Goal: Task Accomplishment & Management: Manage account settings

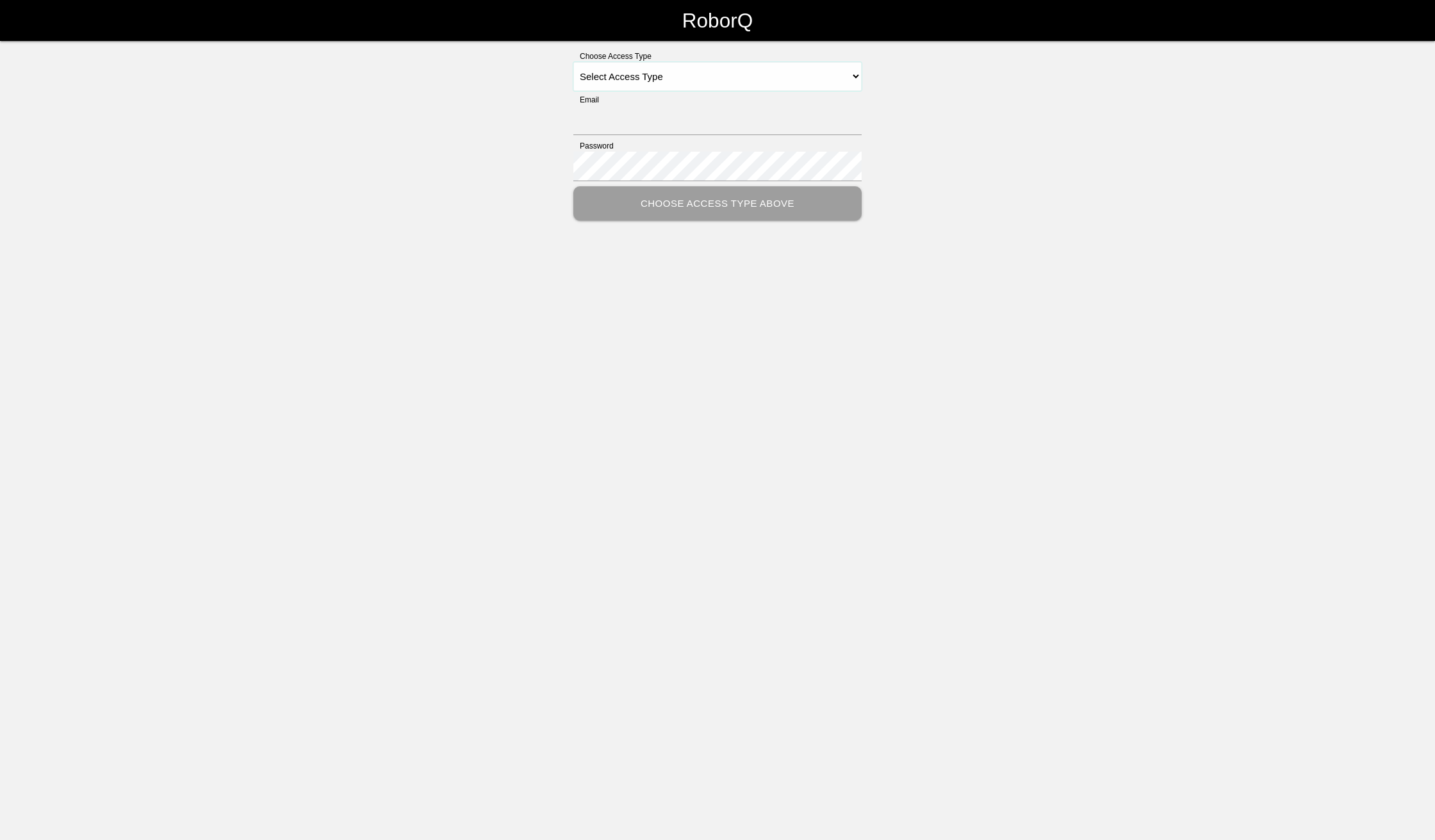
click at [854, 77] on select "Select Access Type Admin Customer Supervisor Worker" at bounding box center [717, 76] width 288 height 29
select select "Admin"
click at [573, 62] on select "Select Access Type Admin Customer Supervisor Worker" at bounding box center [717, 76] width 288 height 29
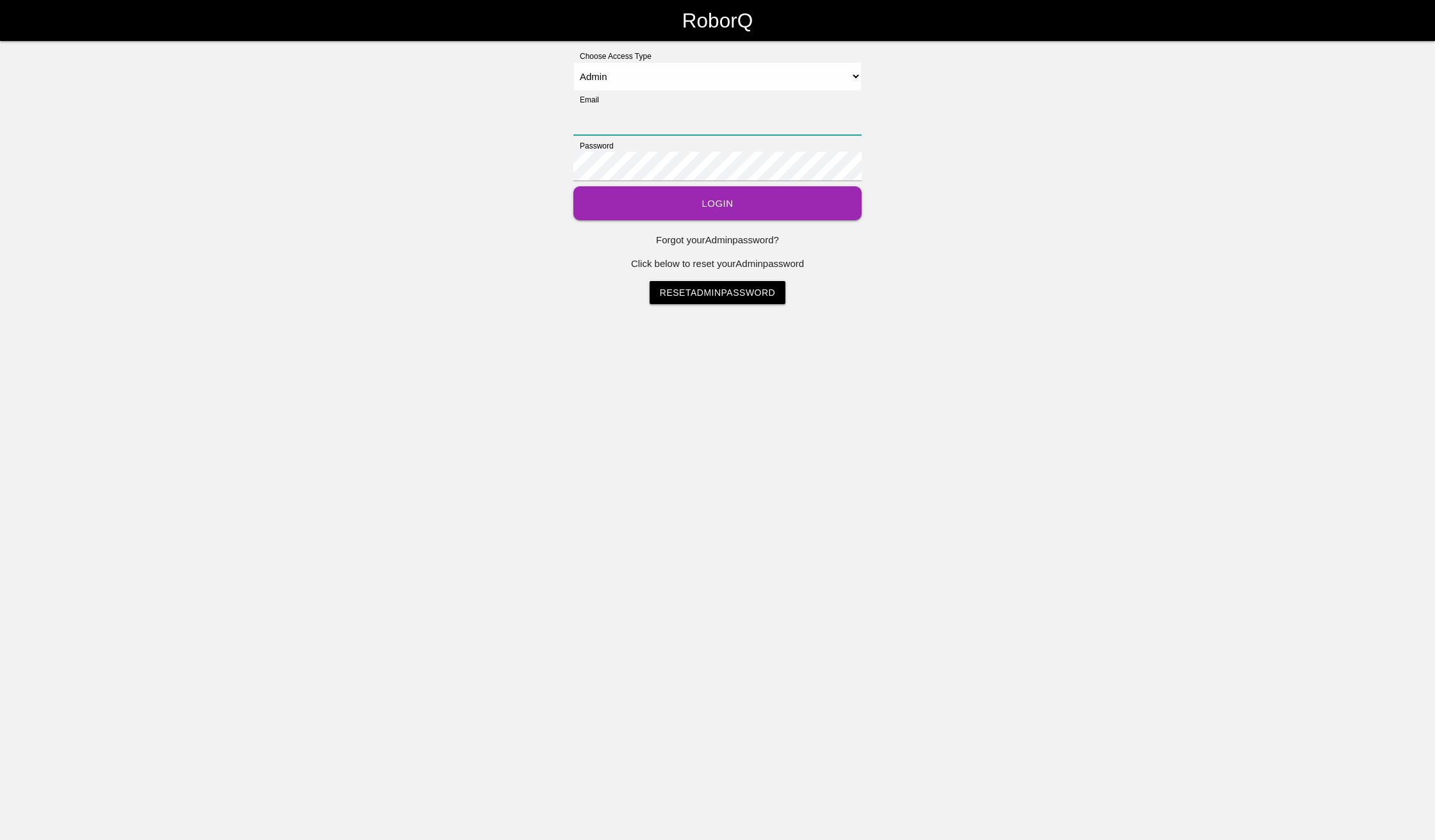
click at [735, 116] on input "Email" at bounding box center [717, 120] width 288 height 30
type input "[EMAIL_ADDRESS][DOMAIN_NAME]"
click at [573, 187] on button "Login" at bounding box center [717, 203] width 288 height 34
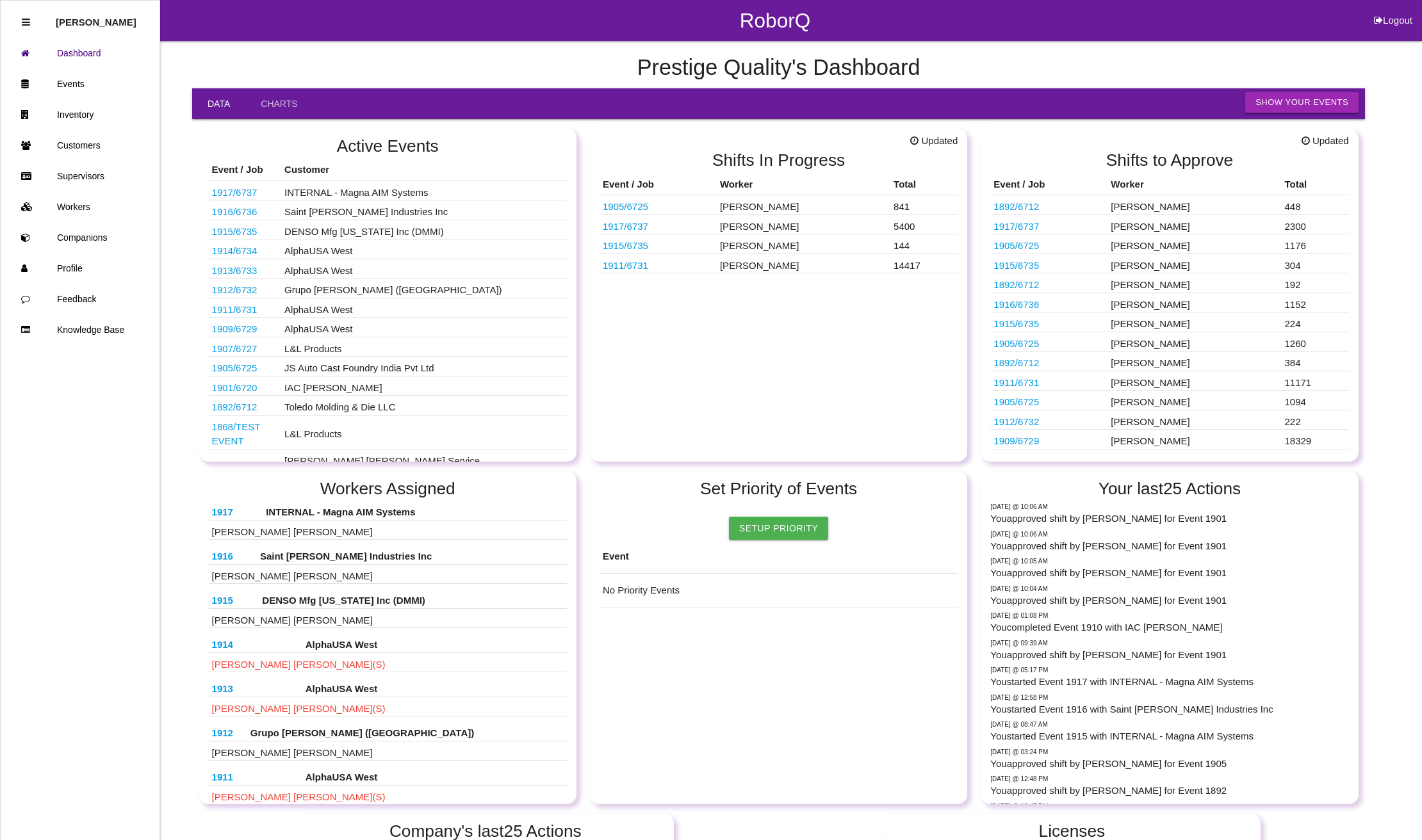
click at [1311, 98] on button "Show Your Events" at bounding box center [1302, 102] width 114 height 21
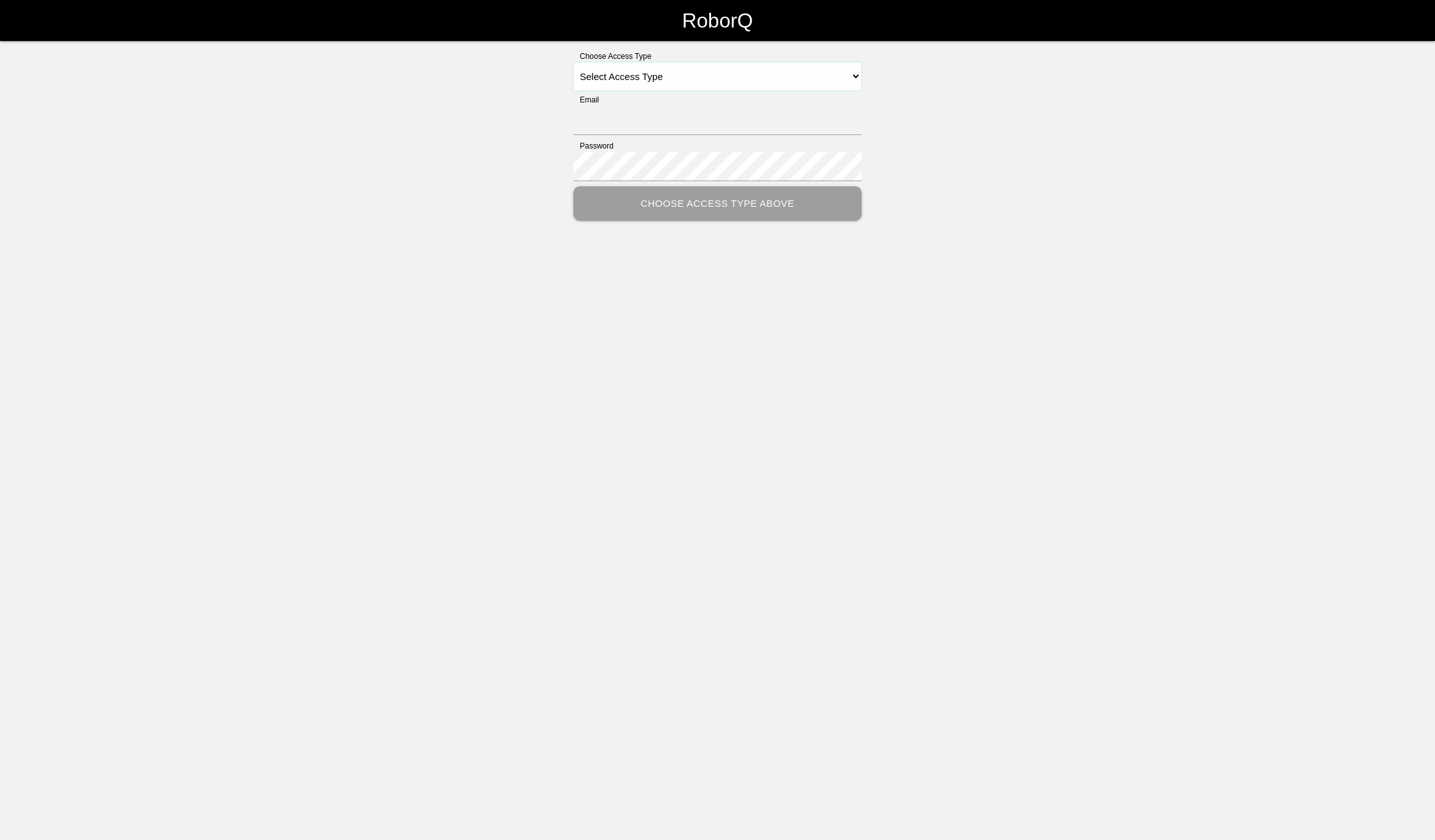
click at [847, 69] on select "Select Access Type Admin Customer Supervisor Worker" at bounding box center [717, 76] width 288 height 29
select select "Admin"
click at [573, 62] on select "Select Access Type Admin Customer Supervisor Worker" at bounding box center [717, 76] width 288 height 29
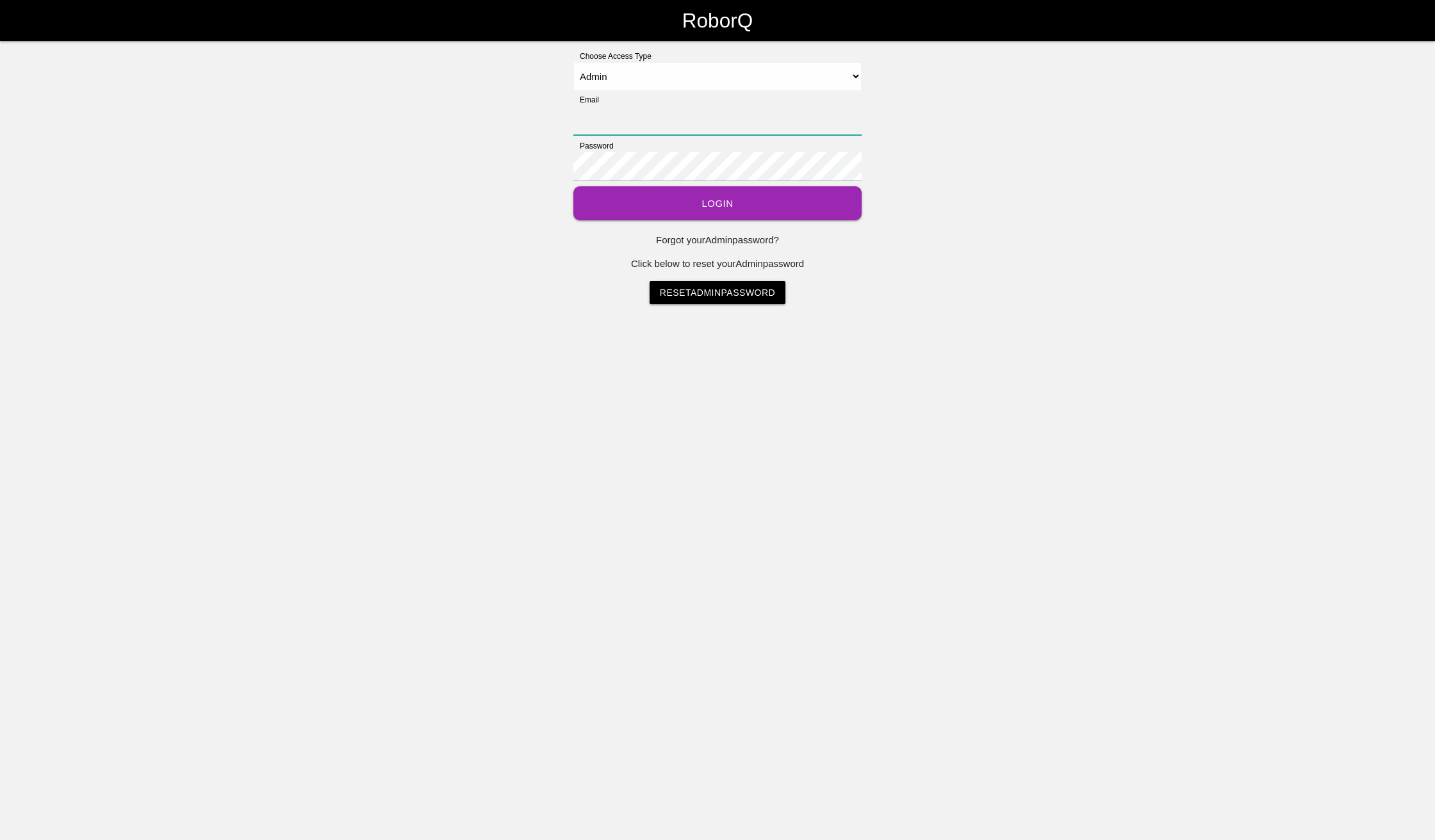
click at [648, 121] on input "Email" at bounding box center [717, 120] width 288 height 30
type input "[EMAIL_ADDRESS][DOMAIN_NAME]"
click at [675, 206] on button "Login" at bounding box center [717, 203] width 288 height 34
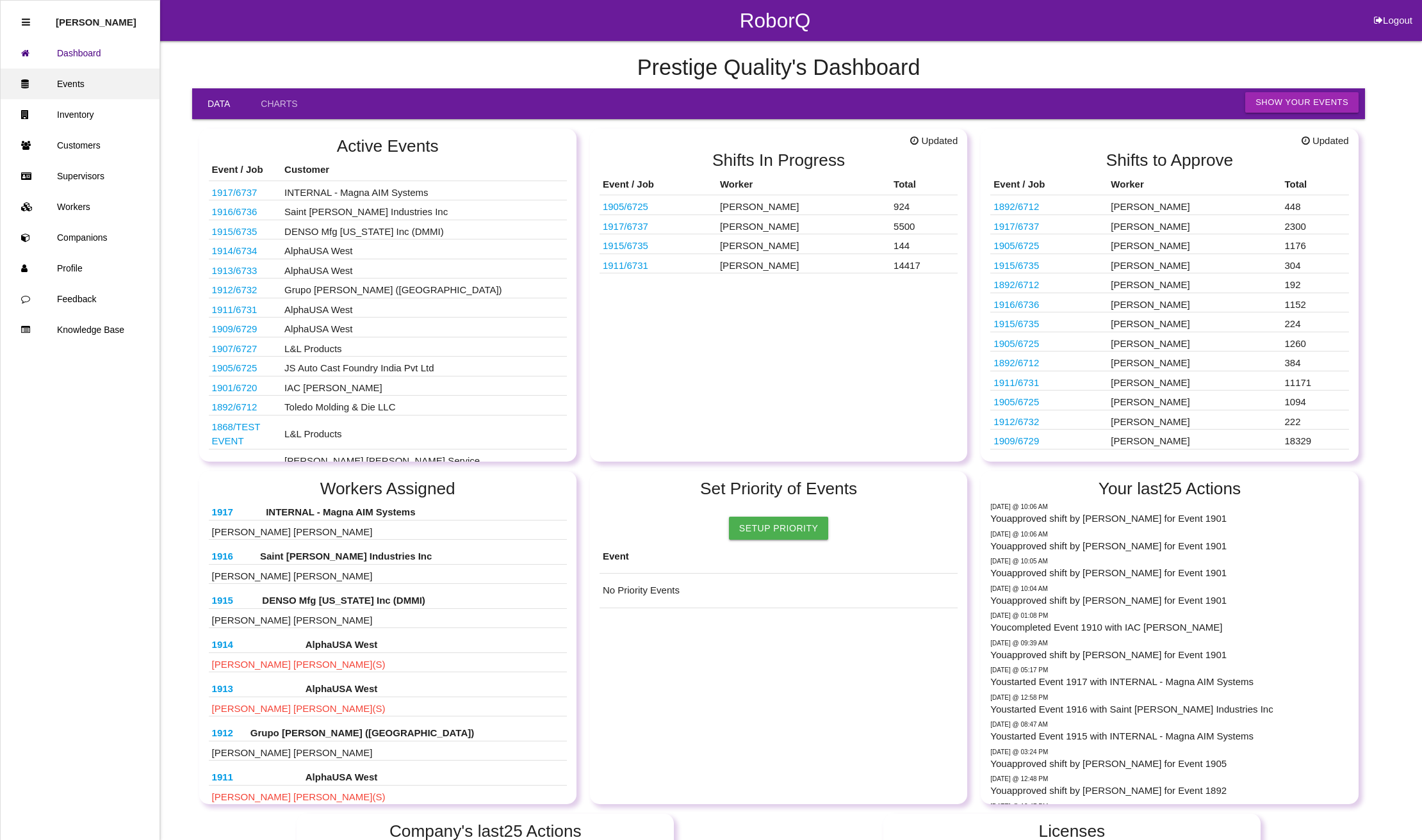
click at [80, 90] on link "Events" at bounding box center [80, 84] width 158 height 31
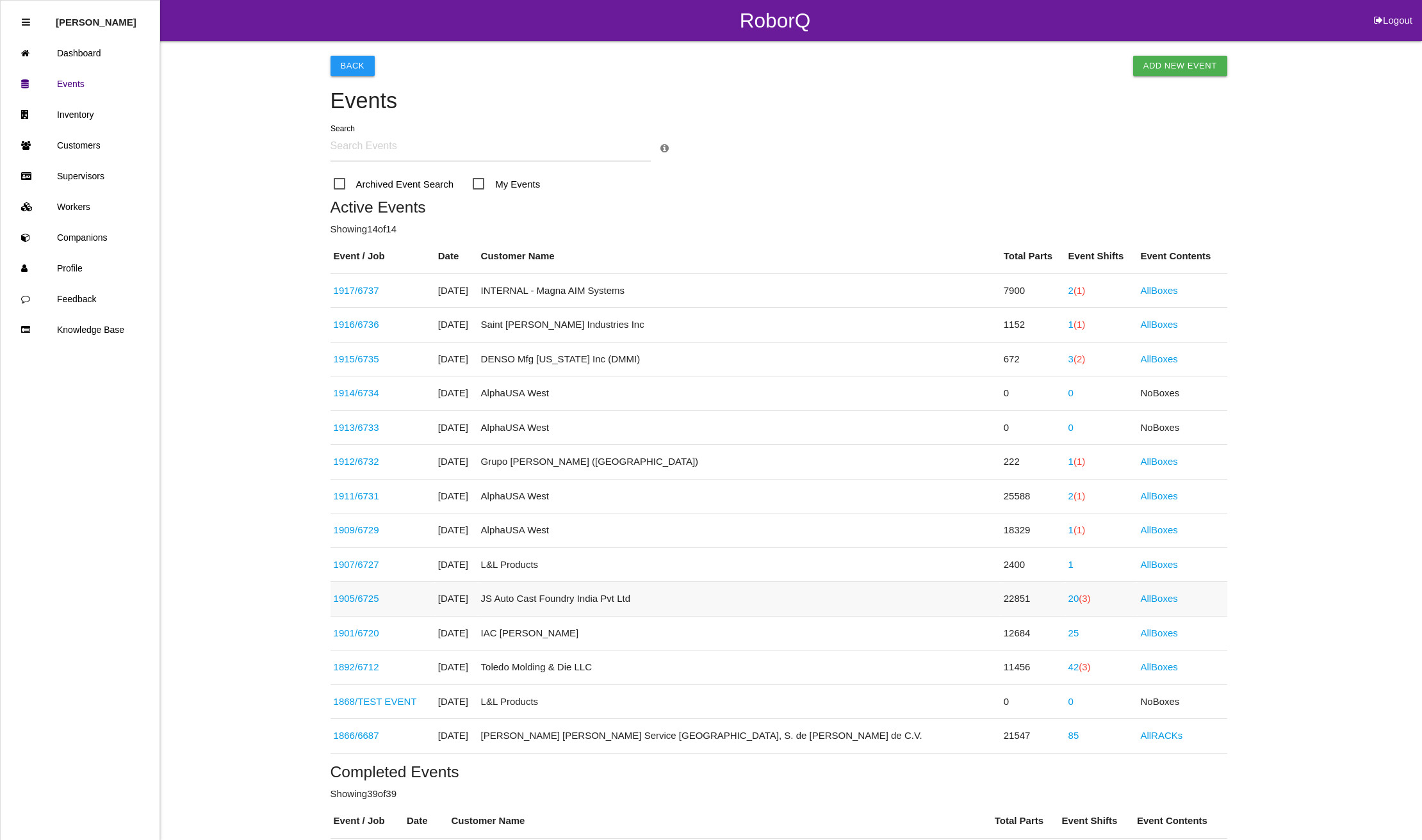
click at [1069, 600] on link "20 (3)" at bounding box center [1079, 598] width 22 height 11
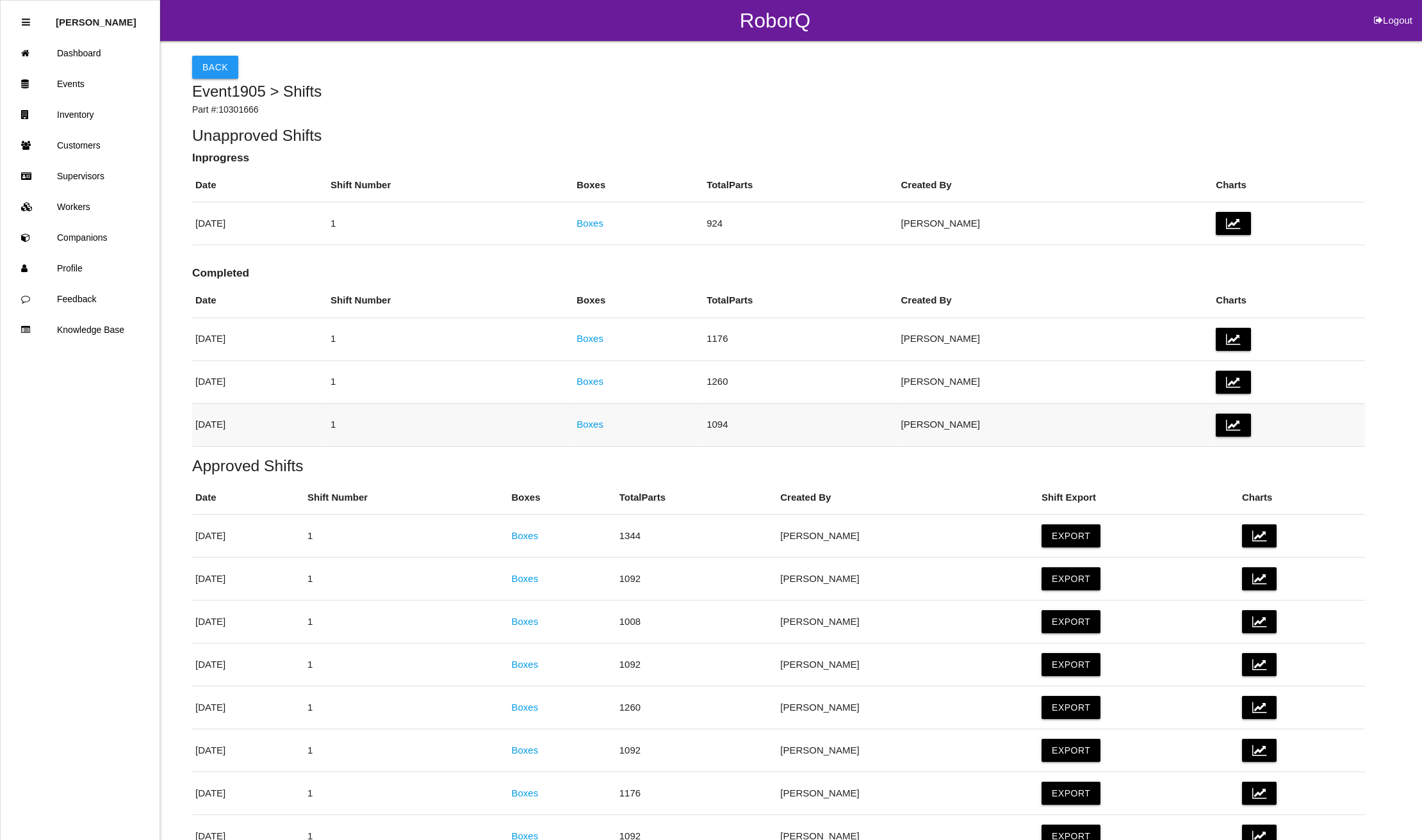
click at [603, 423] on link "Boxes" at bounding box center [590, 424] width 27 height 11
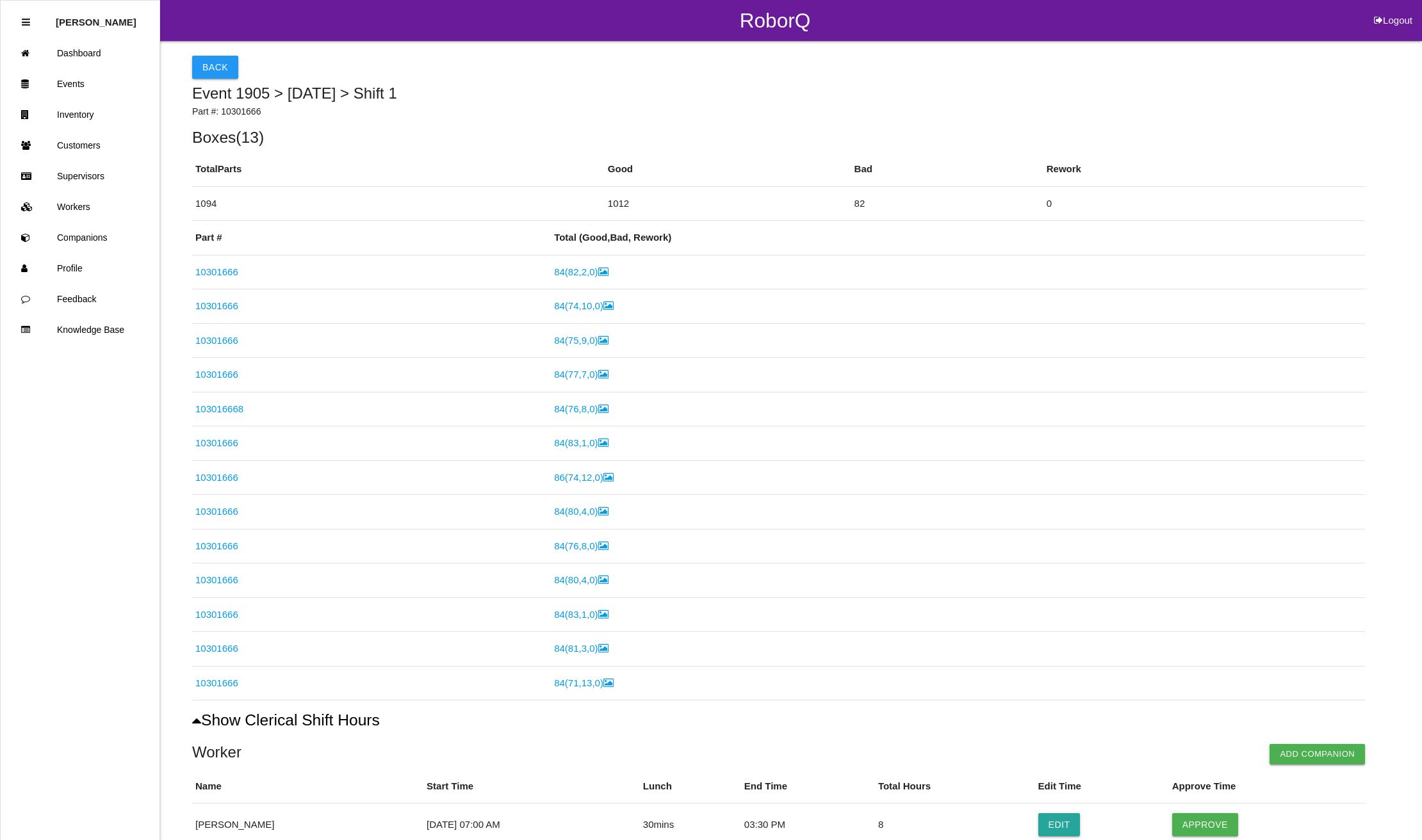
scroll to position [274, 0]
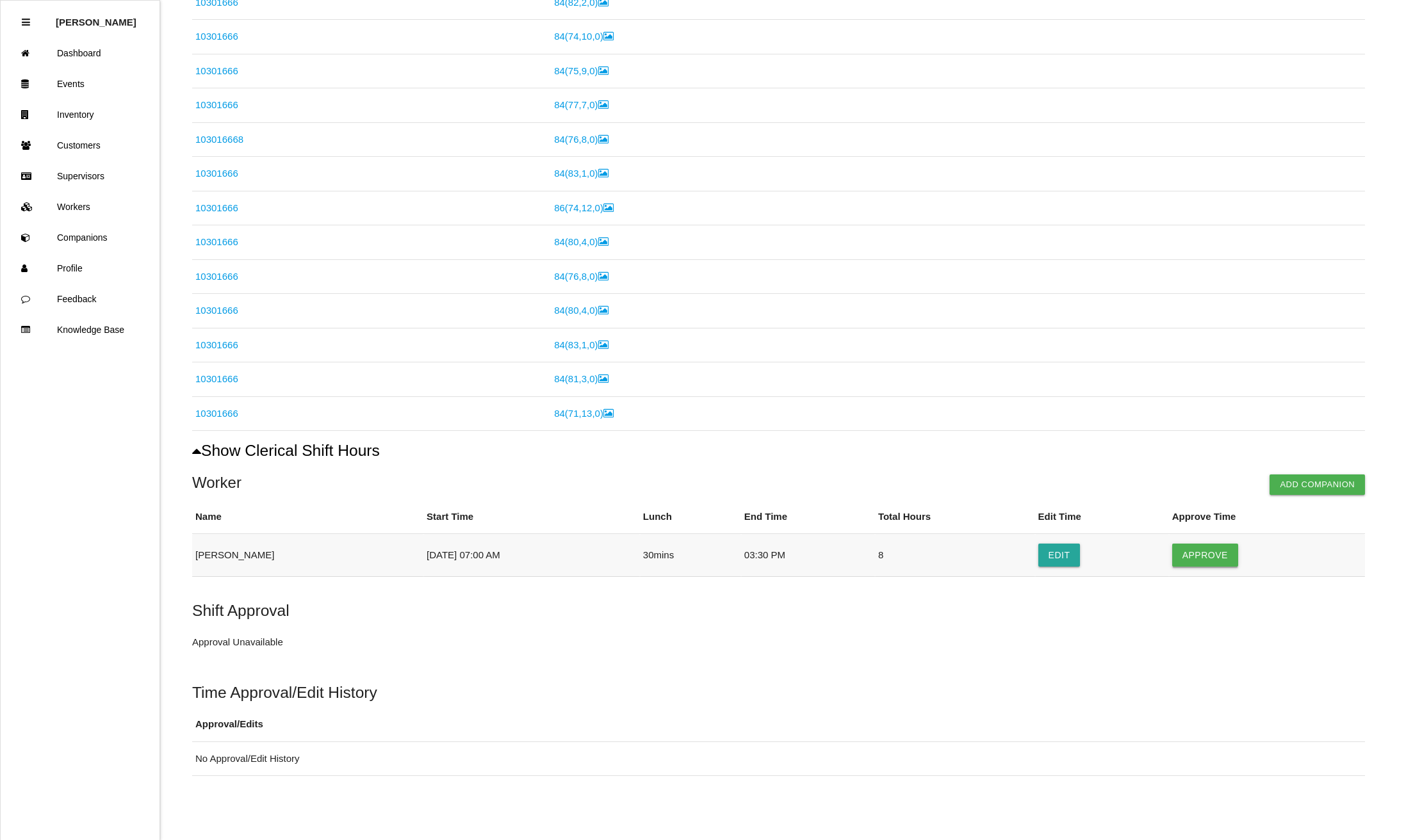
click at [1216, 560] on button "Approve" at bounding box center [1205, 556] width 66 height 23
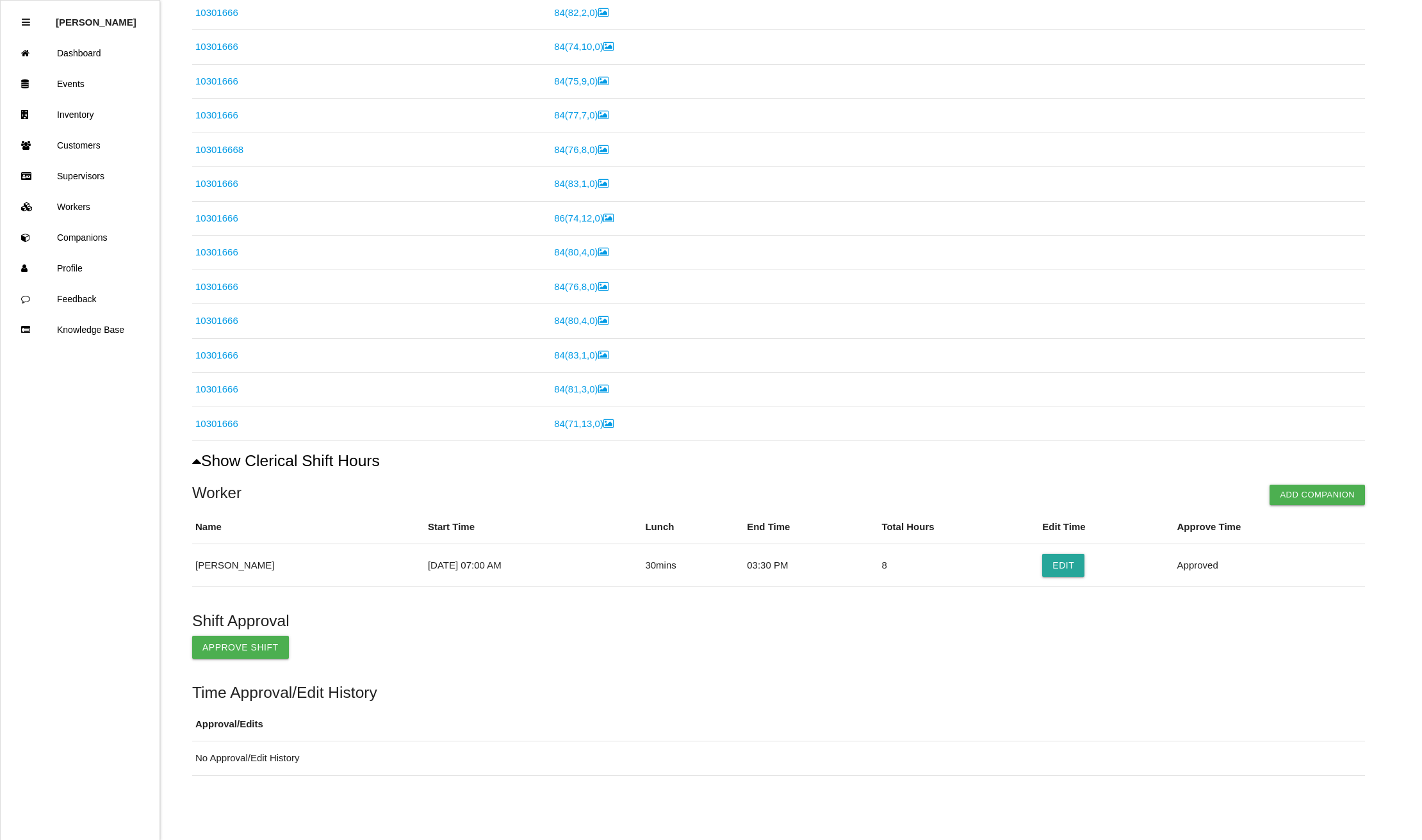
scroll to position [264, 0]
click at [236, 643] on button "Approve Shift" at bounding box center [241, 648] width 97 height 23
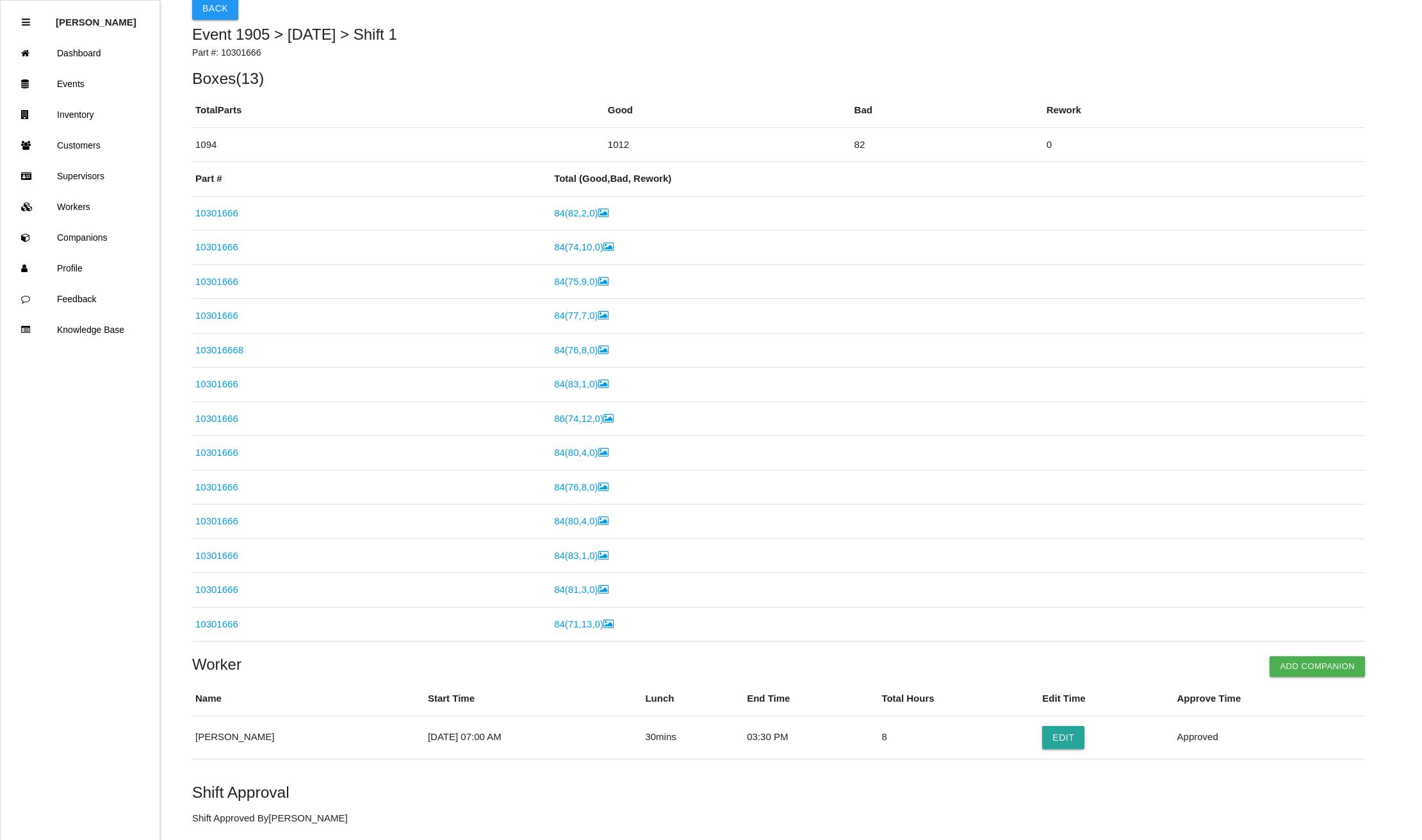
scroll to position [0, 0]
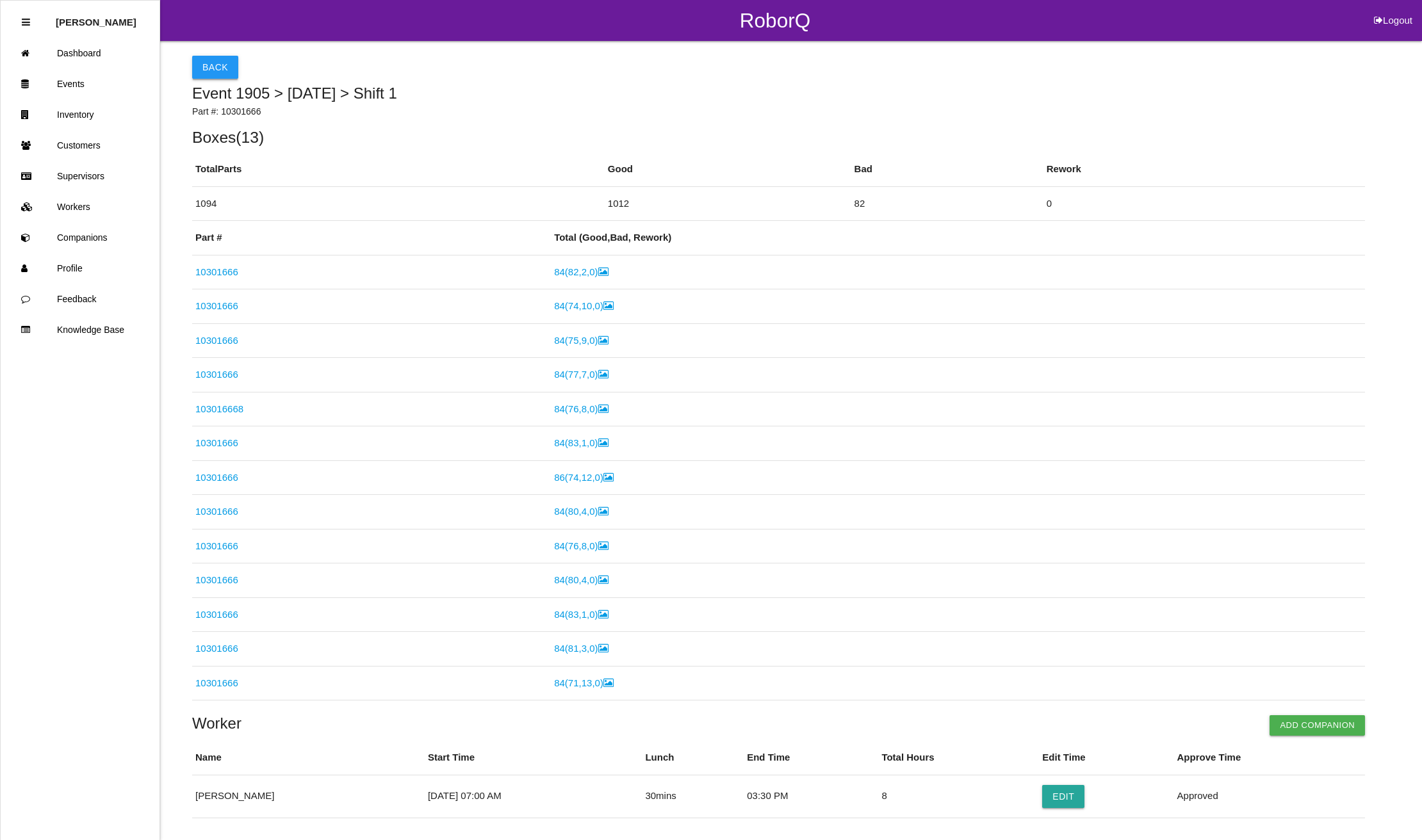
click at [207, 66] on button "Back" at bounding box center [216, 67] width 46 height 23
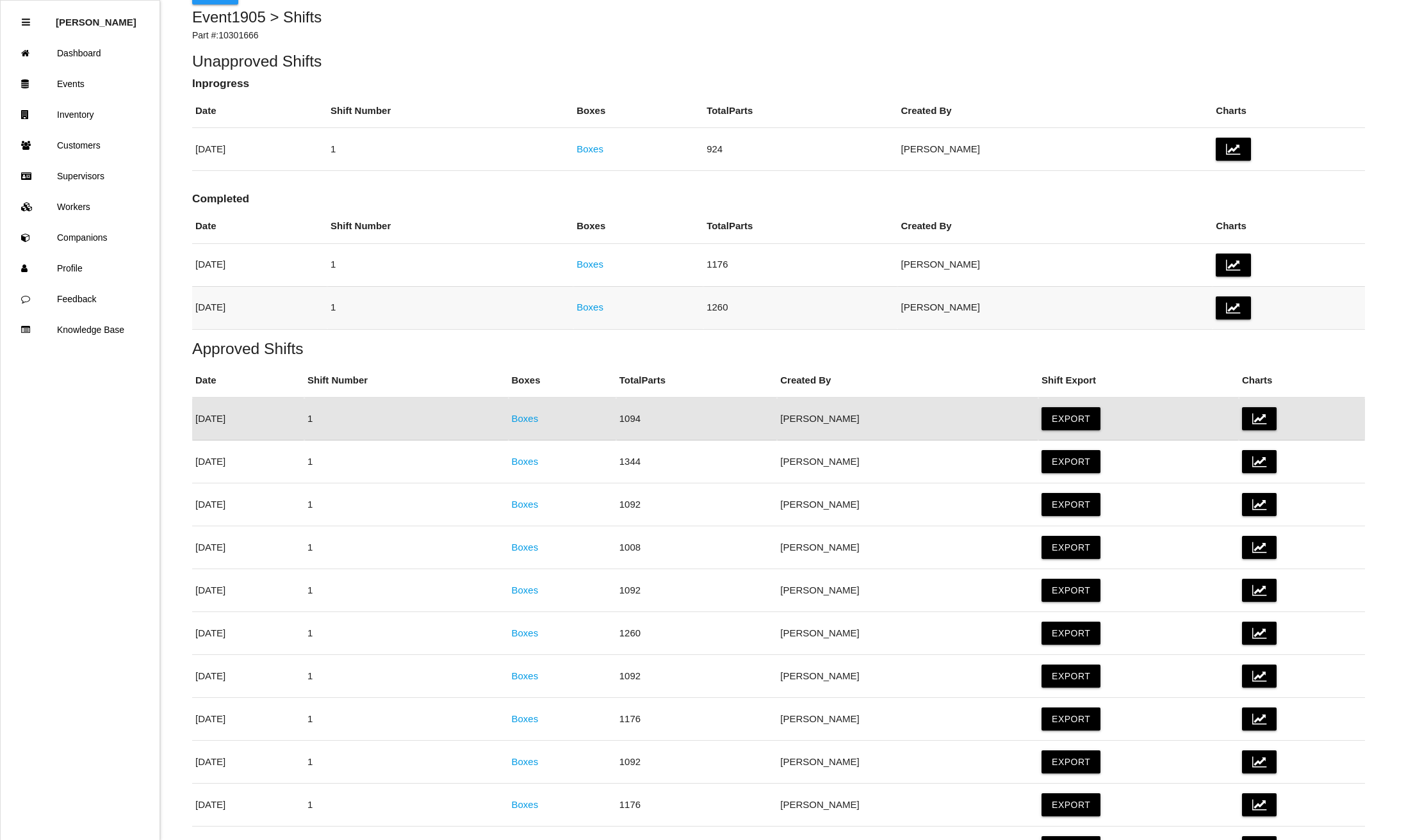
click at [603, 308] on link "Boxes" at bounding box center [590, 307] width 27 height 11
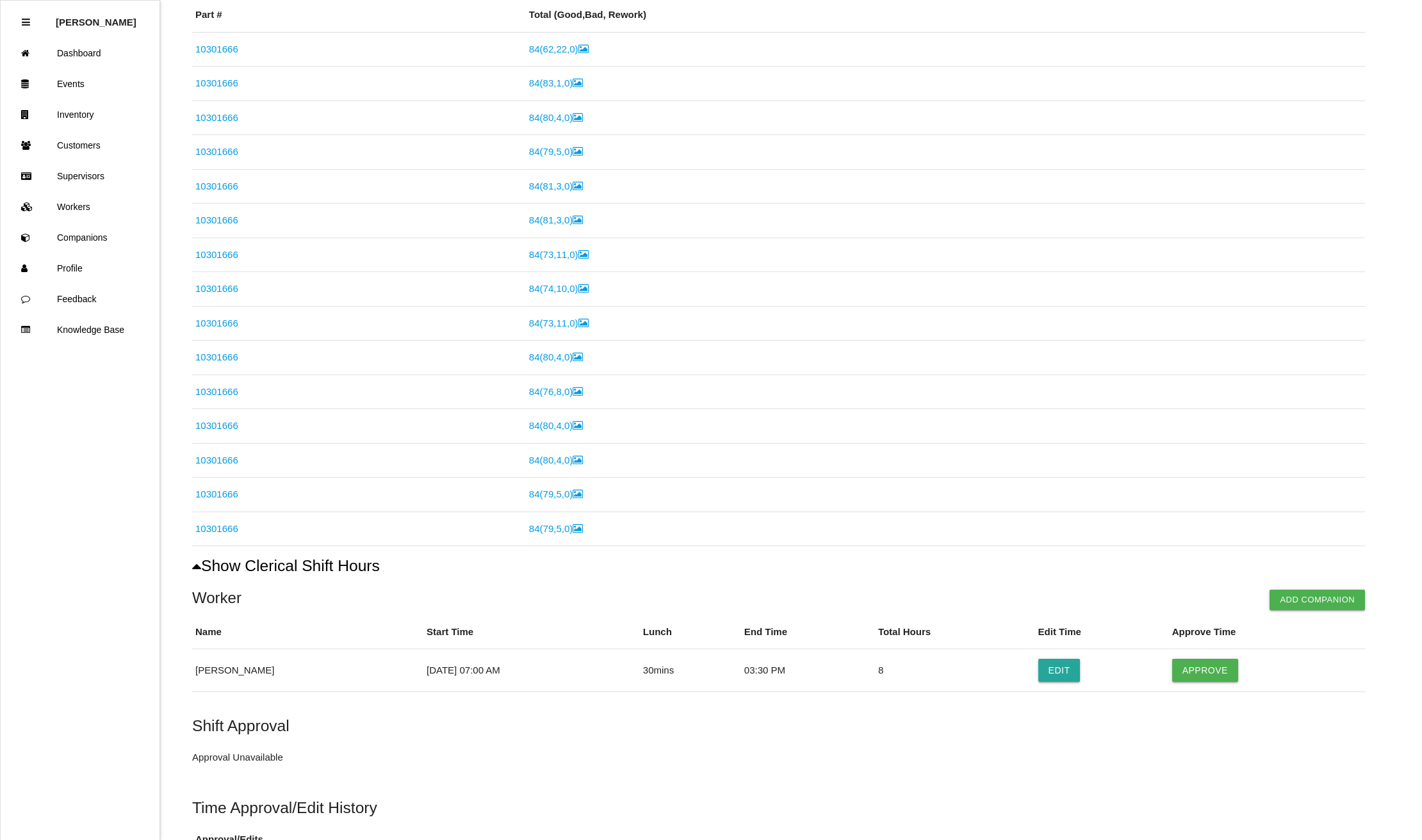
scroll to position [343, 0]
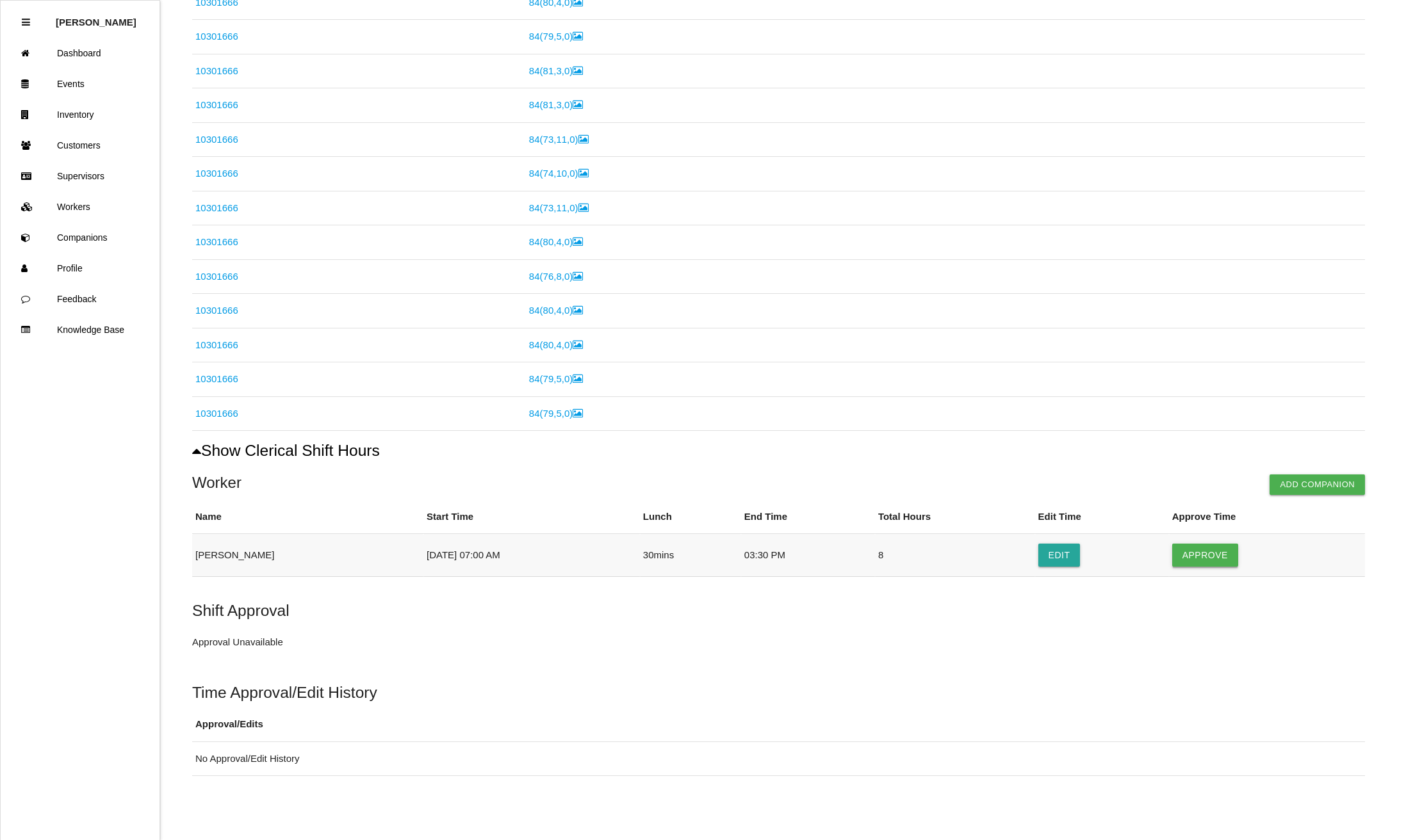
click at [1210, 556] on button "Approve" at bounding box center [1205, 556] width 66 height 23
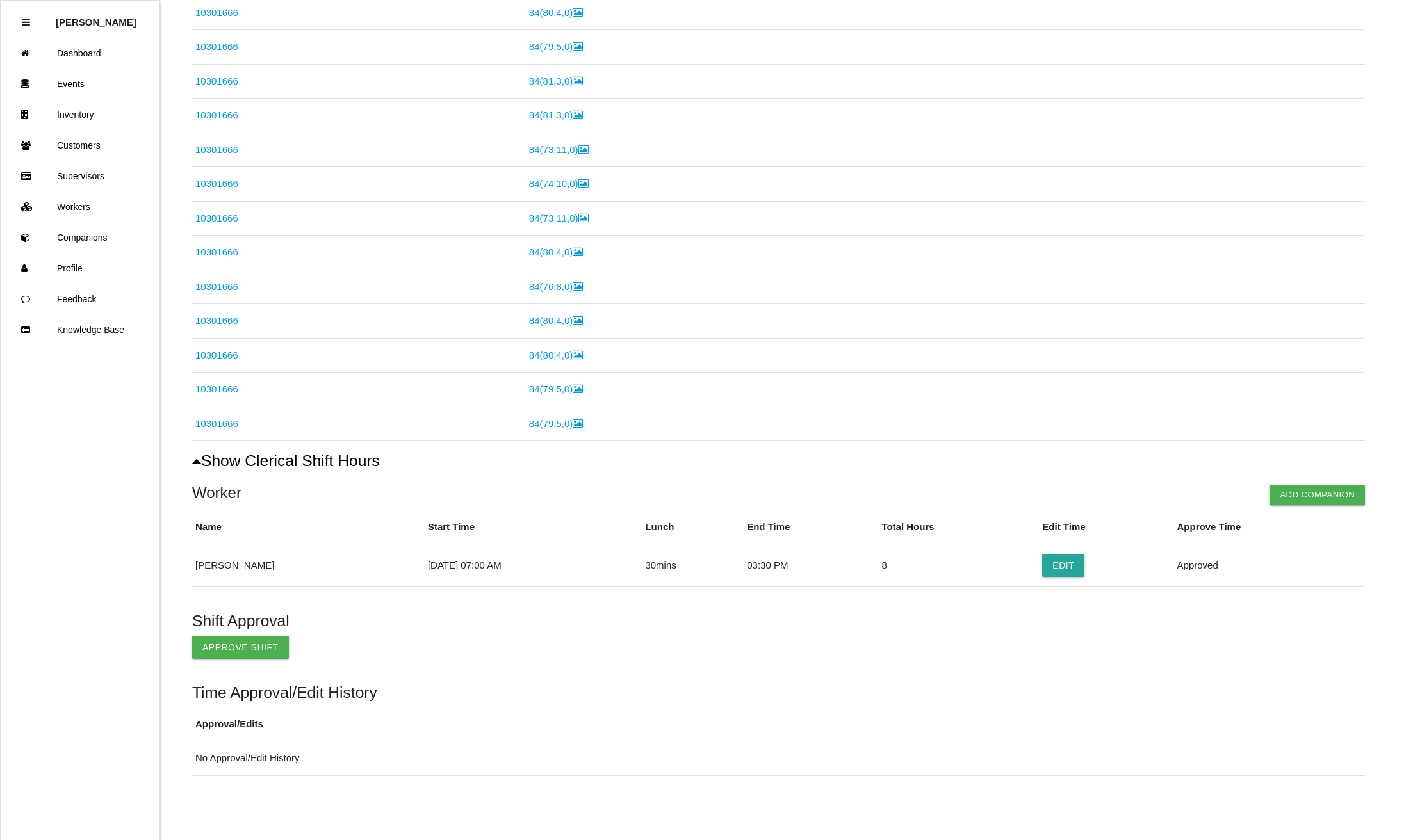
scroll to position [333, 0]
click at [229, 647] on button "Approve Shift" at bounding box center [241, 648] width 97 height 23
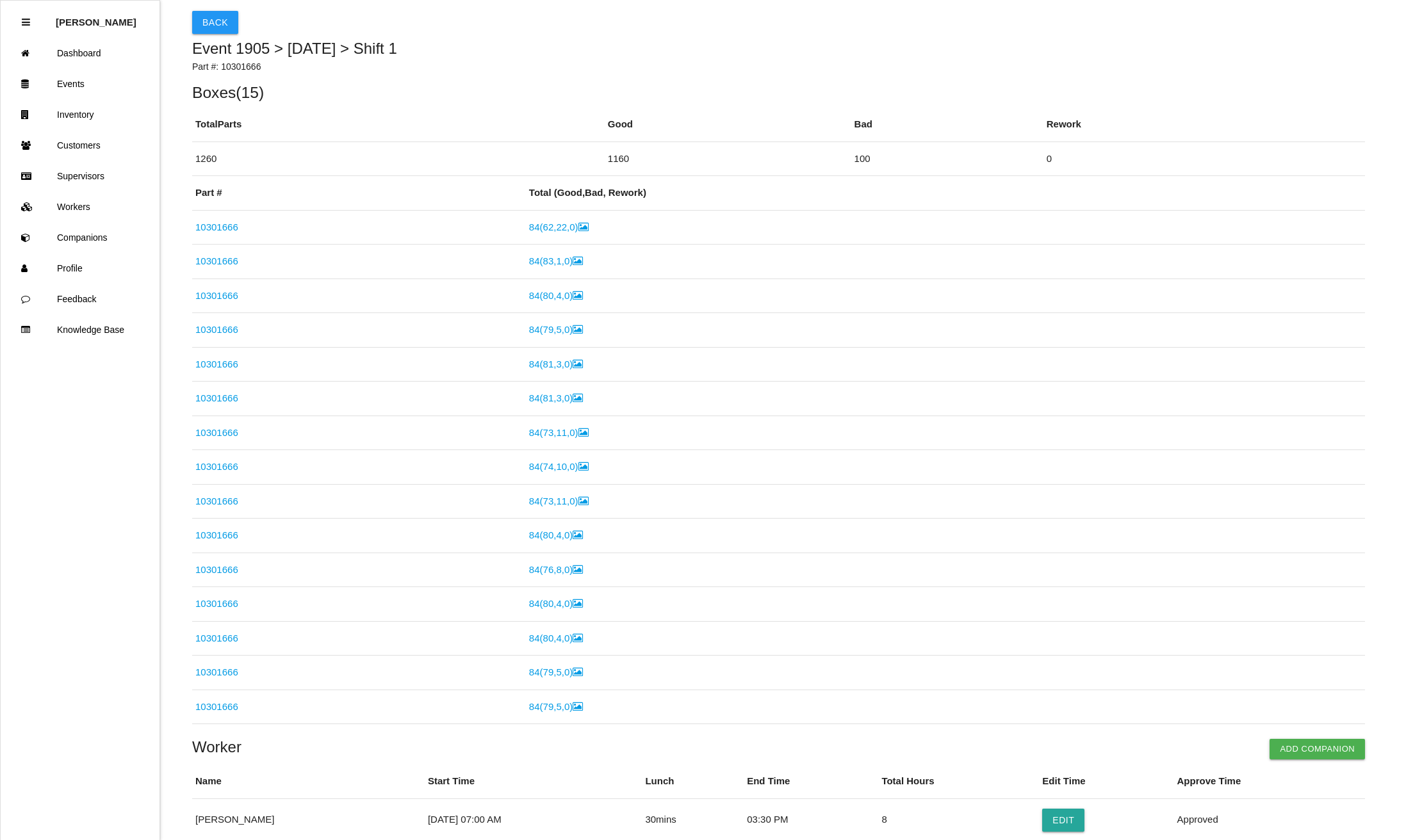
scroll to position [0, 0]
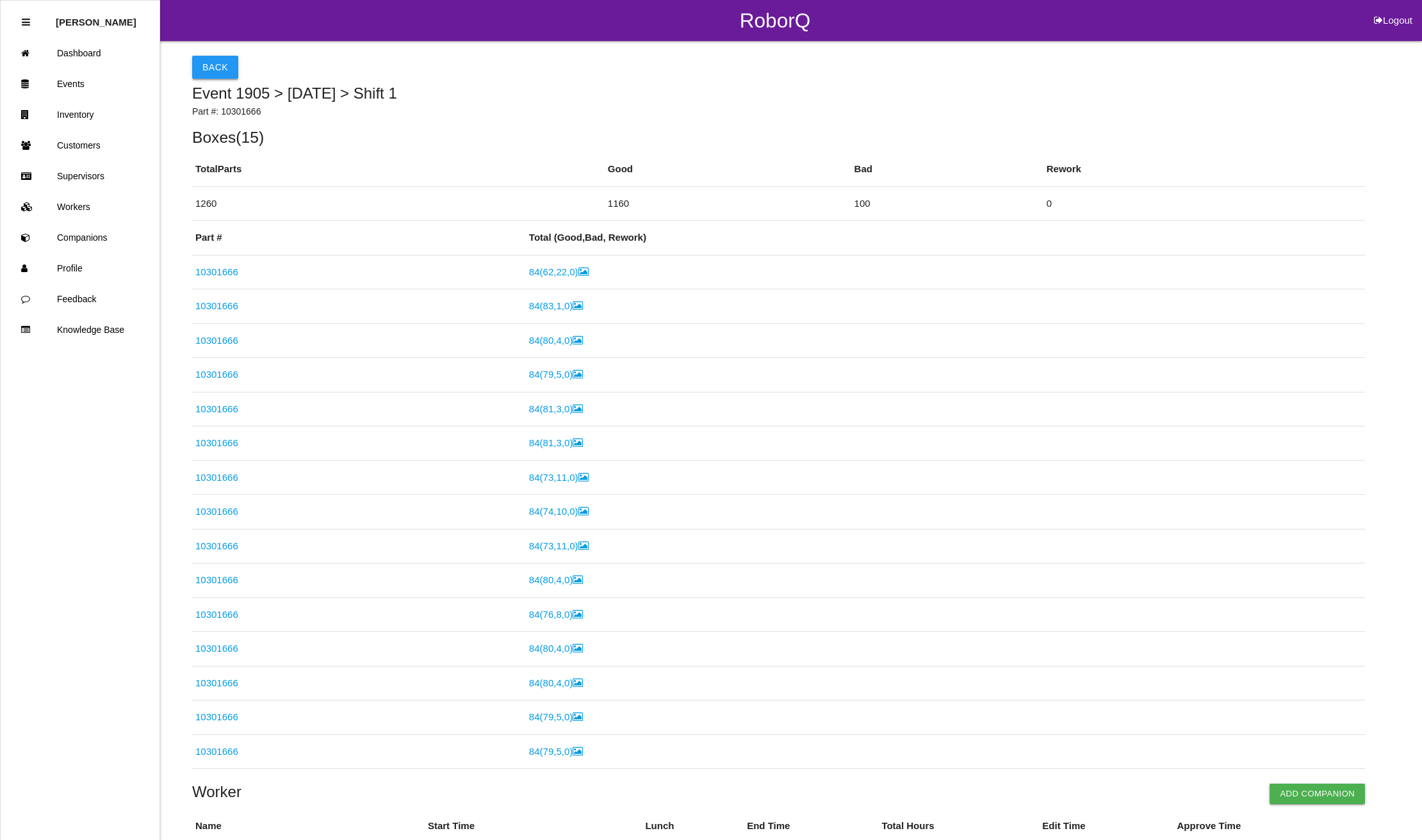
click at [218, 66] on button "Back" at bounding box center [216, 67] width 46 height 23
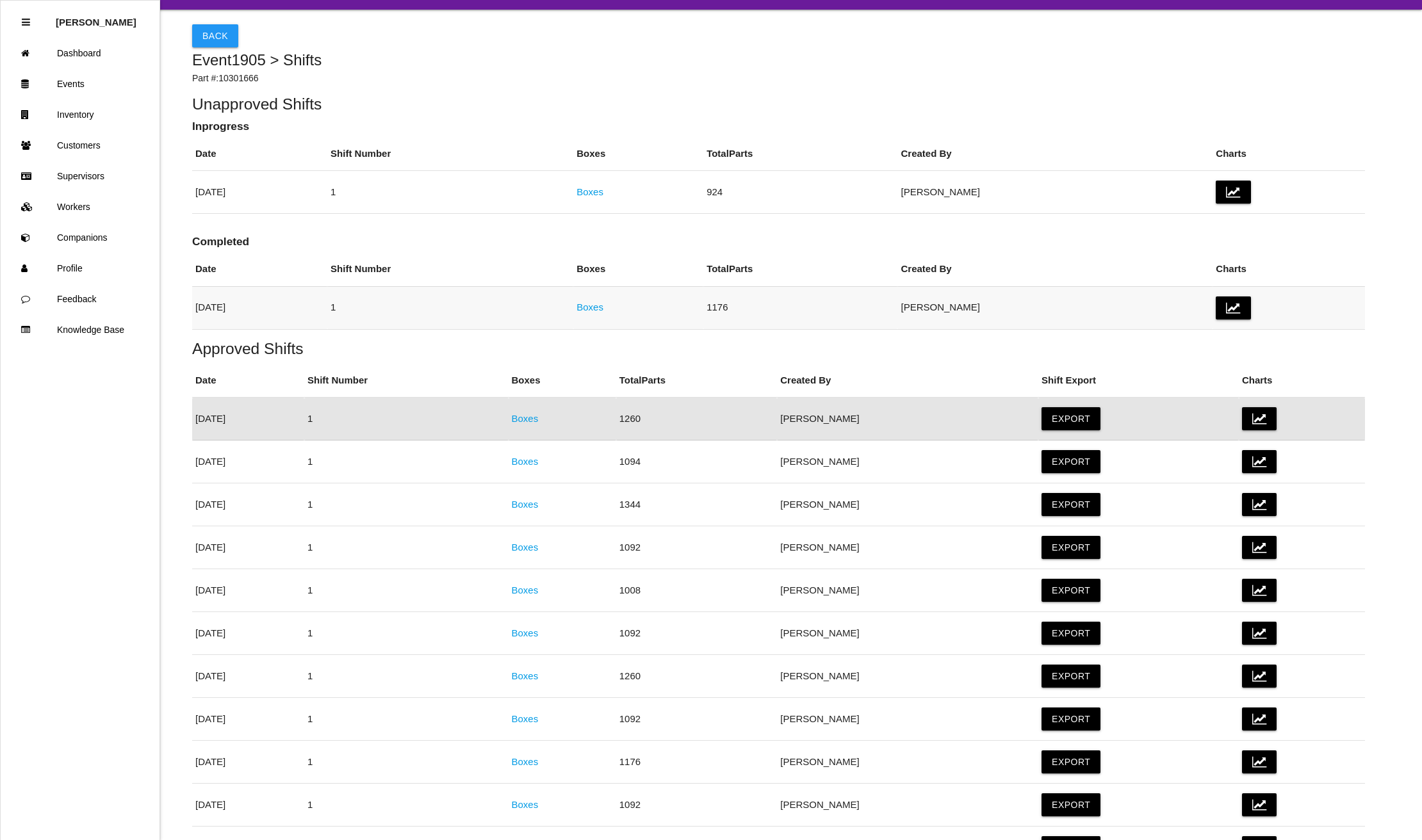
click at [603, 305] on link "Boxes" at bounding box center [590, 307] width 27 height 11
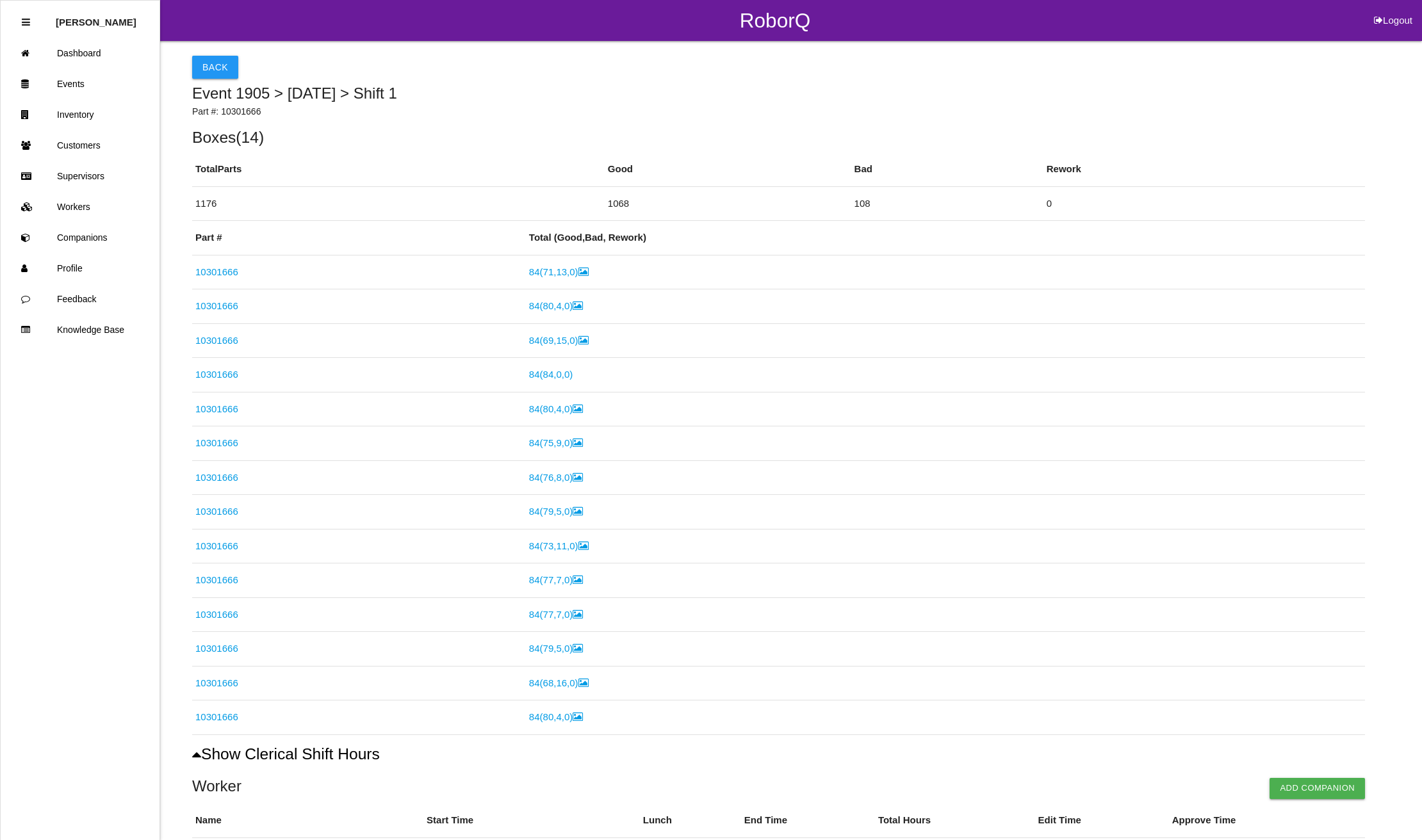
scroll to position [308, 0]
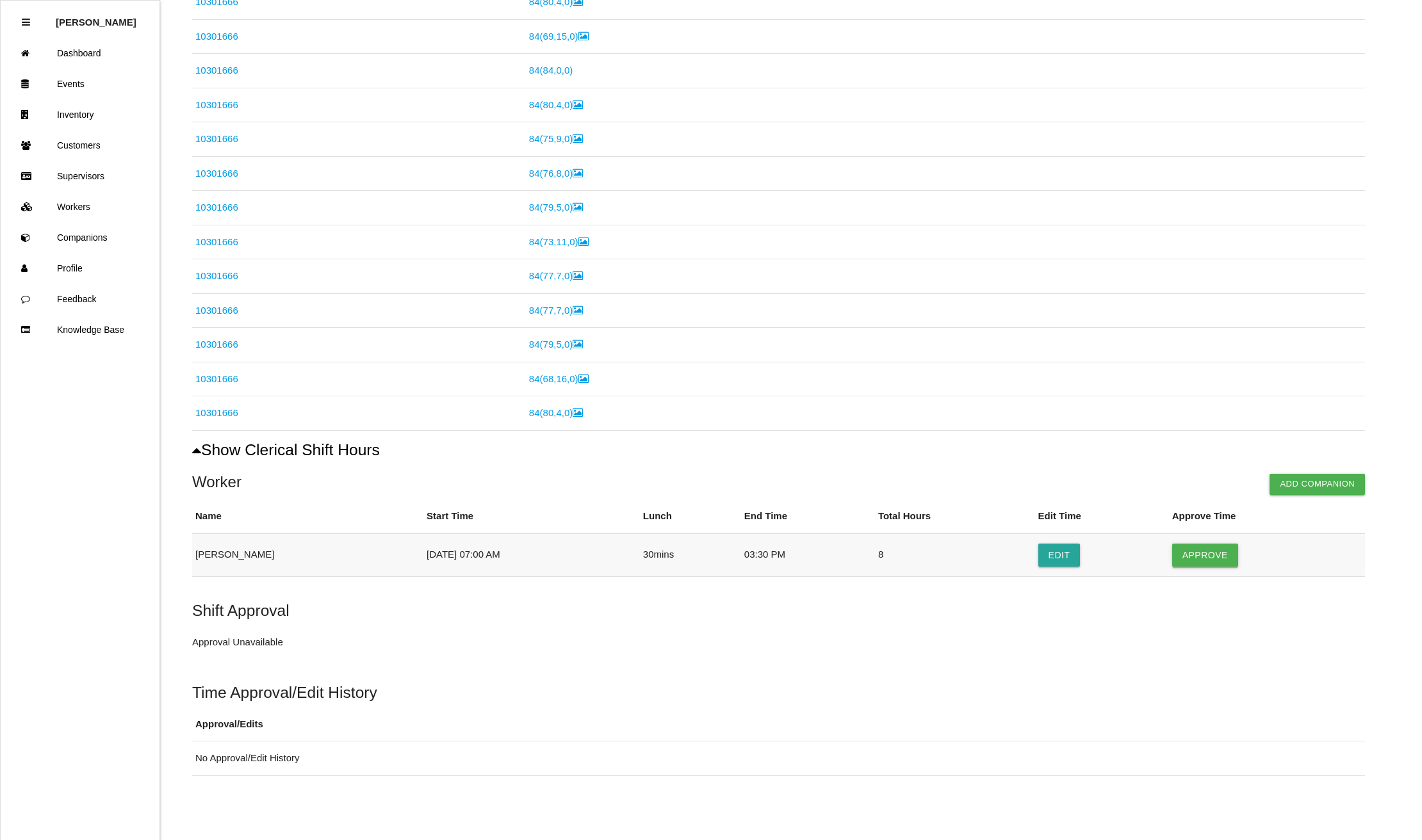
click at [1212, 556] on button "Approve" at bounding box center [1205, 556] width 66 height 23
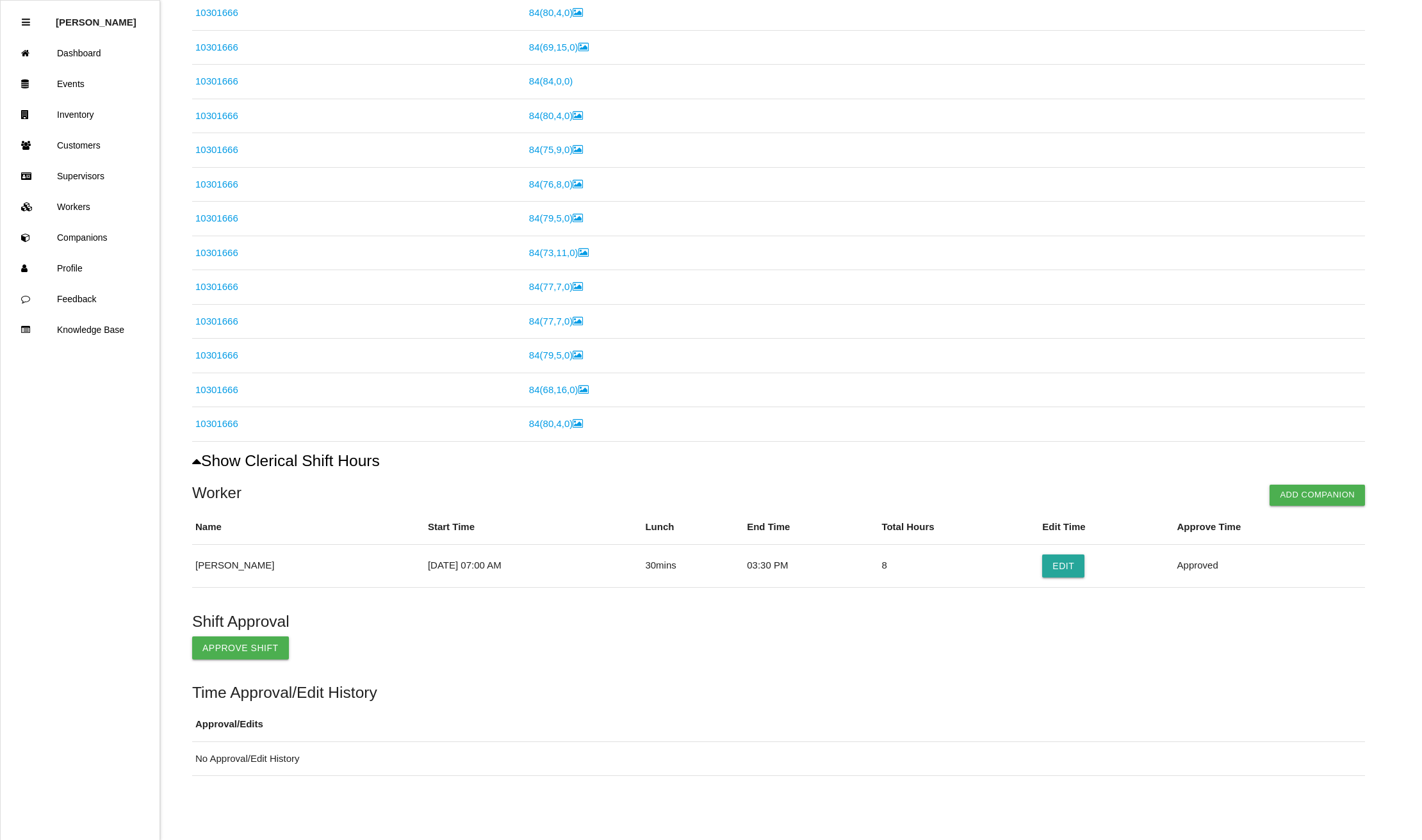
scroll to position [298, 0]
click at [226, 643] on button "Approve Shift" at bounding box center [241, 648] width 97 height 23
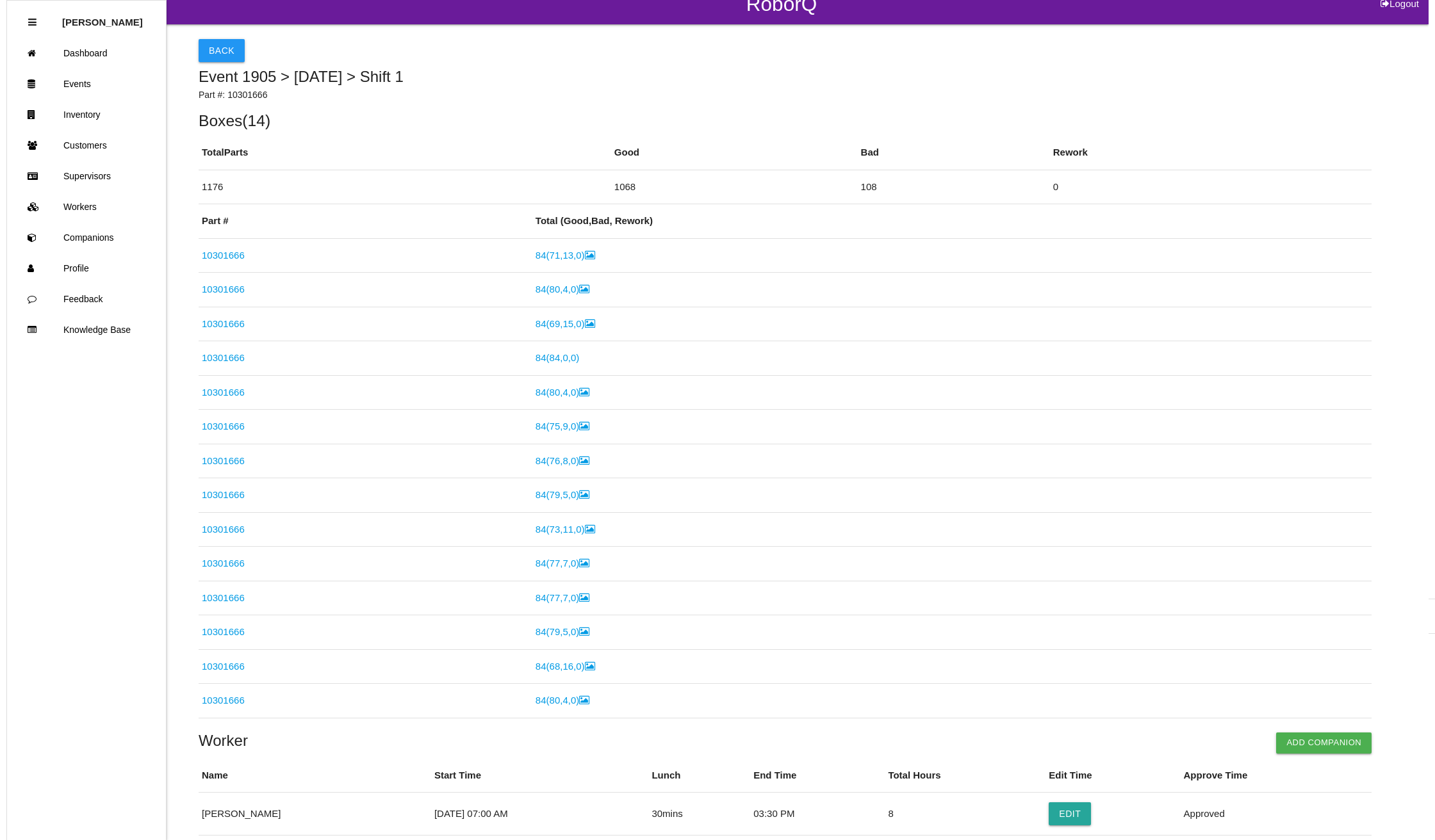
scroll to position [0, 0]
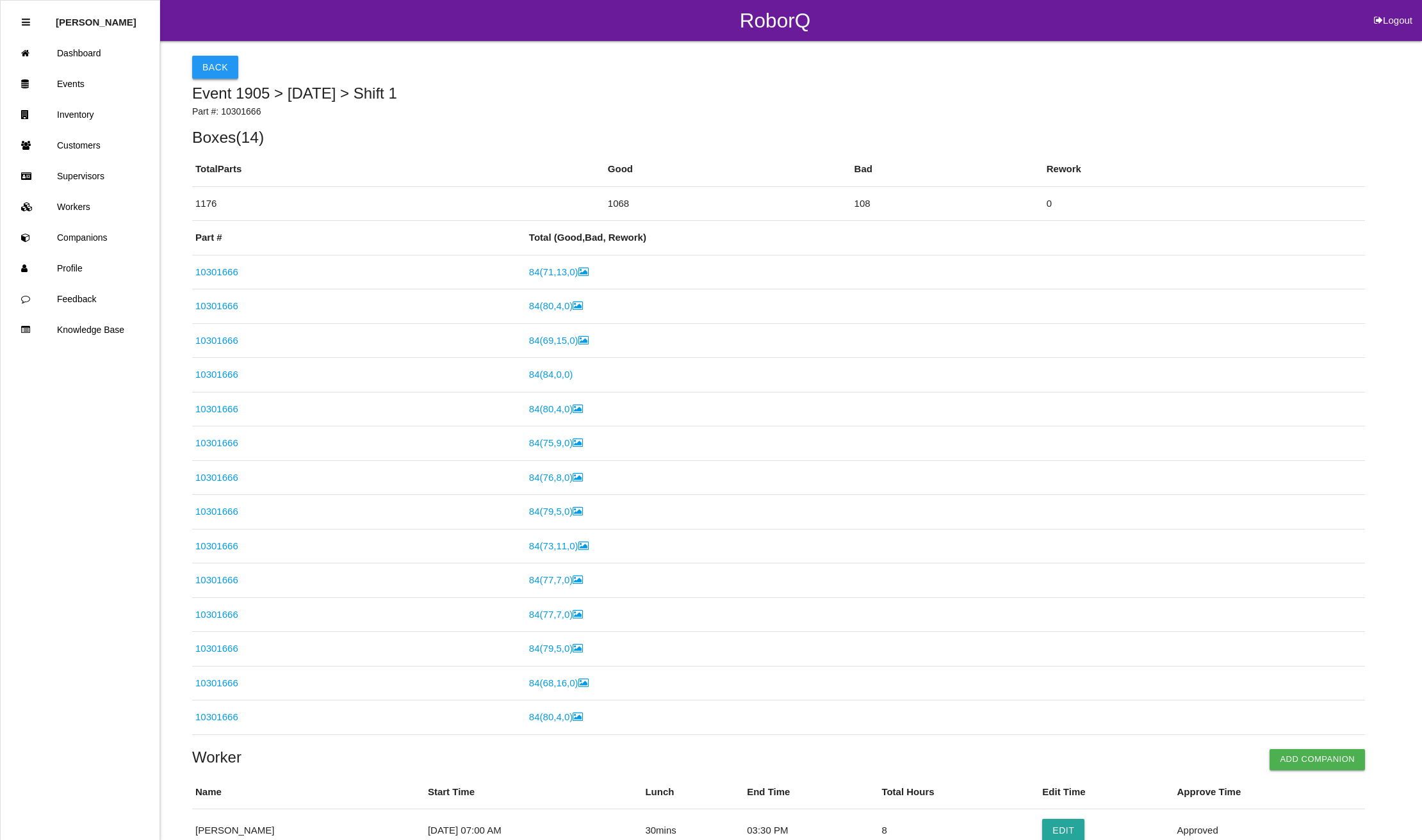
click at [204, 62] on button "Back" at bounding box center [216, 67] width 46 height 23
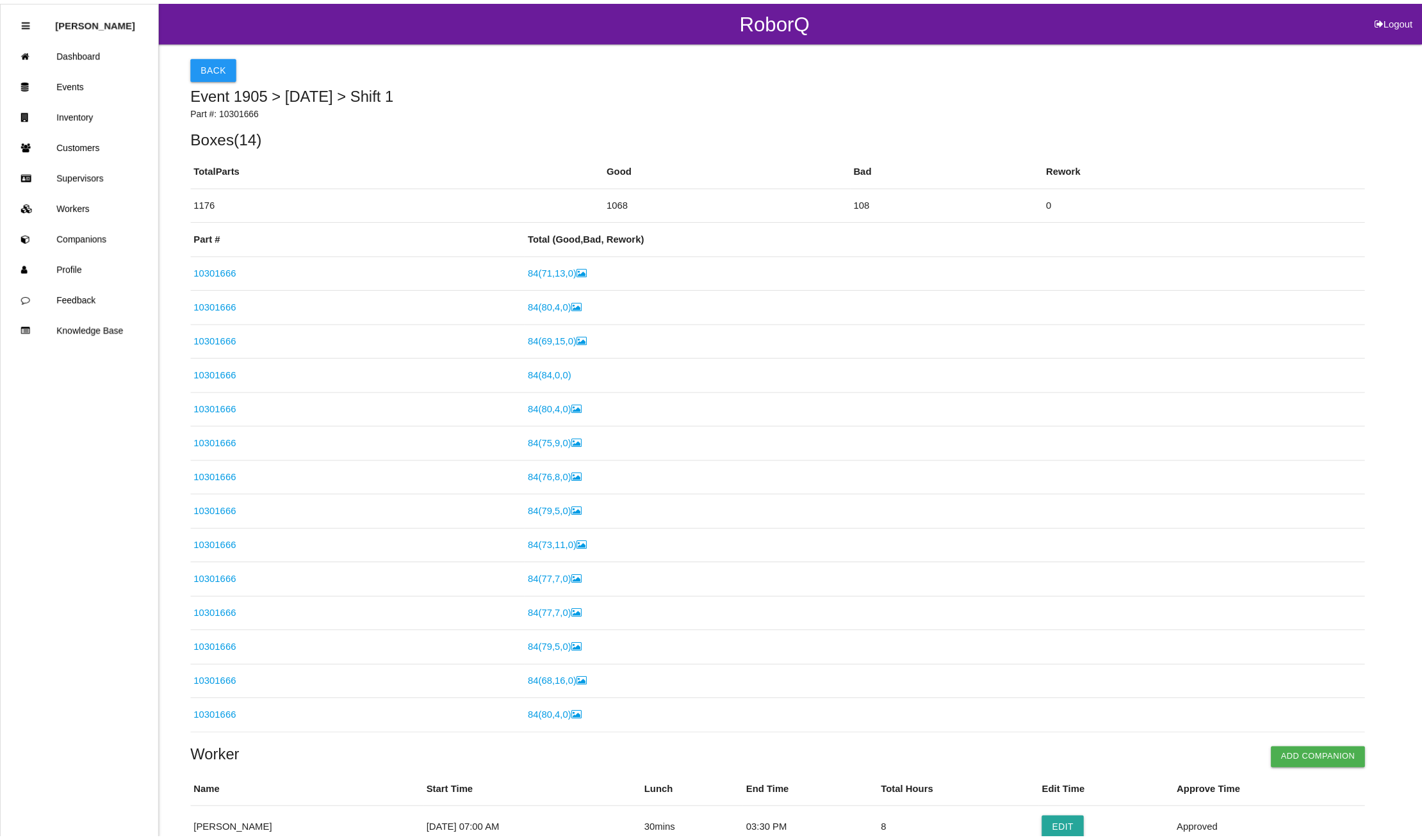
scroll to position [23, 0]
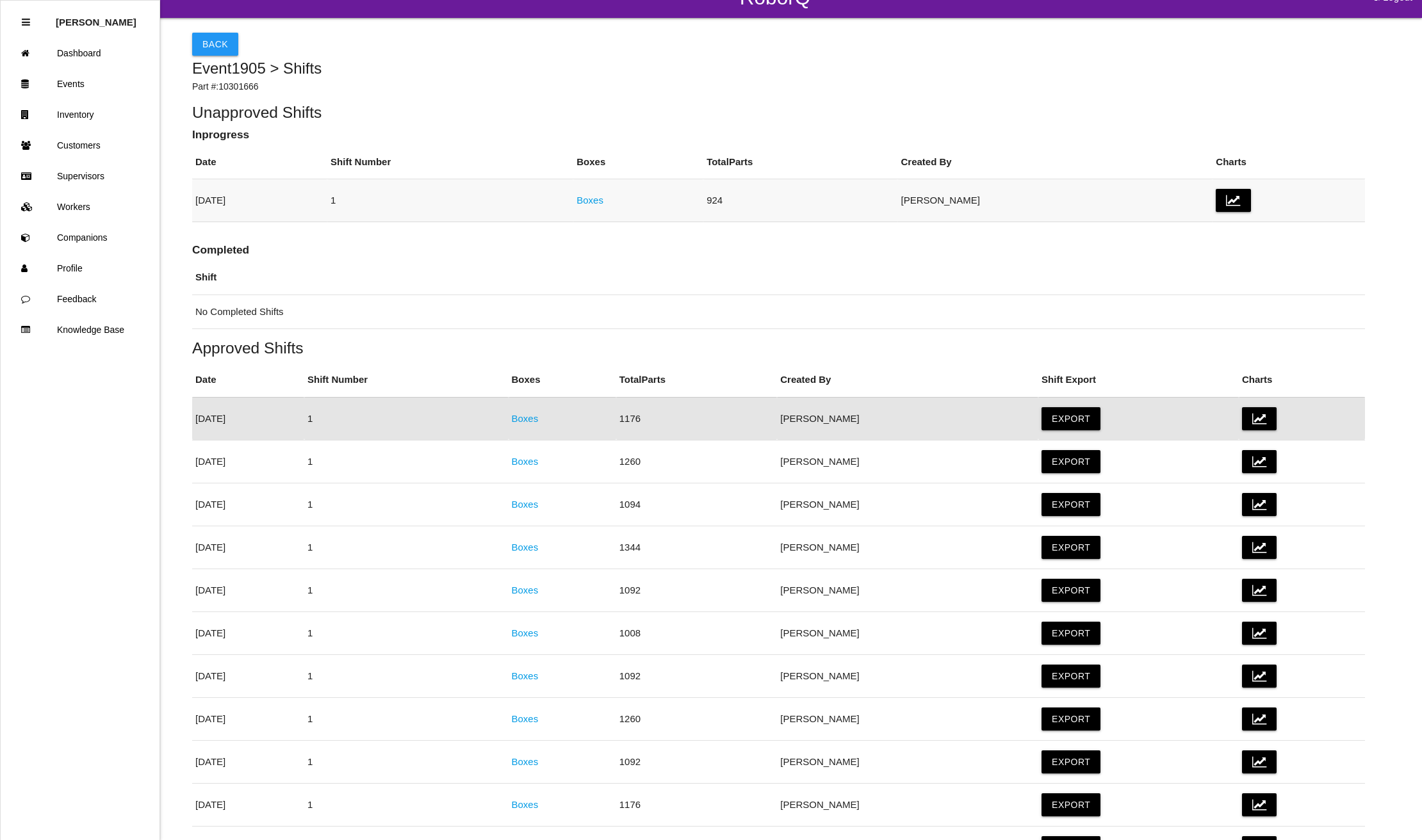
click at [603, 205] on link "Boxes" at bounding box center [590, 200] width 27 height 11
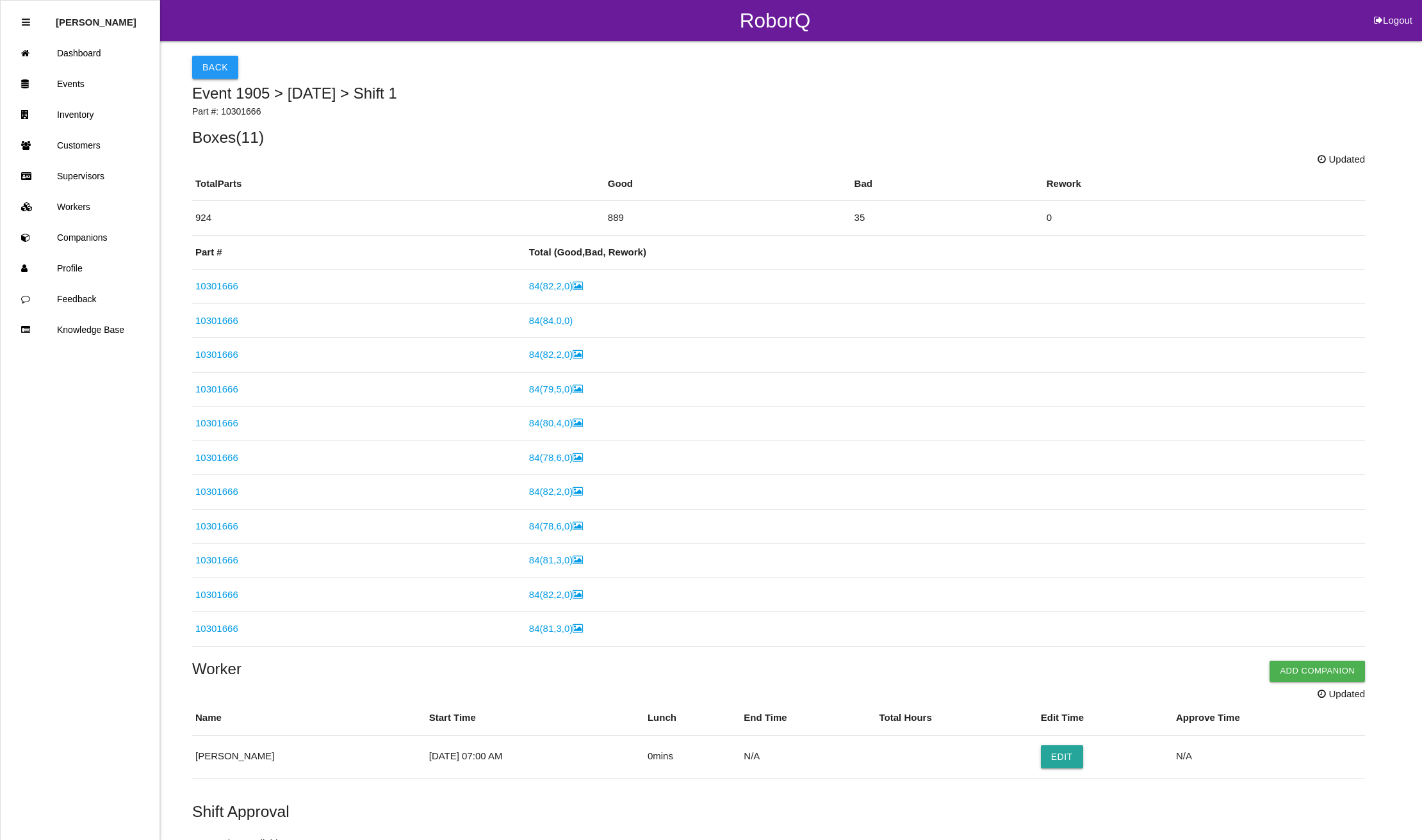
click at [215, 70] on button "Back" at bounding box center [216, 67] width 46 height 23
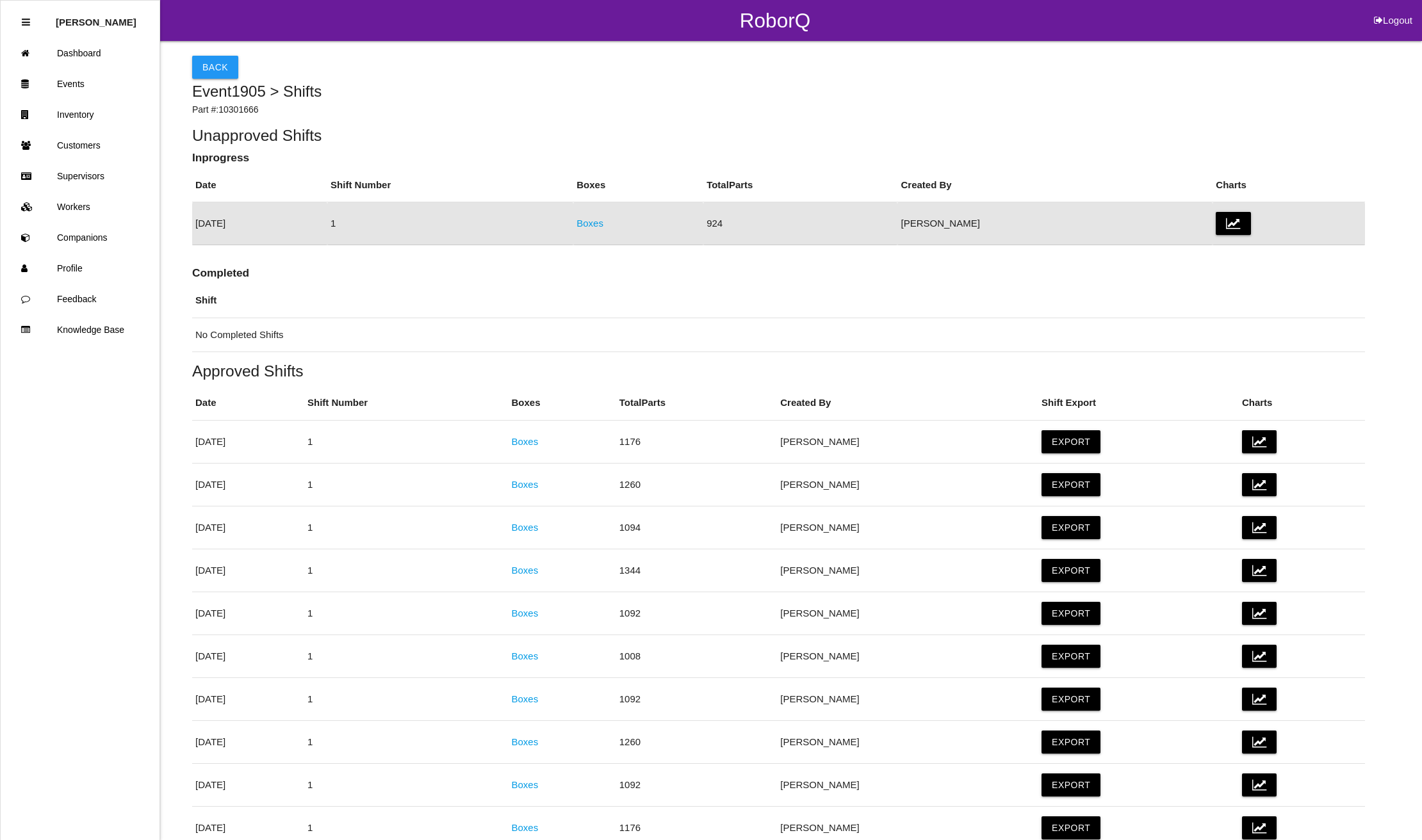
click at [603, 223] on link "Boxes" at bounding box center [590, 223] width 27 height 11
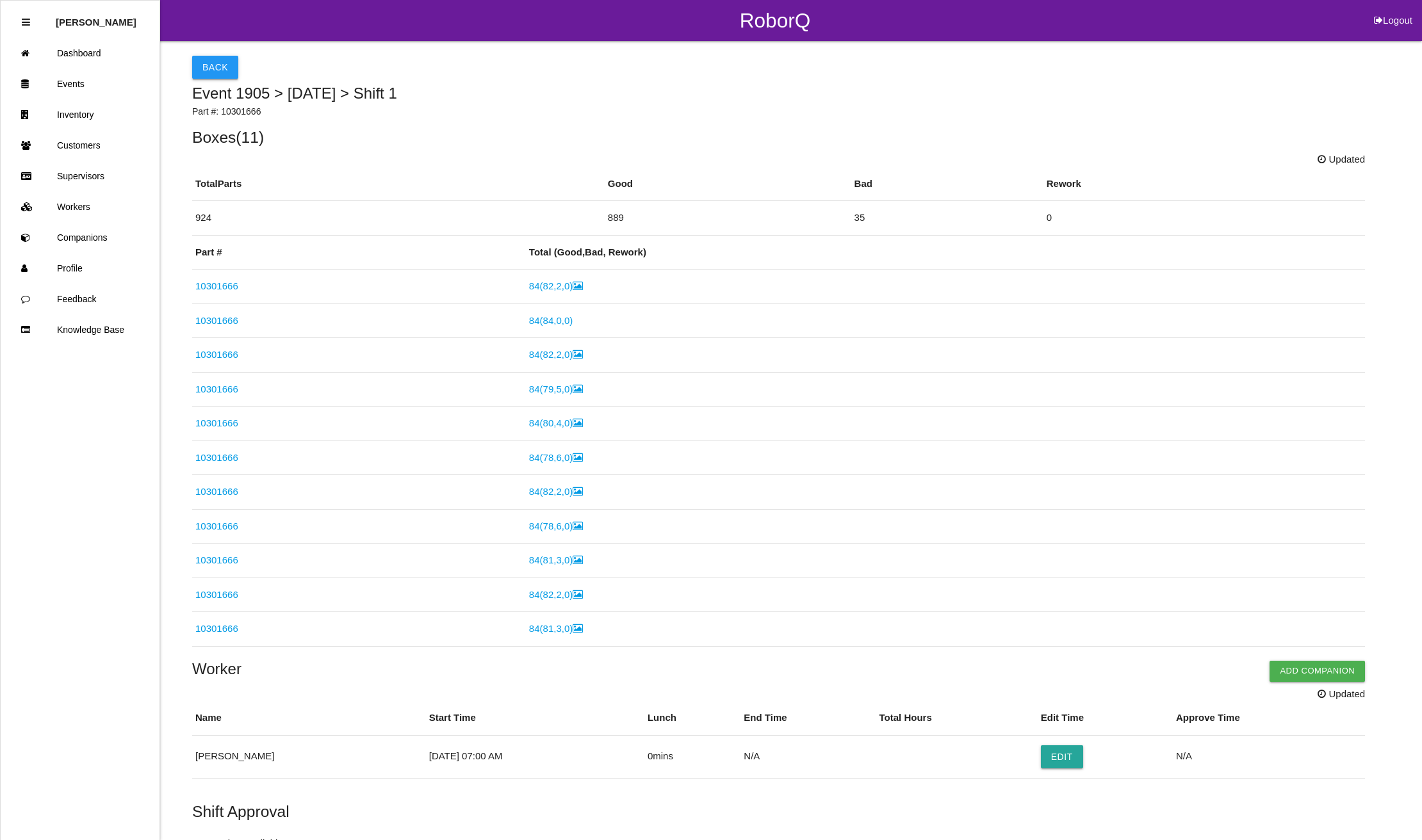
click at [226, 61] on button "Back" at bounding box center [216, 67] width 46 height 23
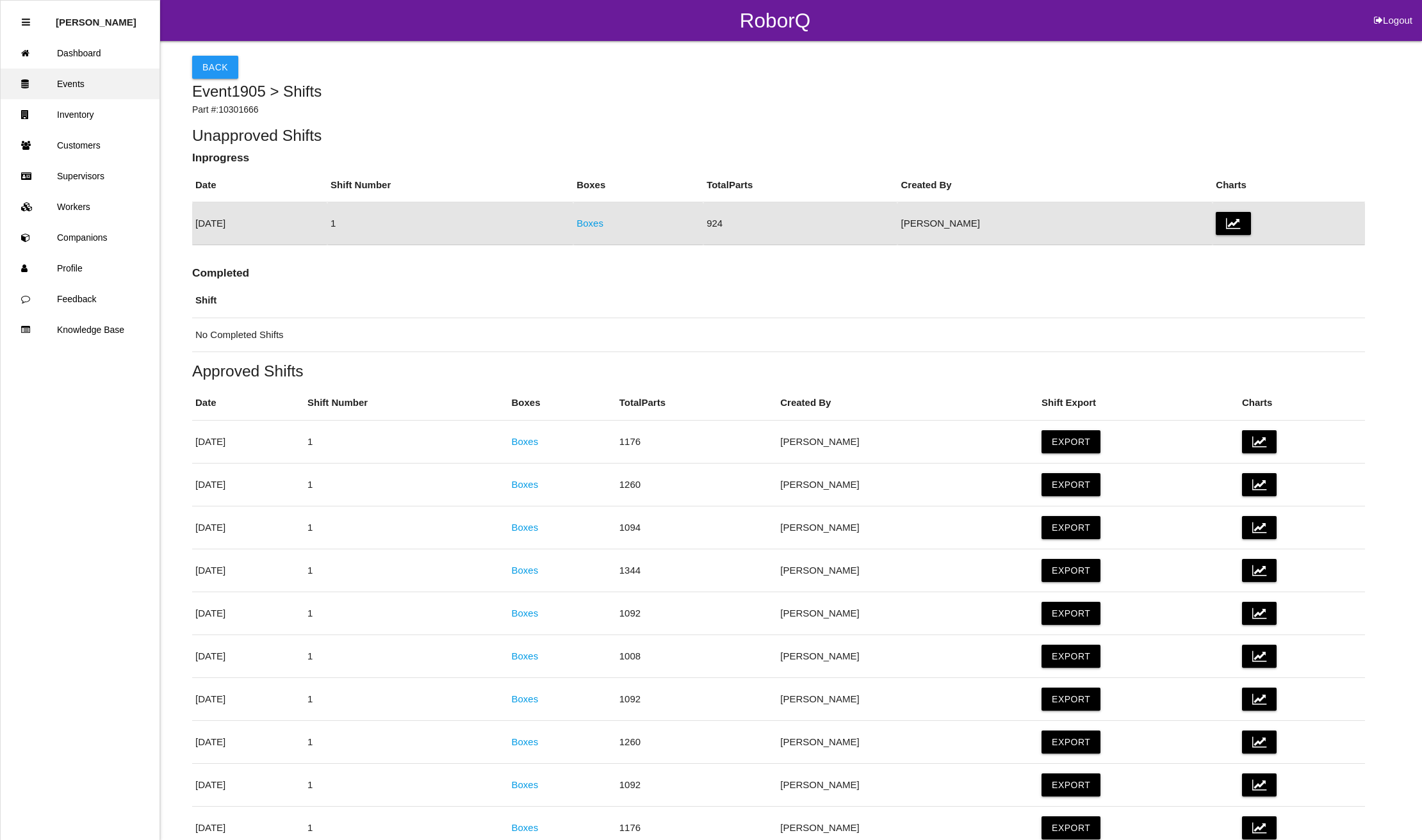
click at [62, 90] on link "Events" at bounding box center [80, 84] width 158 height 31
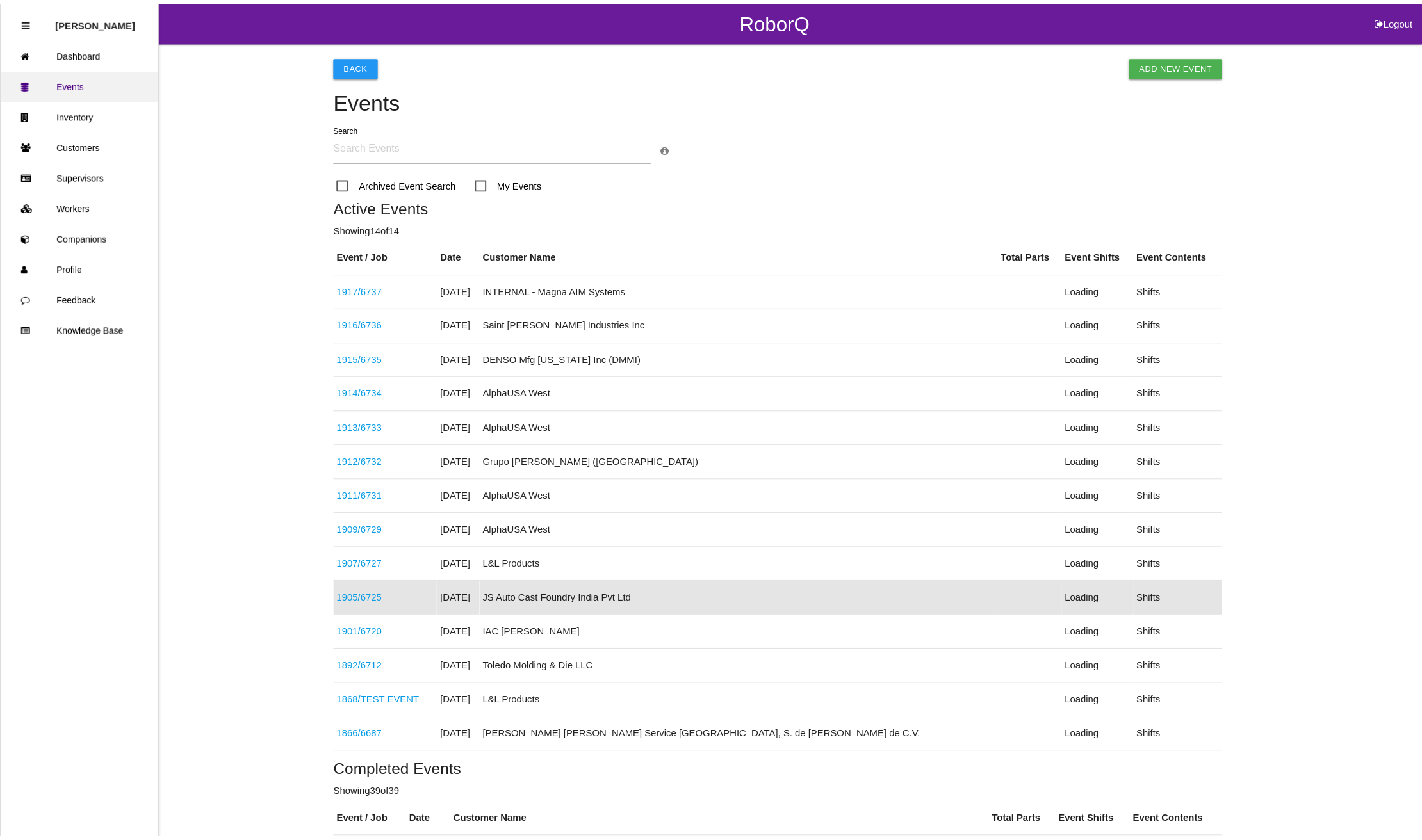
scroll to position [181, 0]
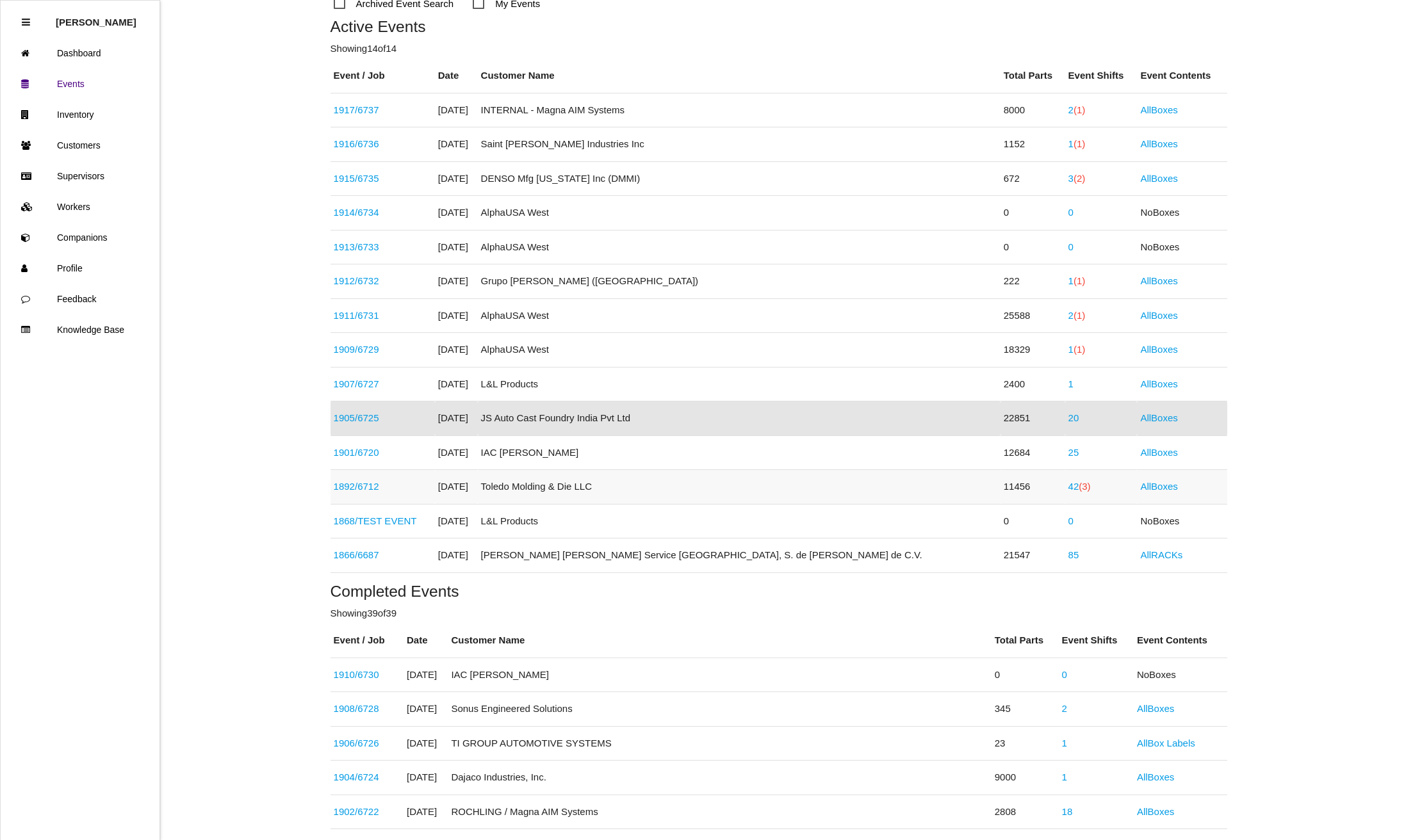
click at [1079, 485] on span "(3)" at bounding box center [1084, 486] width 12 height 11
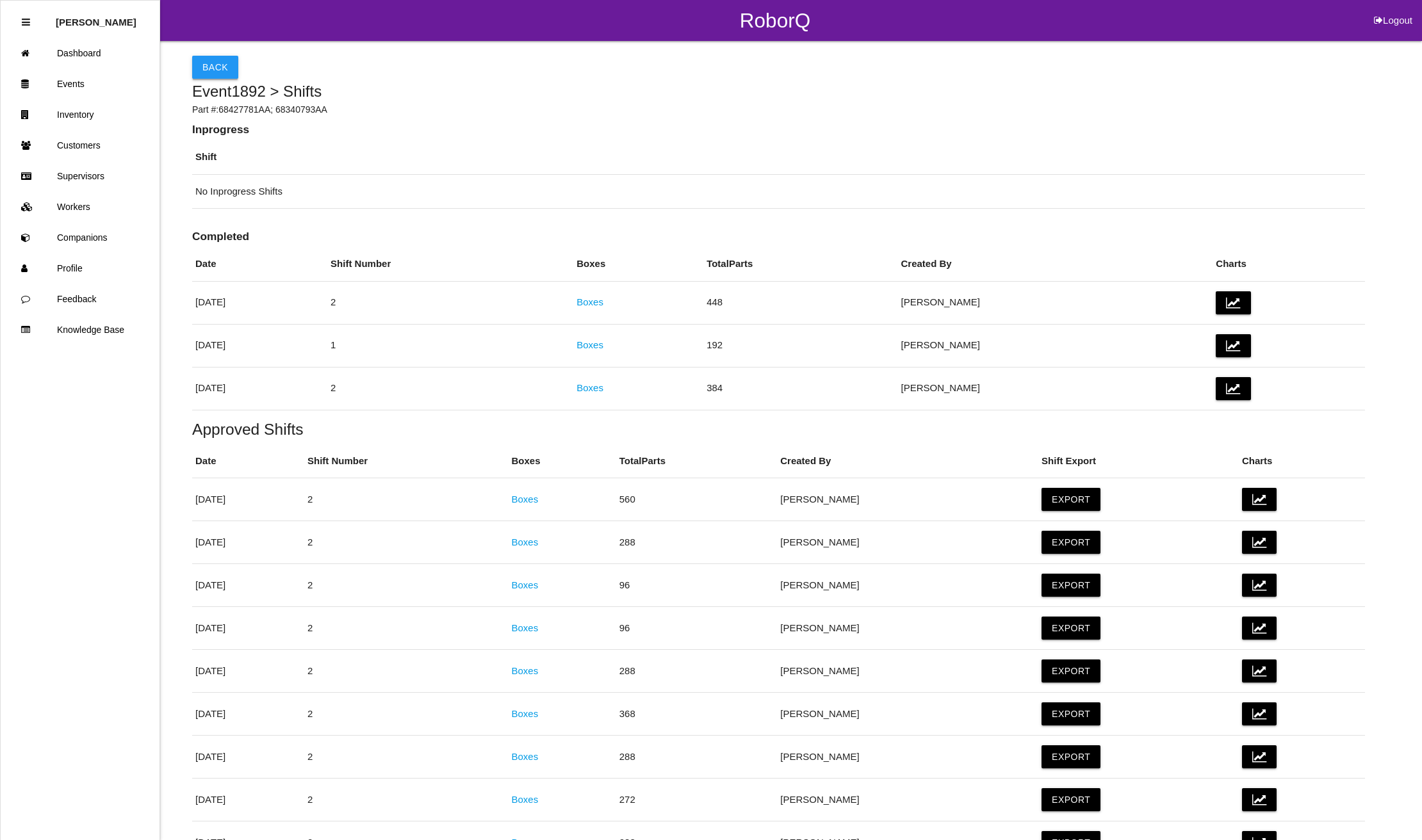
click at [213, 67] on button "Back" at bounding box center [216, 67] width 46 height 23
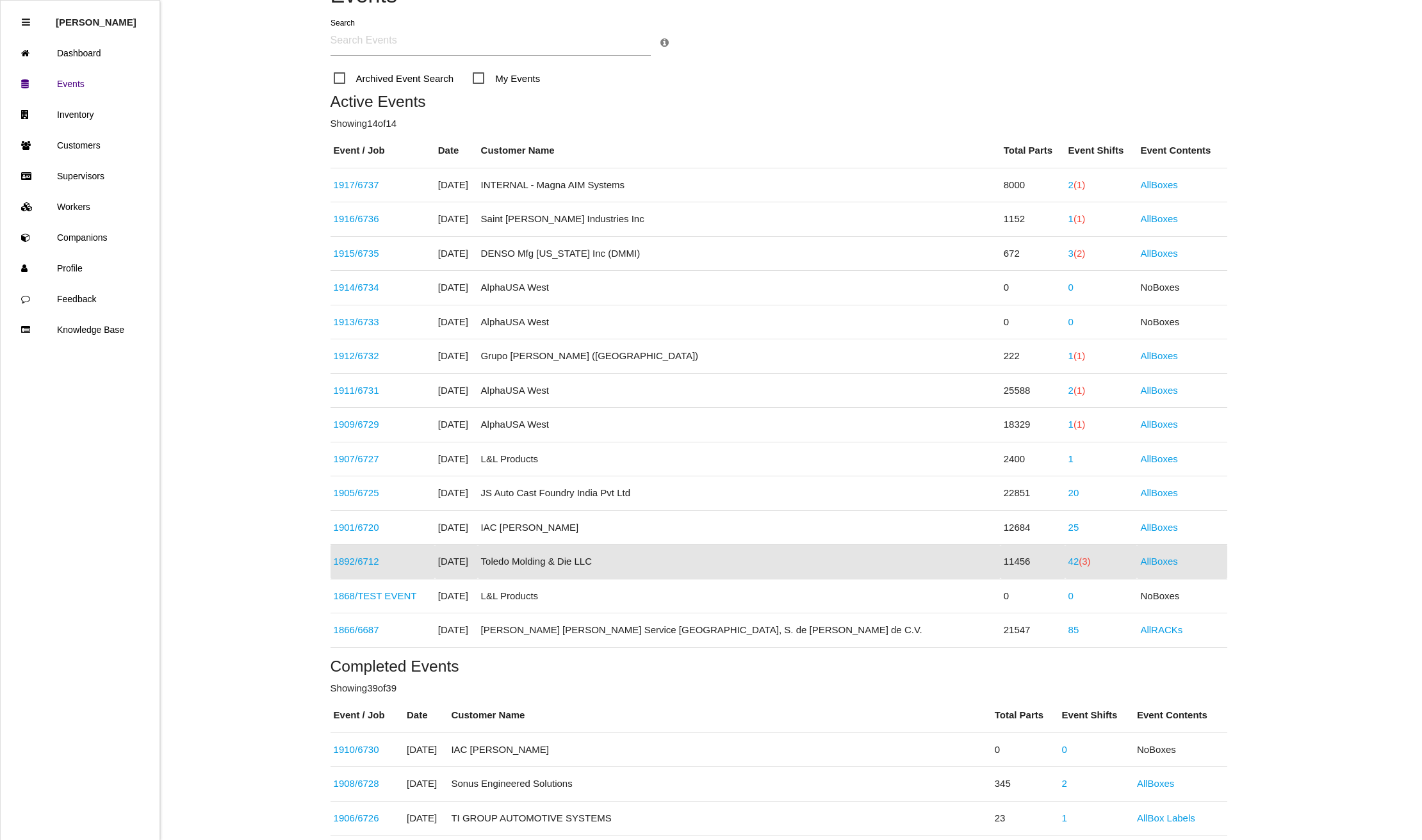
scroll to position [80, 0]
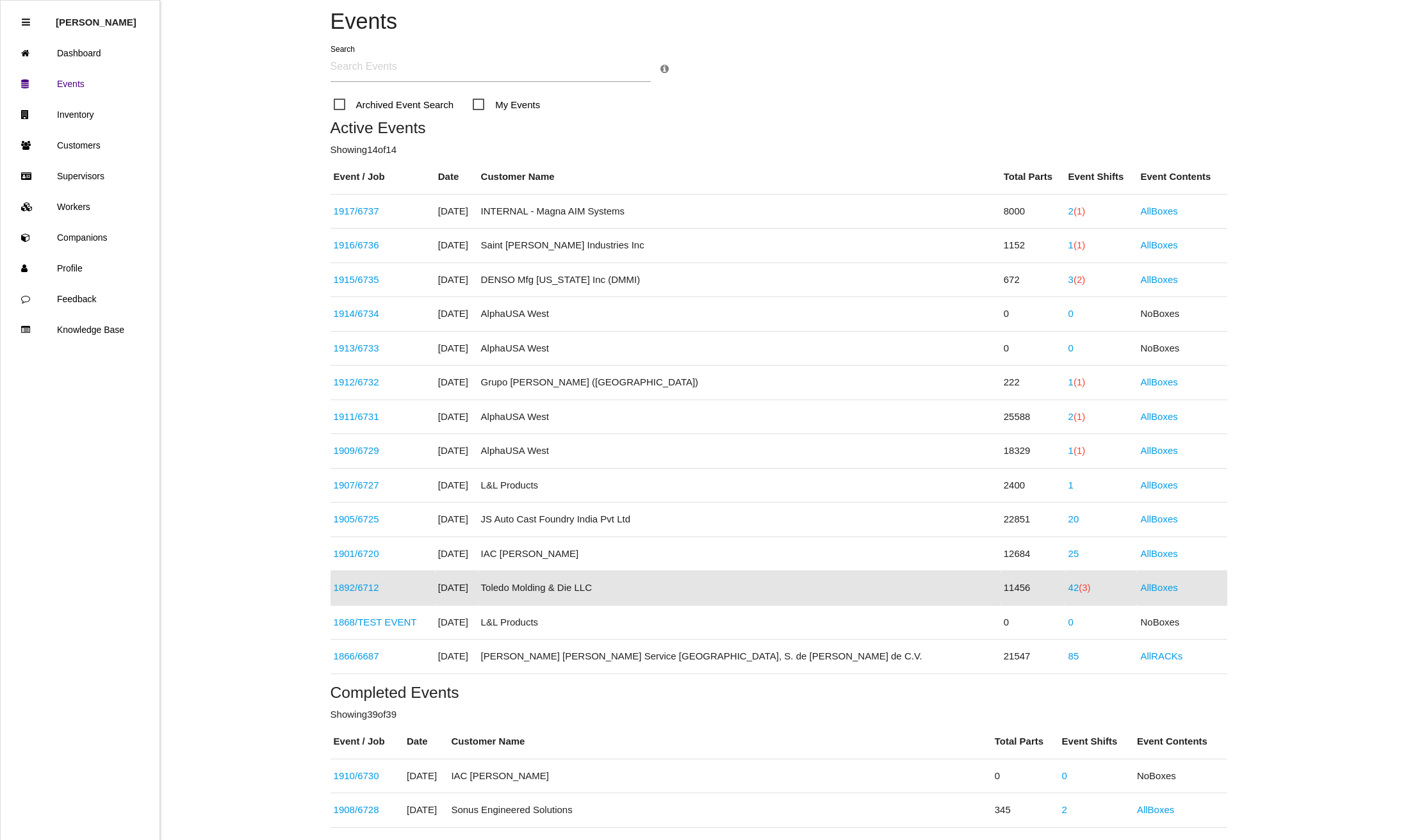
click at [357, 582] on td "1892 / 6712" at bounding box center [382, 589] width 105 height 35
click at [357, 587] on link "1892 / 6712" at bounding box center [356, 587] width 46 height 11
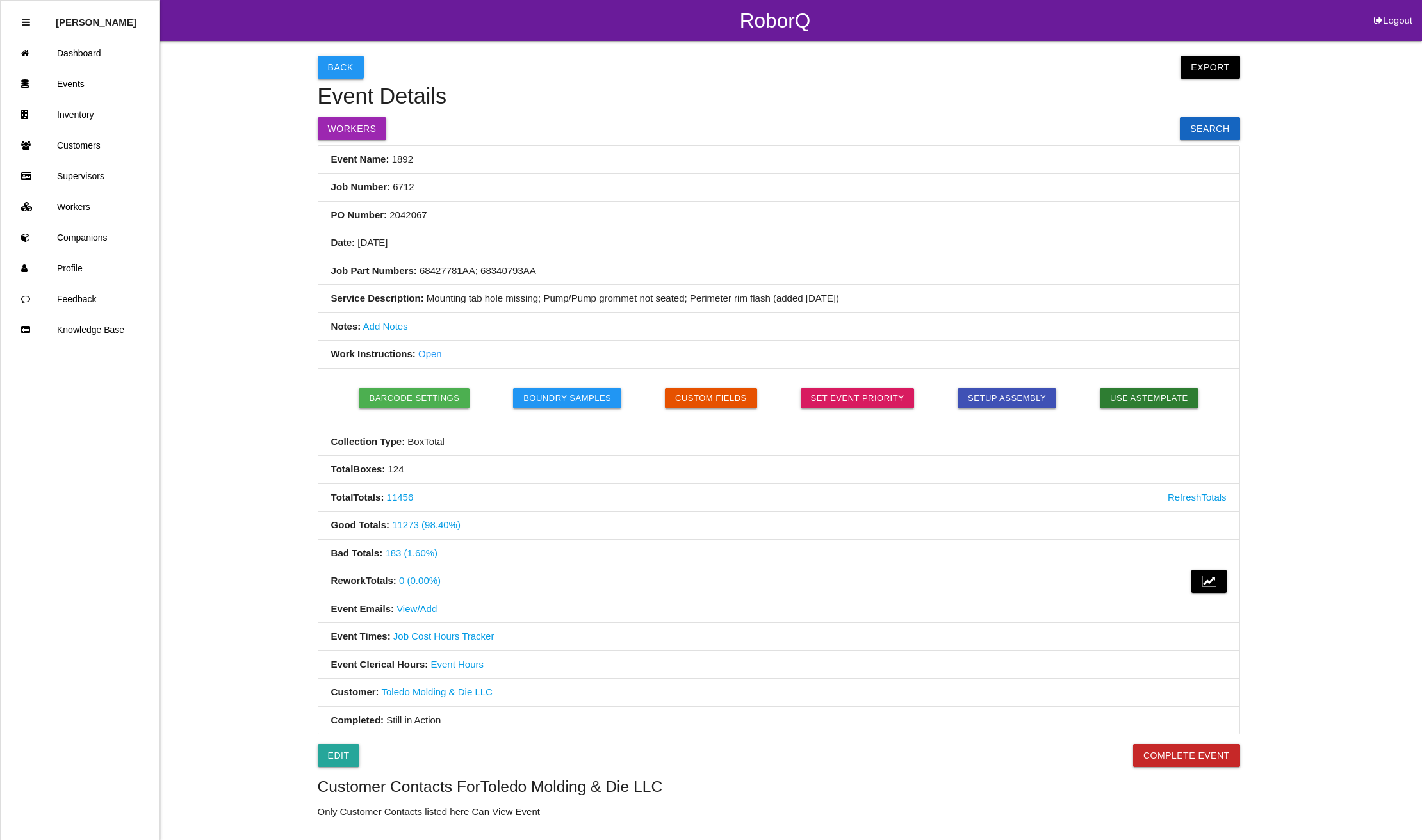
click at [344, 64] on button "Back" at bounding box center [341, 67] width 46 height 23
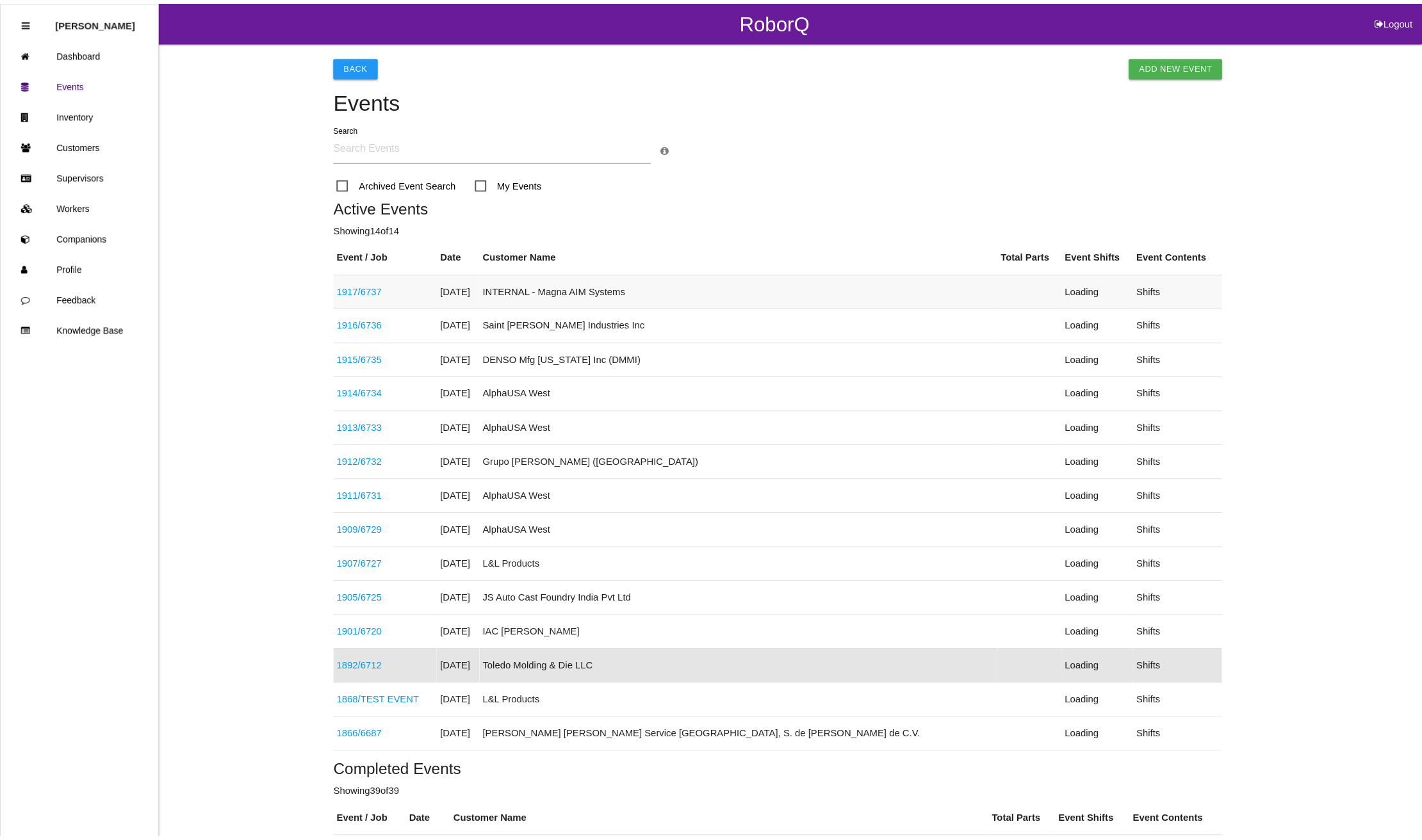
scroll to position [250, 0]
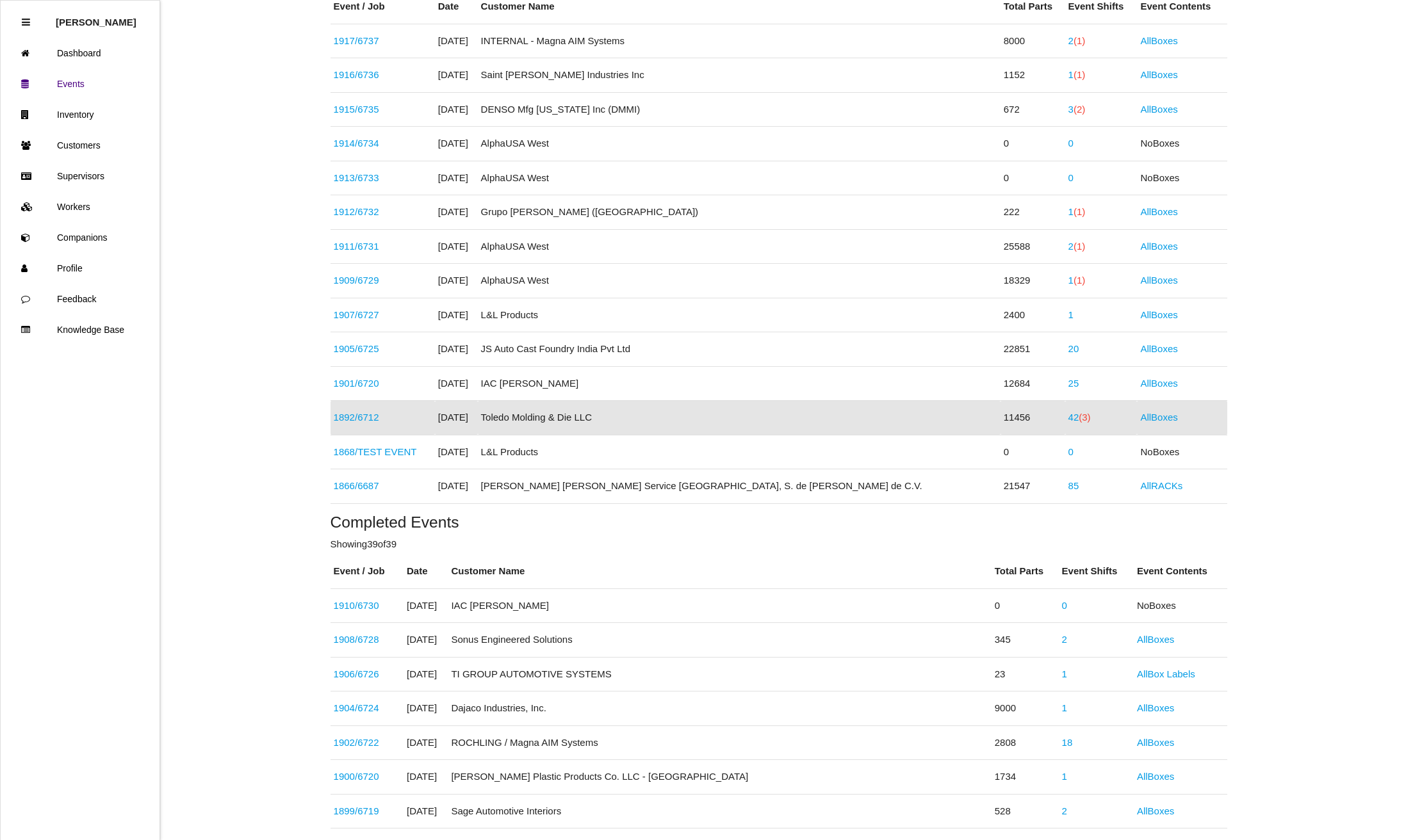
click at [1079, 419] on span "(3)" at bounding box center [1084, 416] width 12 height 11
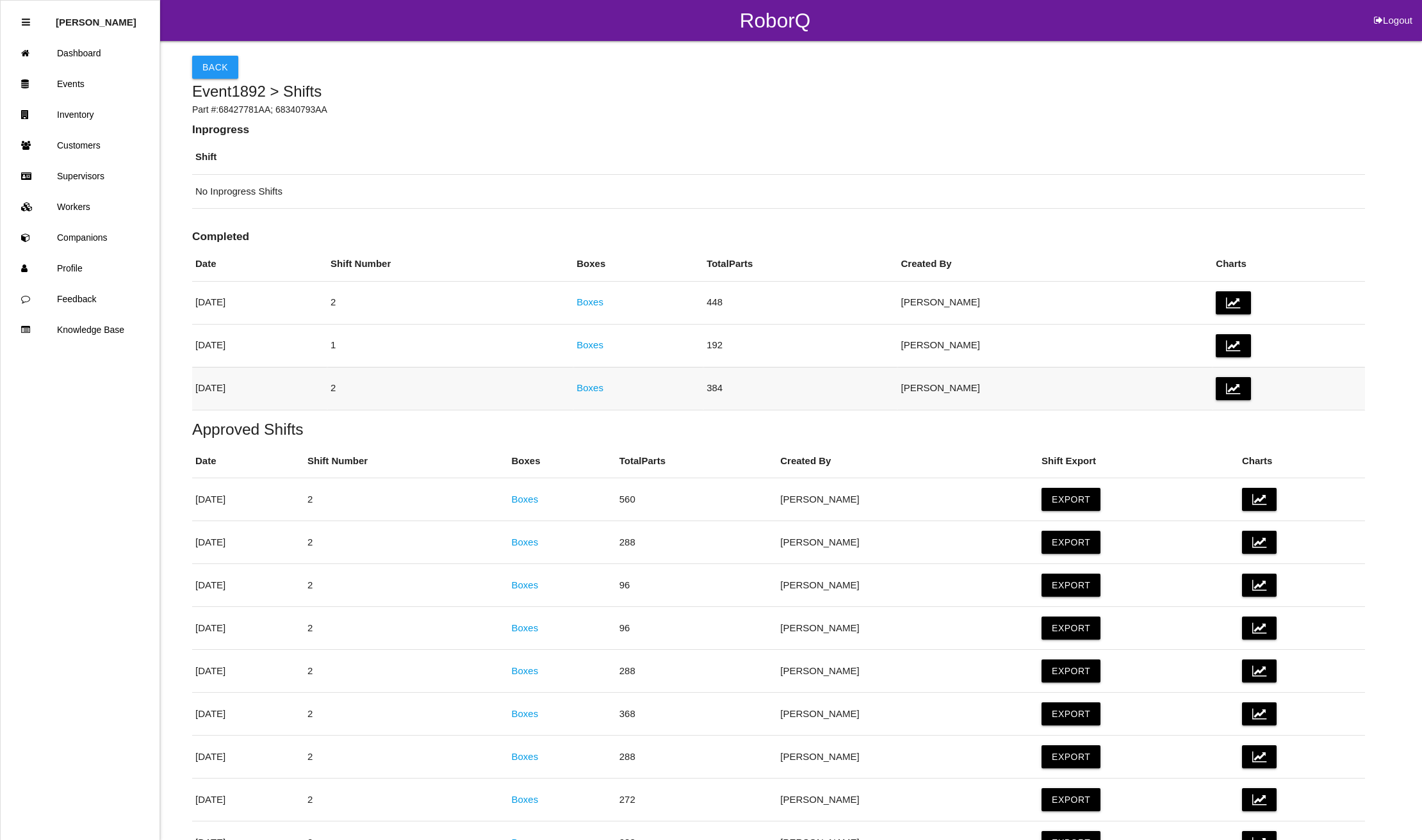
click at [603, 387] on link "Boxes" at bounding box center [590, 387] width 27 height 11
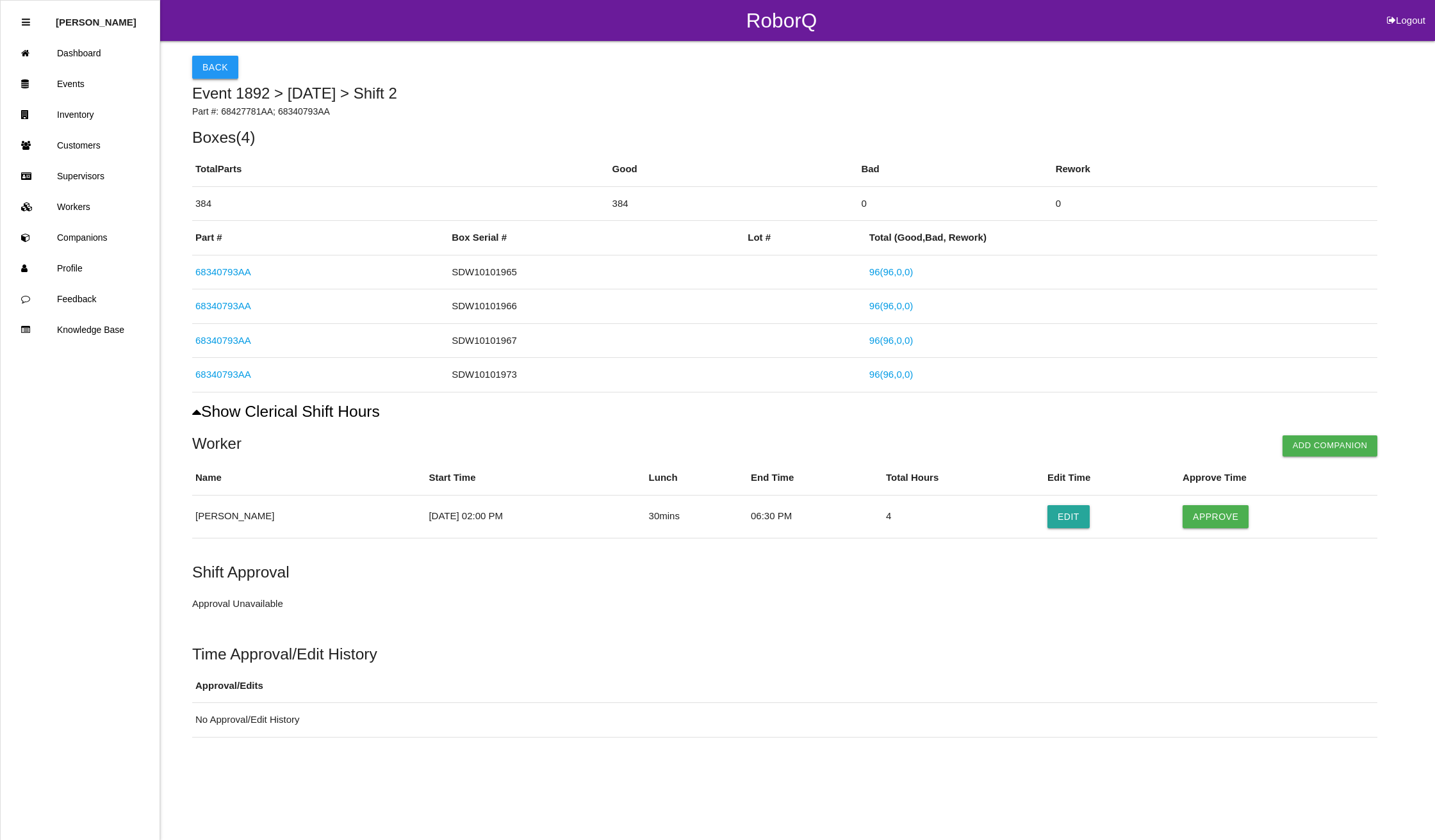
click at [207, 61] on button "Back" at bounding box center [216, 67] width 46 height 23
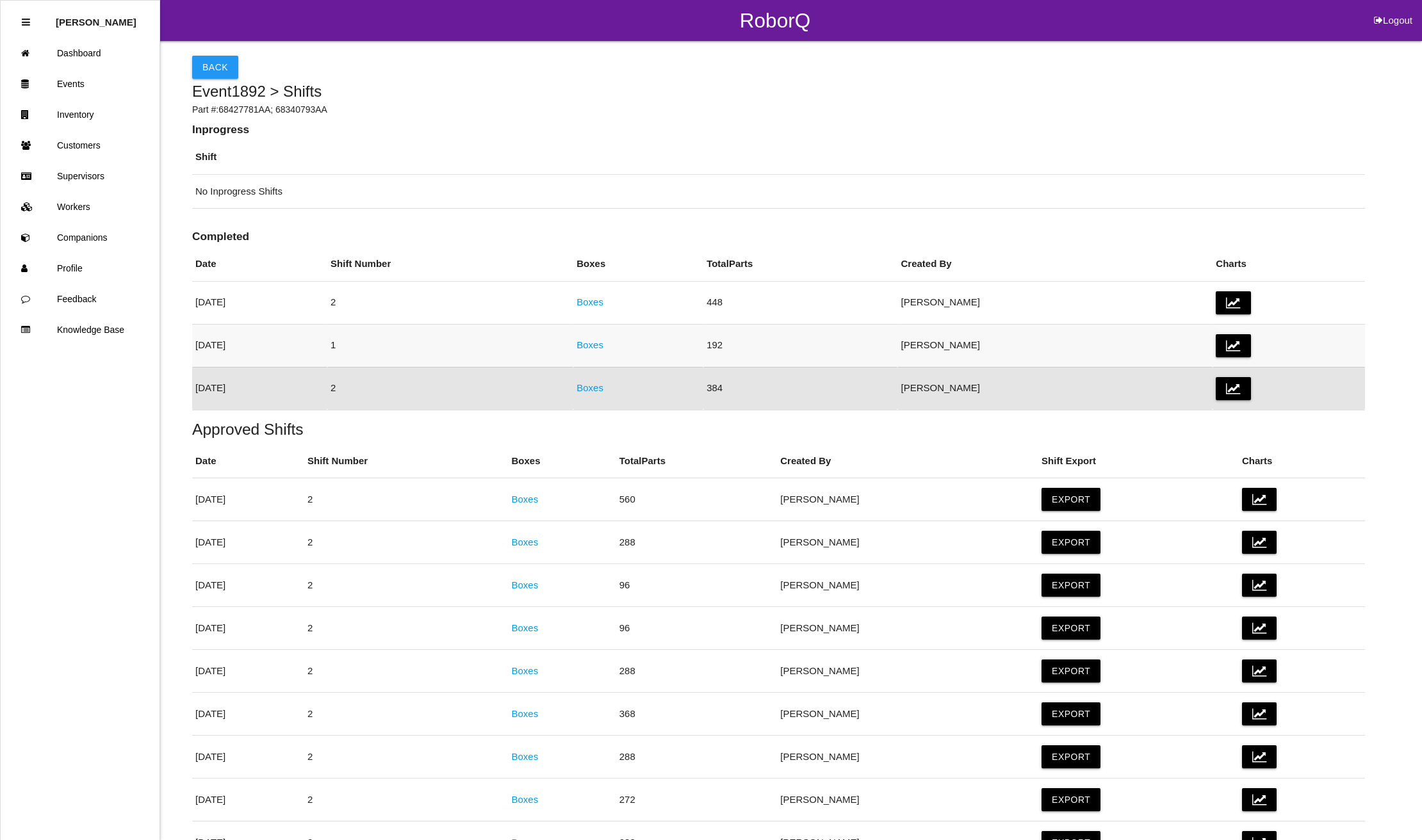
click at [603, 344] on link "Boxes" at bounding box center [590, 344] width 27 height 11
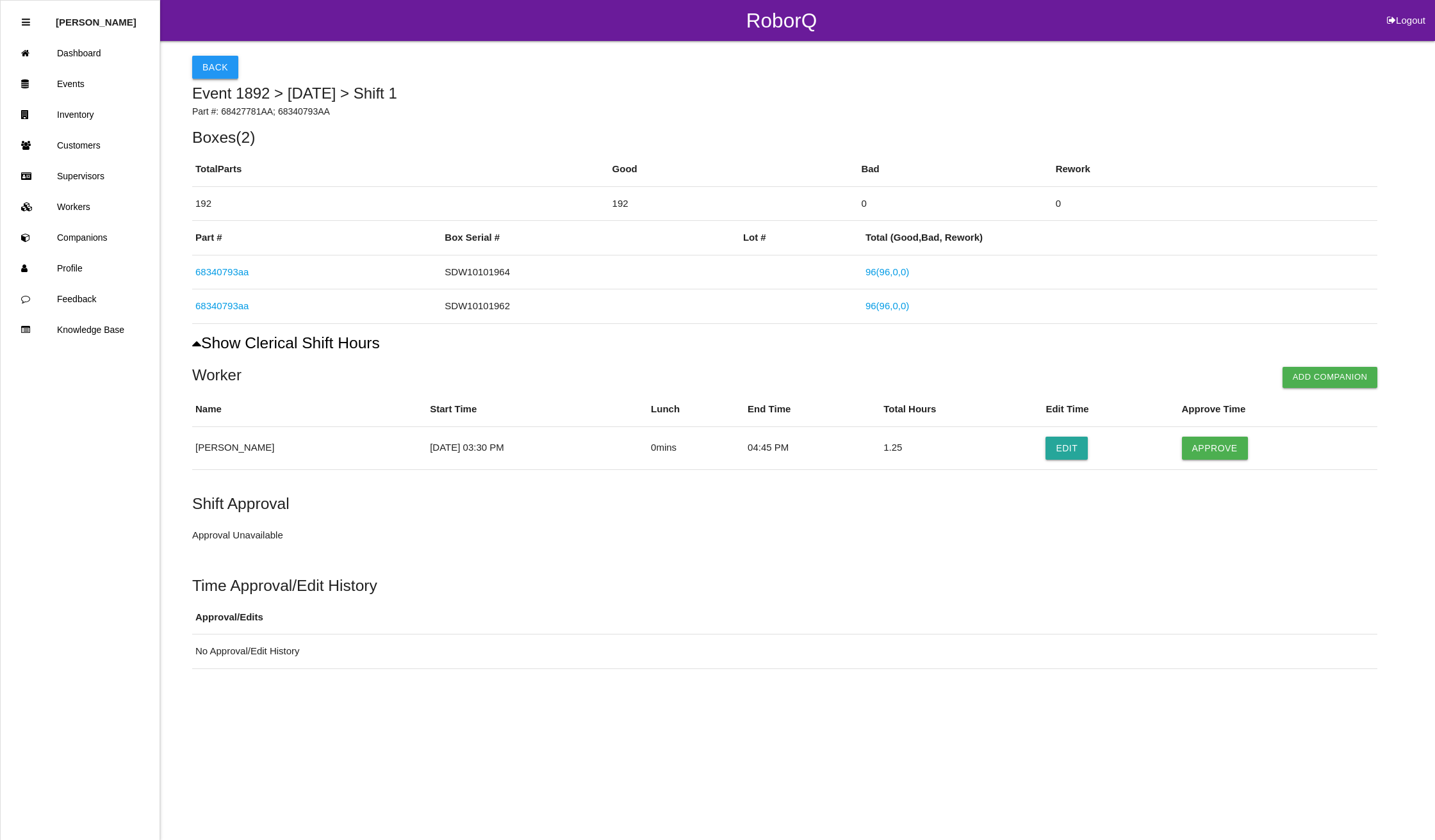
click at [198, 62] on button "Back" at bounding box center [216, 67] width 46 height 23
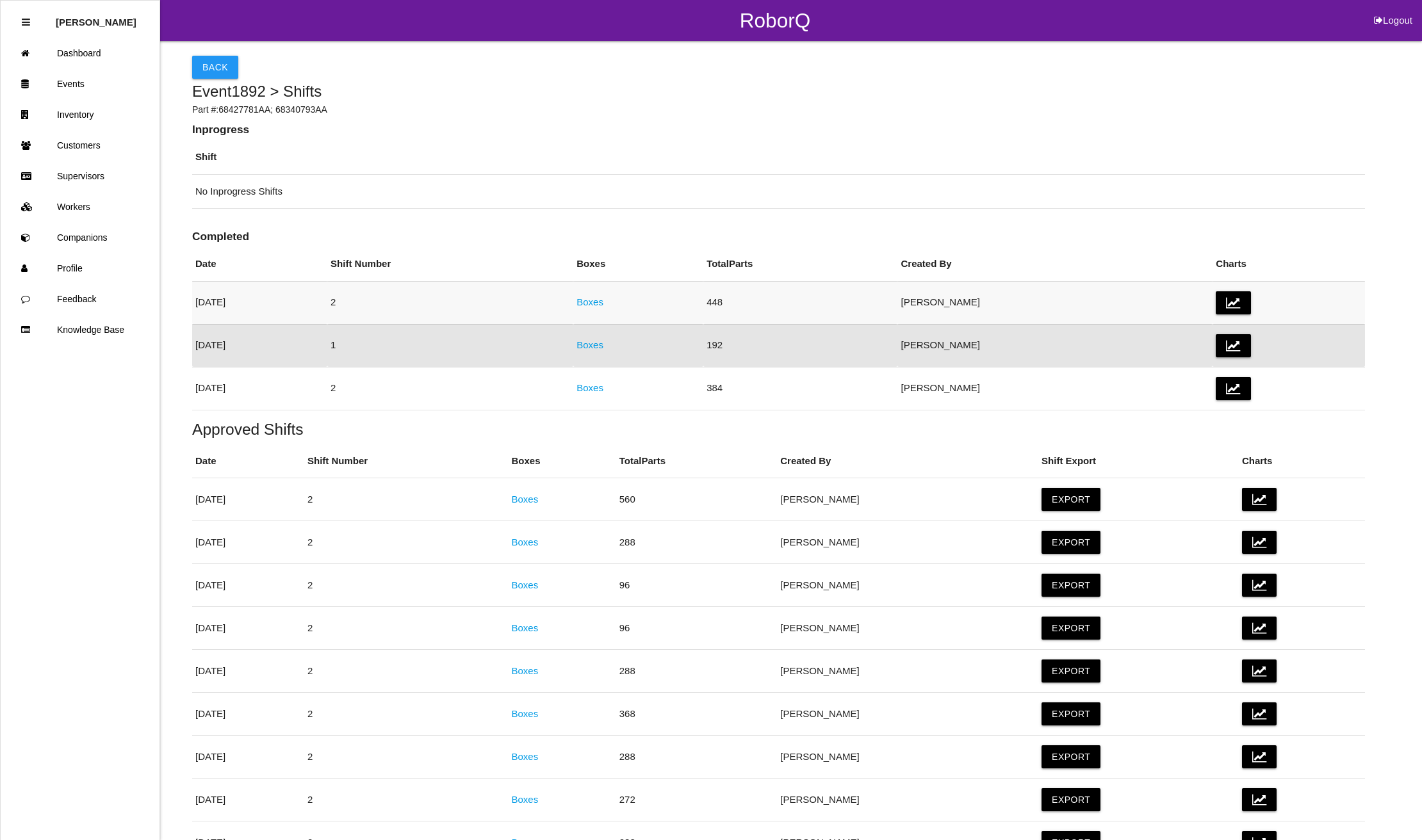
click at [603, 303] on link "Boxes" at bounding box center [590, 302] width 27 height 11
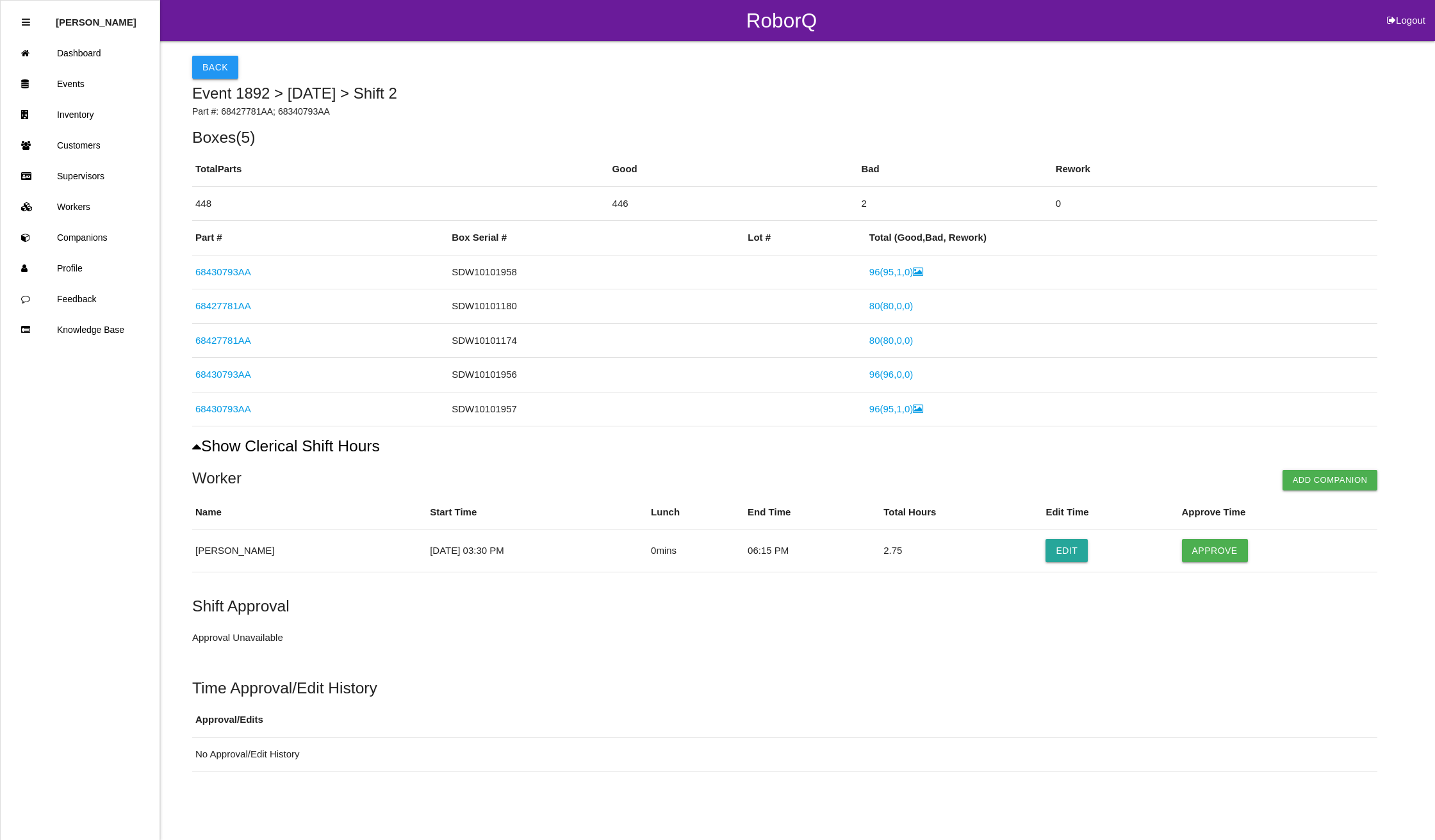
click at [200, 63] on button "Back" at bounding box center [216, 67] width 46 height 23
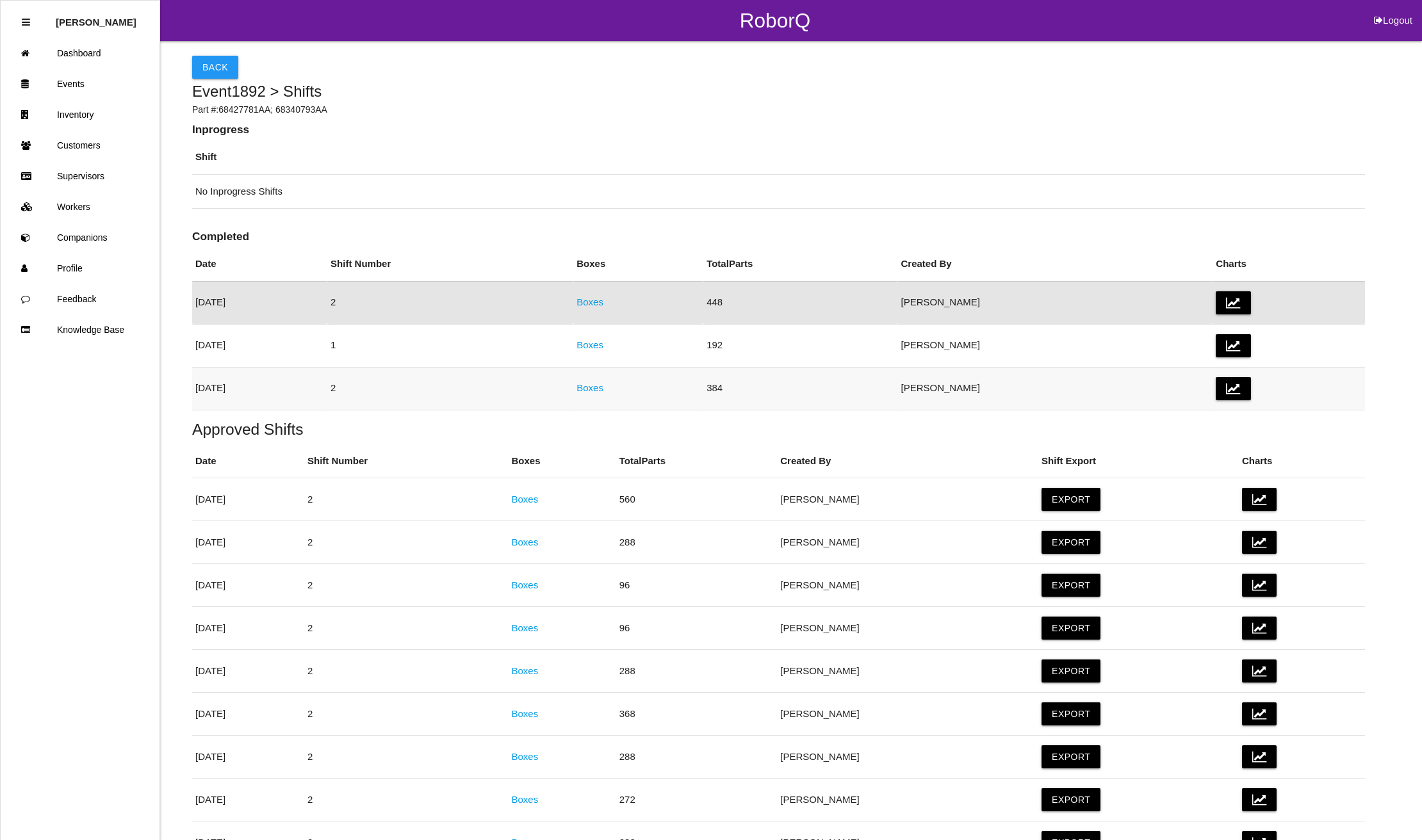
click at [603, 386] on link "Boxes" at bounding box center [590, 387] width 27 height 11
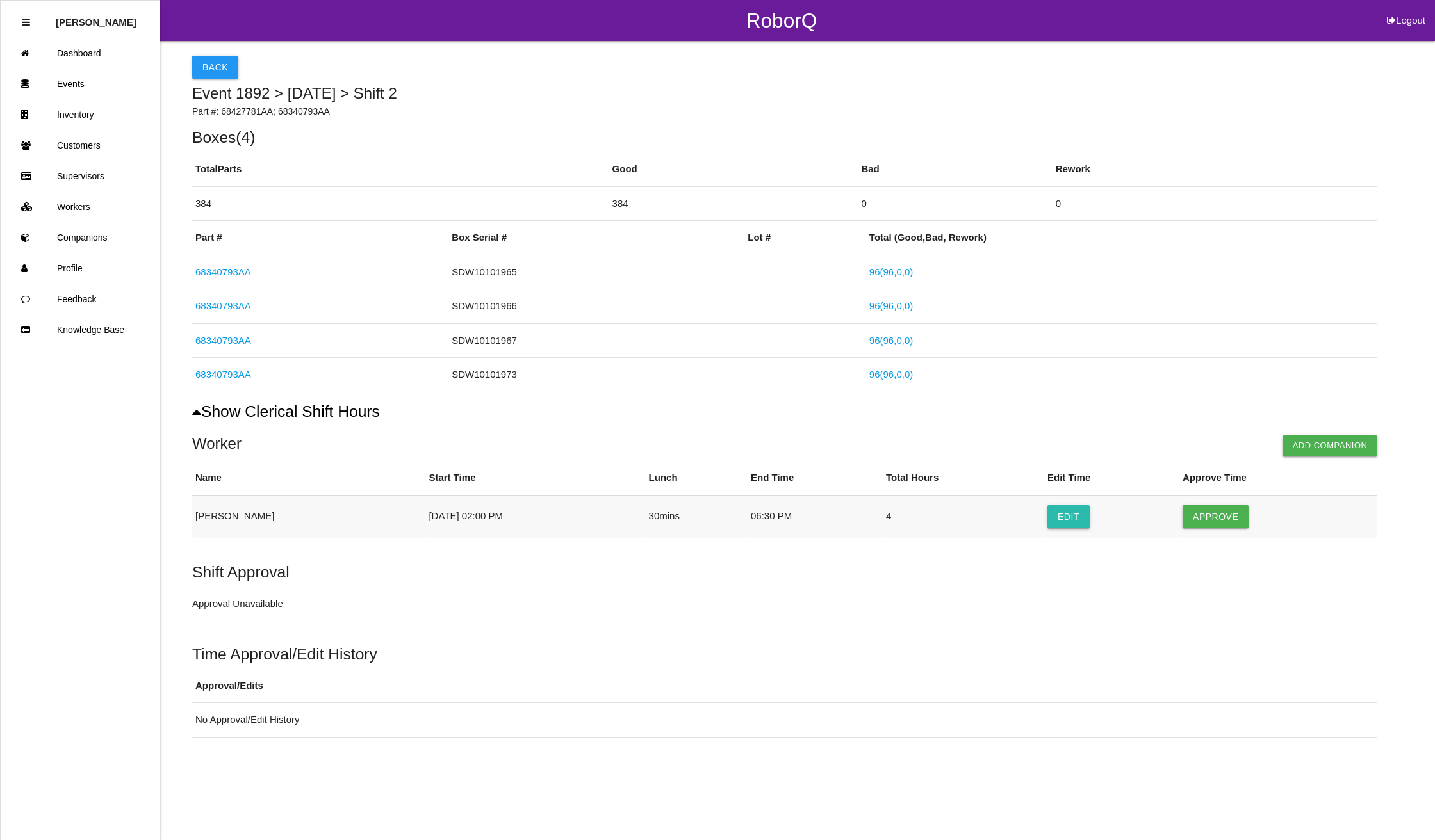
click at [1058, 518] on button "Edit" at bounding box center [1068, 517] width 42 height 23
select select "2"
select select "6"
select select "30"
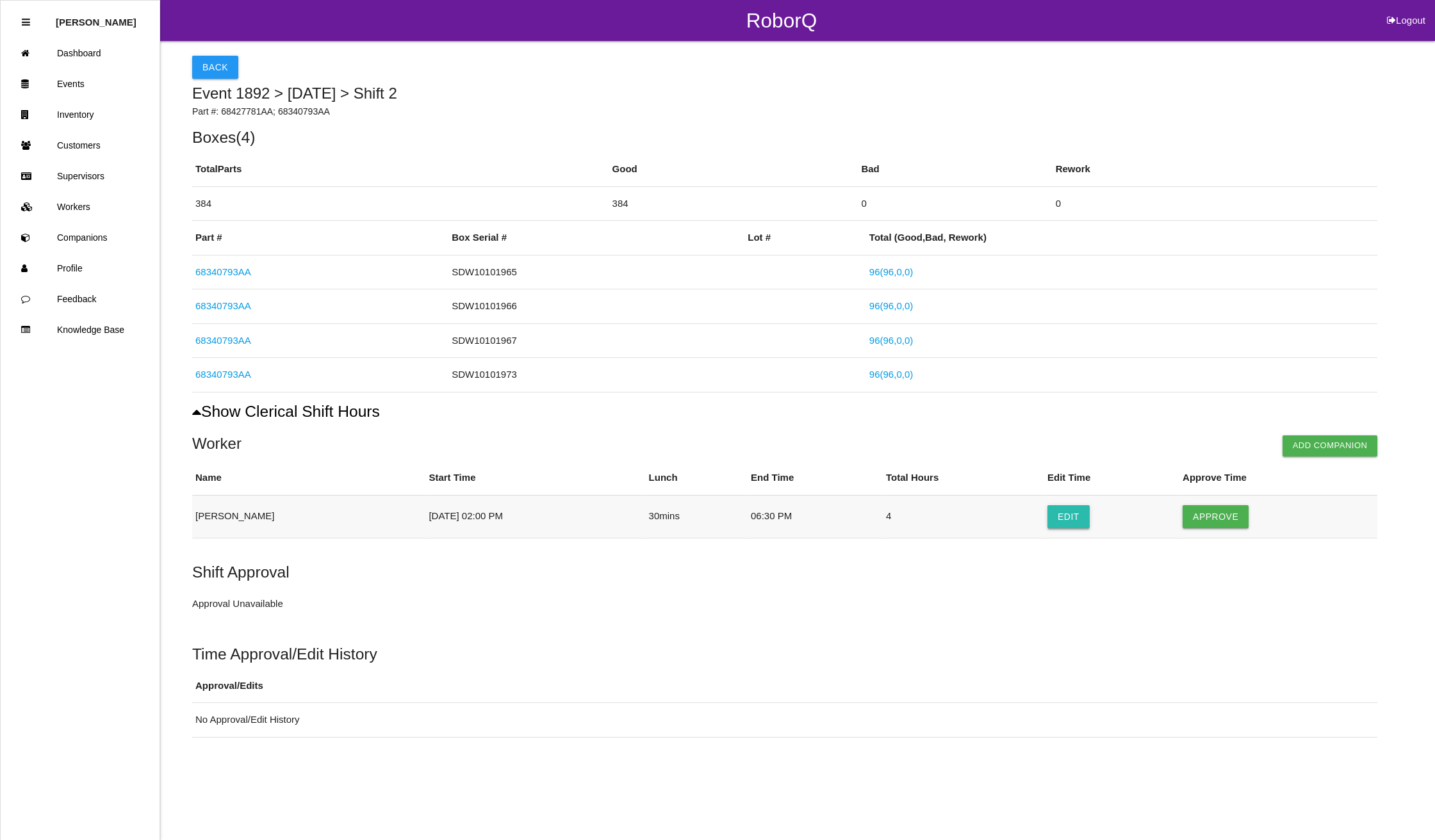
select select "2"
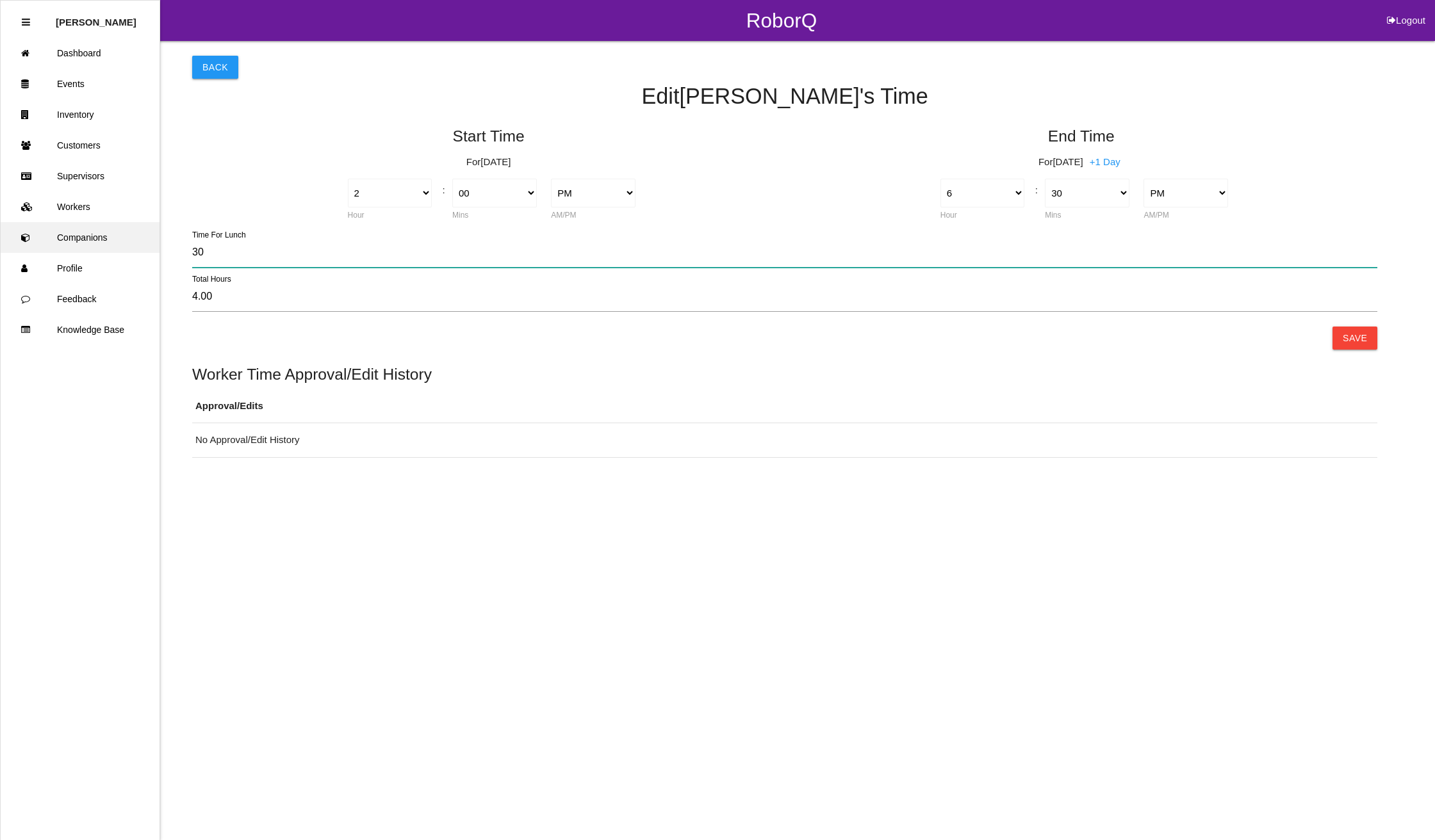
drag, startPoint x: 251, startPoint y: 257, endPoint x: 3, endPoint y: 231, distance: 249.4
click at [3, 232] on div "RoborQ Logout [PERSON_NAME] Dashboard Events Inventory Customers Supervisors Wo…" at bounding box center [718, 229] width 1435 height 458
type input "4.50"
click at [1355, 342] on button "Save" at bounding box center [1355, 338] width 45 height 23
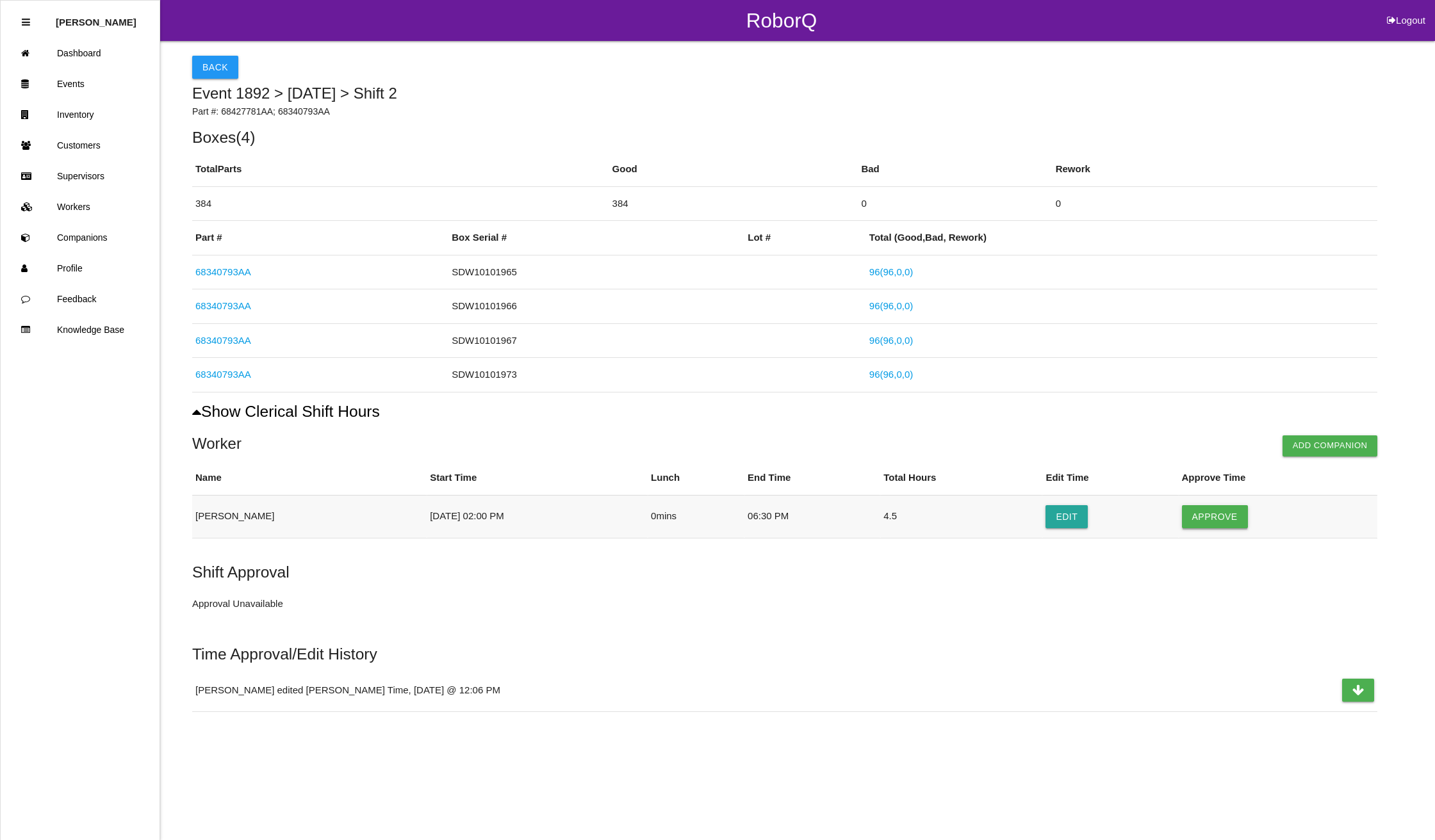
click at [1218, 517] on button "Approve" at bounding box center [1215, 517] width 66 height 23
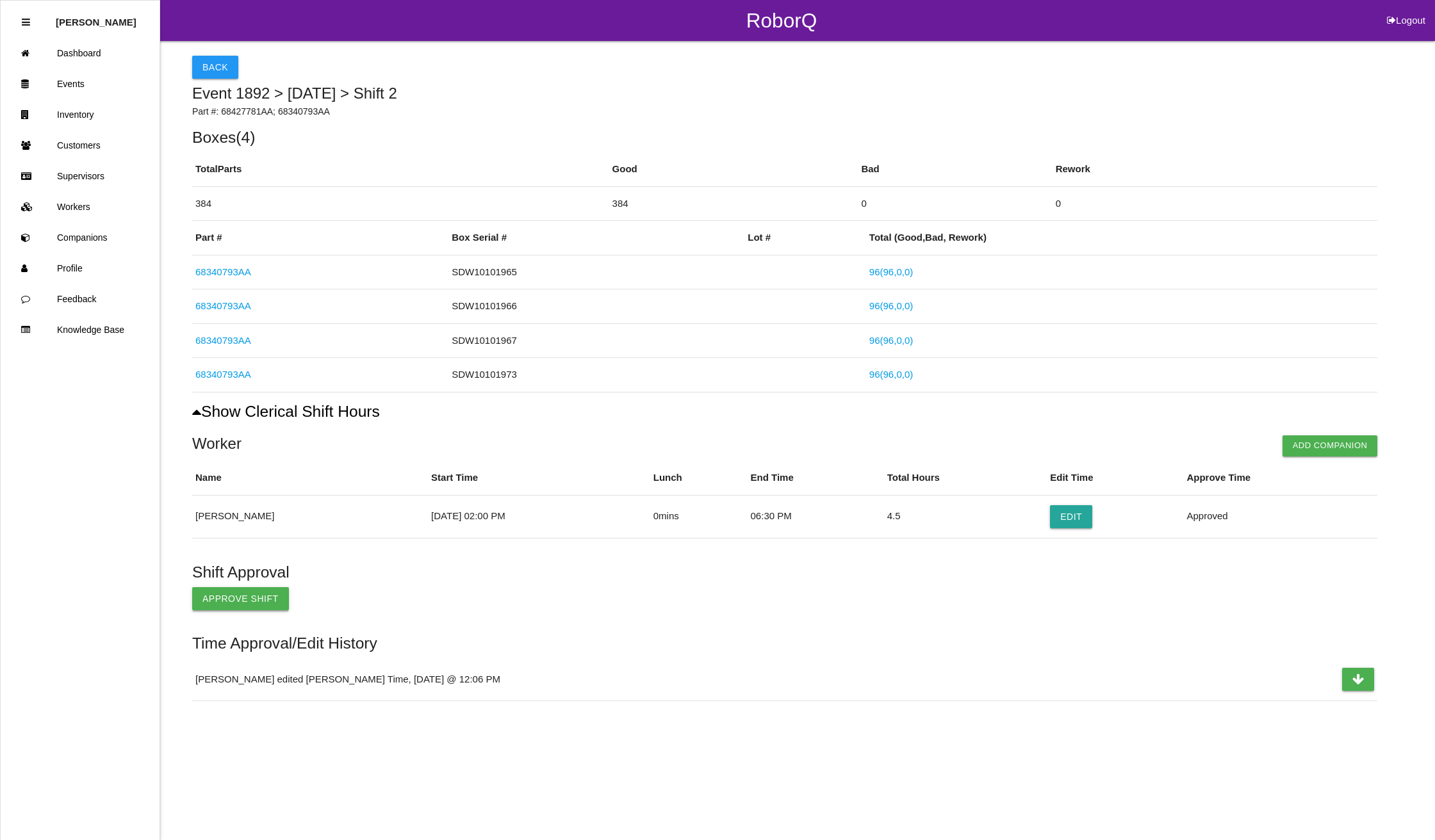
click at [247, 600] on button "Approve Shift" at bounding box center [241, 599] width 97 height 23
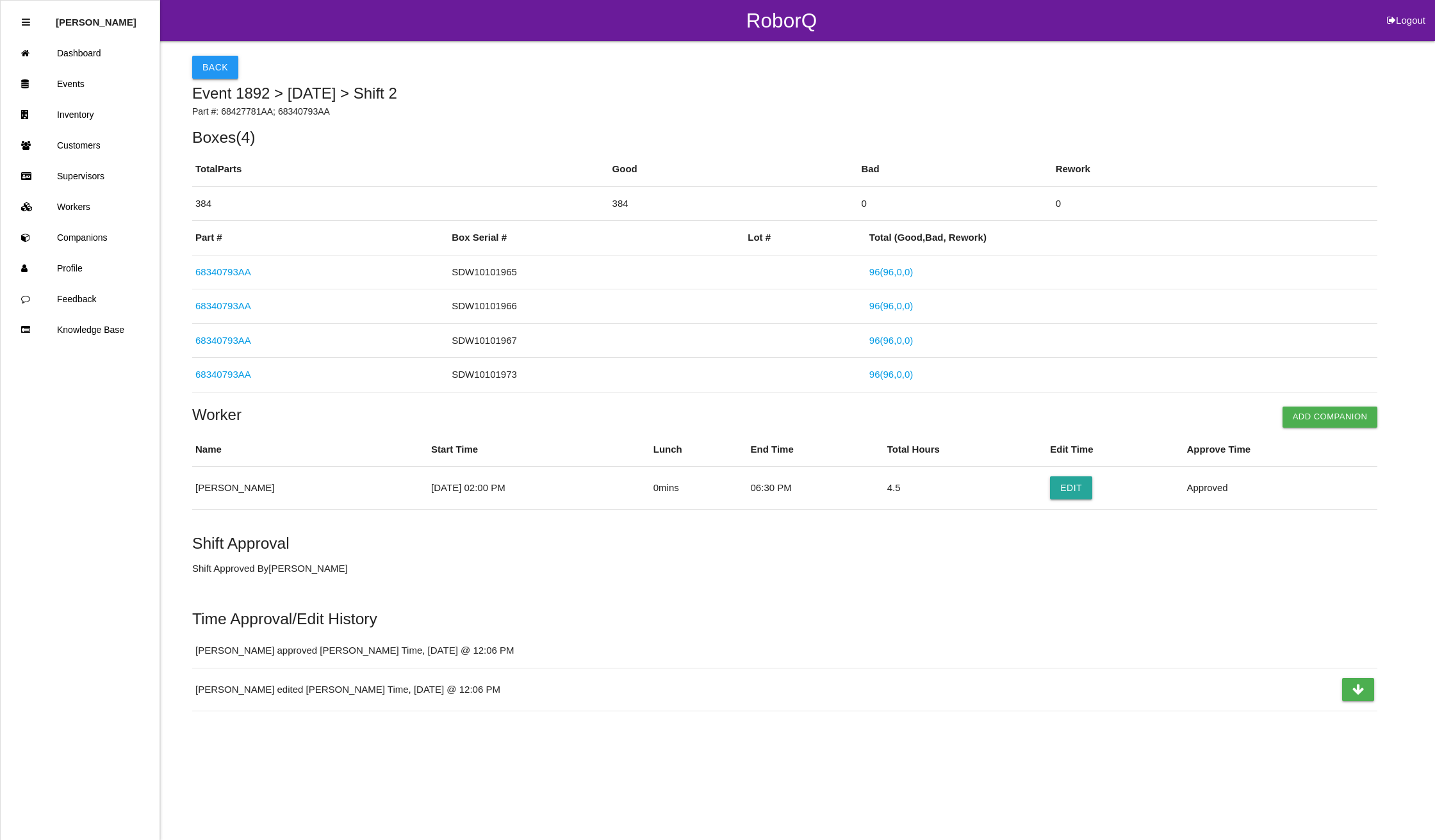
click at [221, 66] on button "Back" at bounding box center [216, 67] width 46 height 23
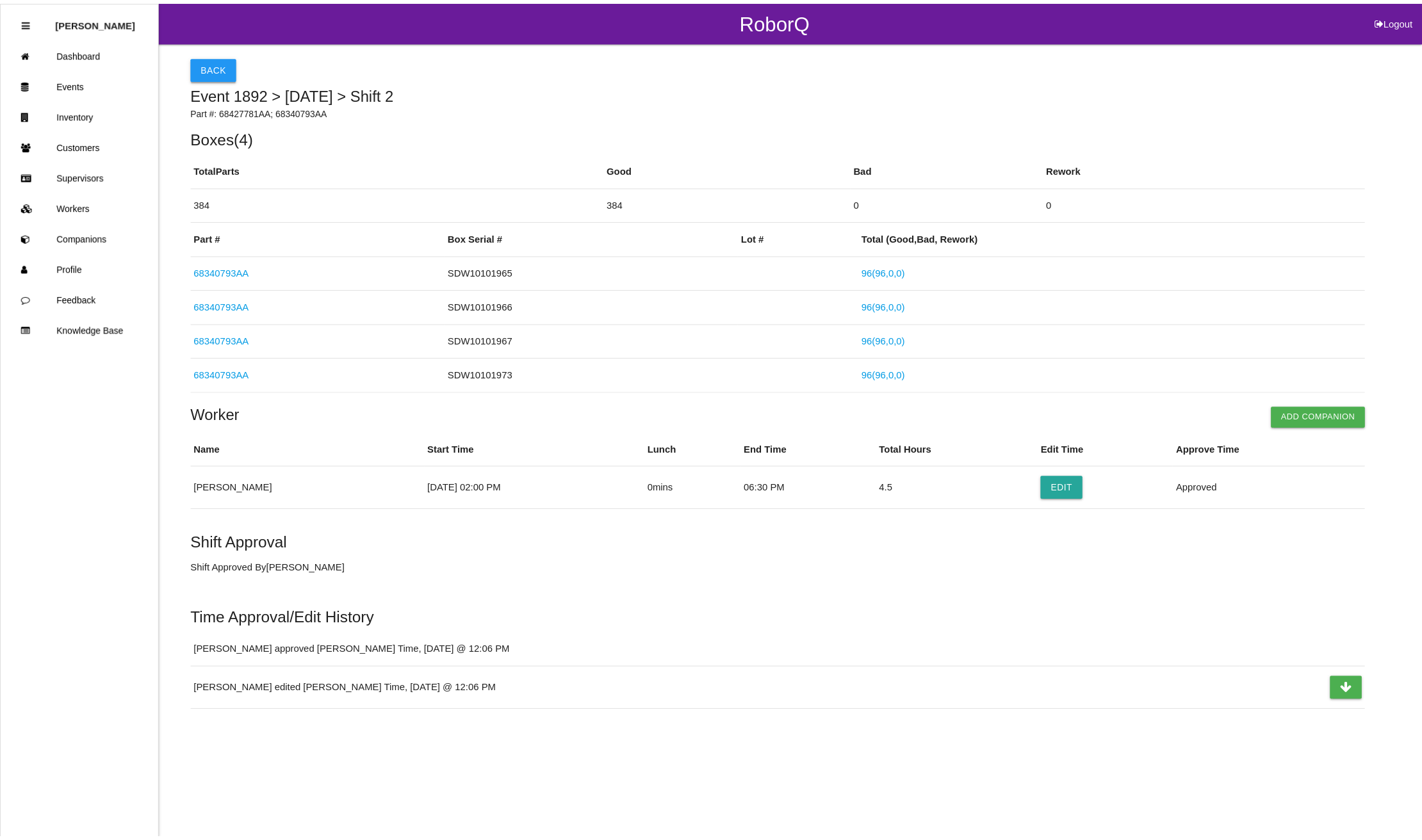
scroll to position [38, 0]
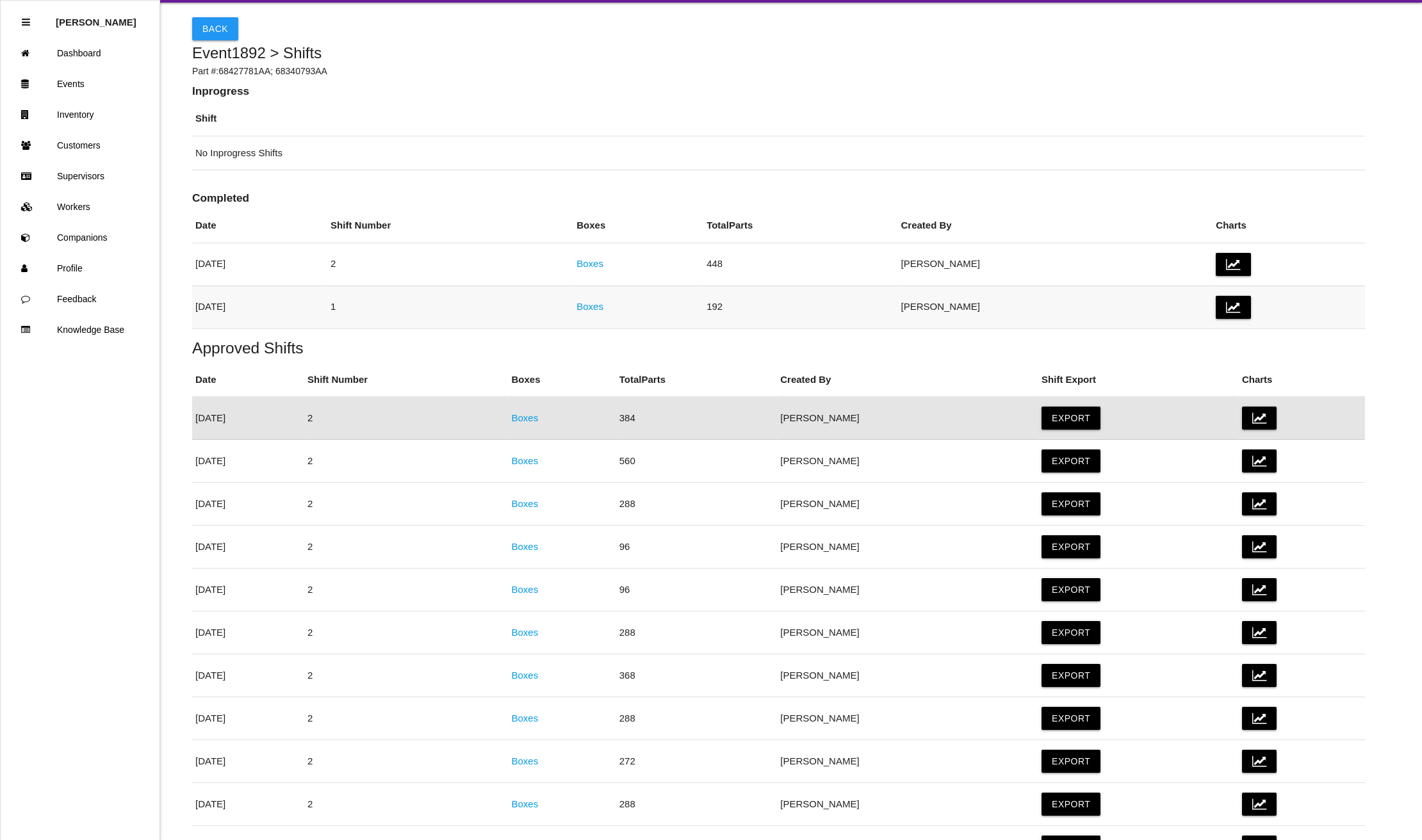
click at [603, 308] on link "Boxes" at bounding box center [590, 306] width 27 height 11
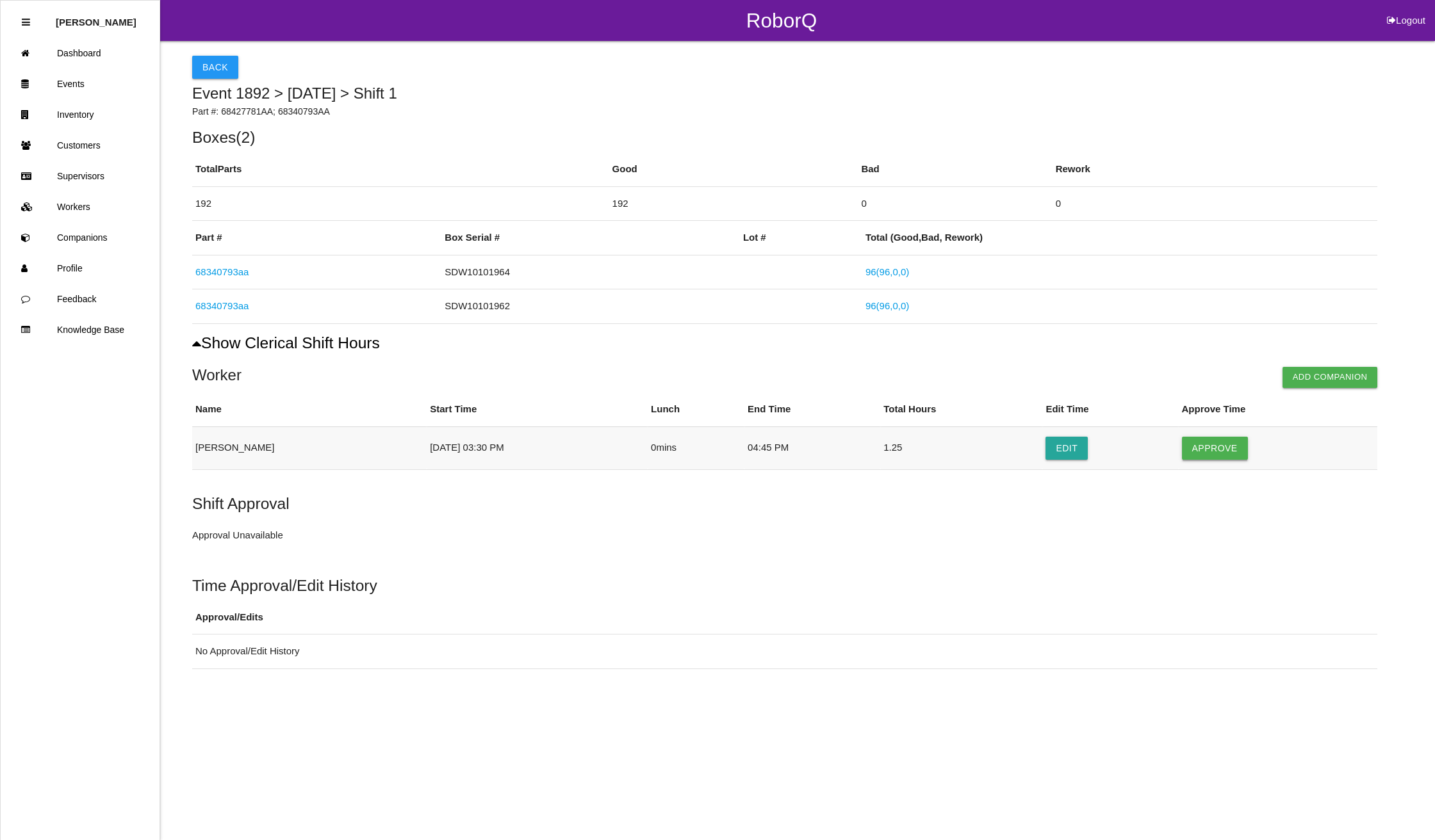
click at [1222, 447] on button "Approve" at bounding box center [1215, 449] width 66 height 23
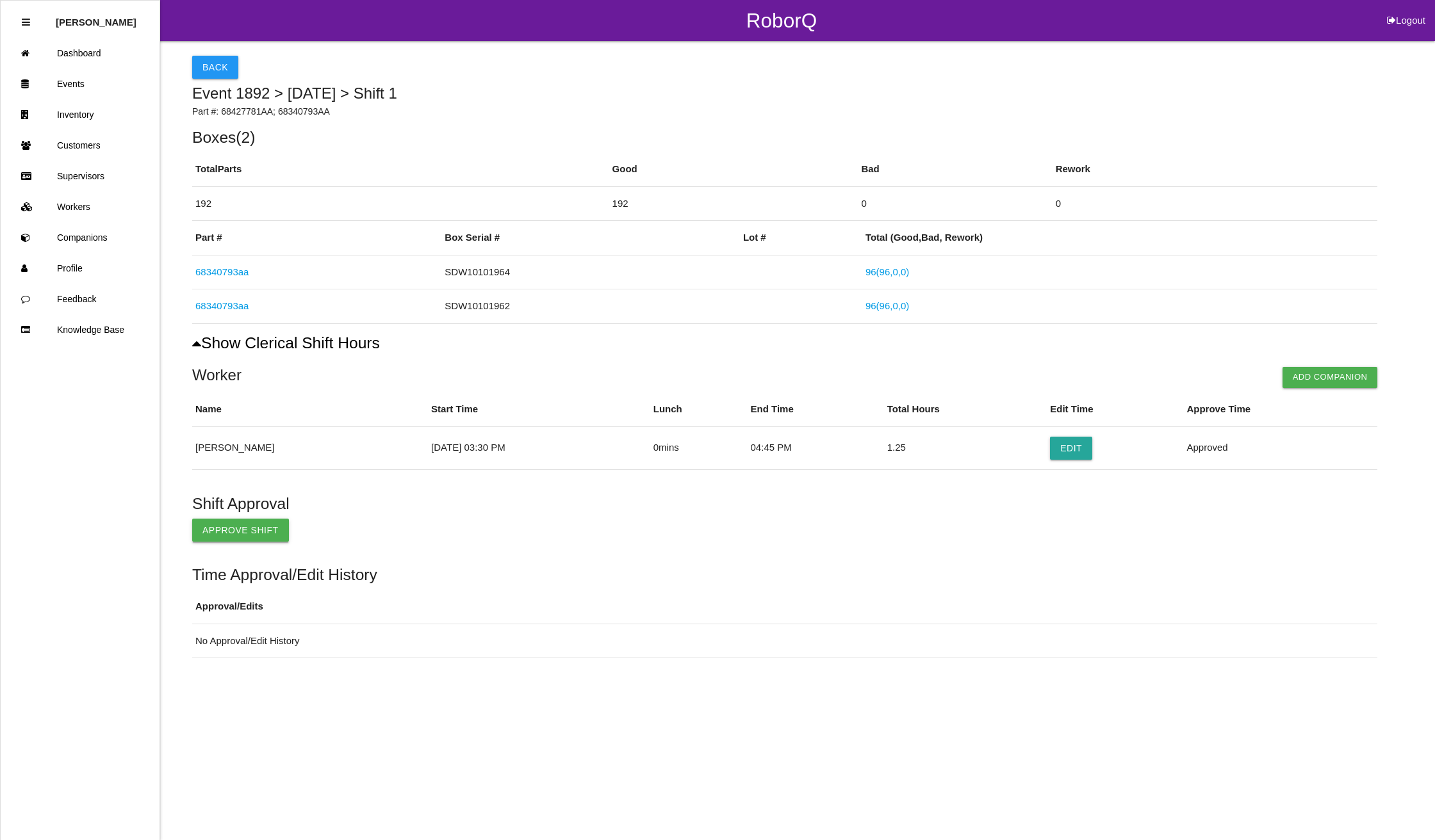
click at [270, 538] on button "Approve Shift" at bounding box center [241, 530] width 97 height 23
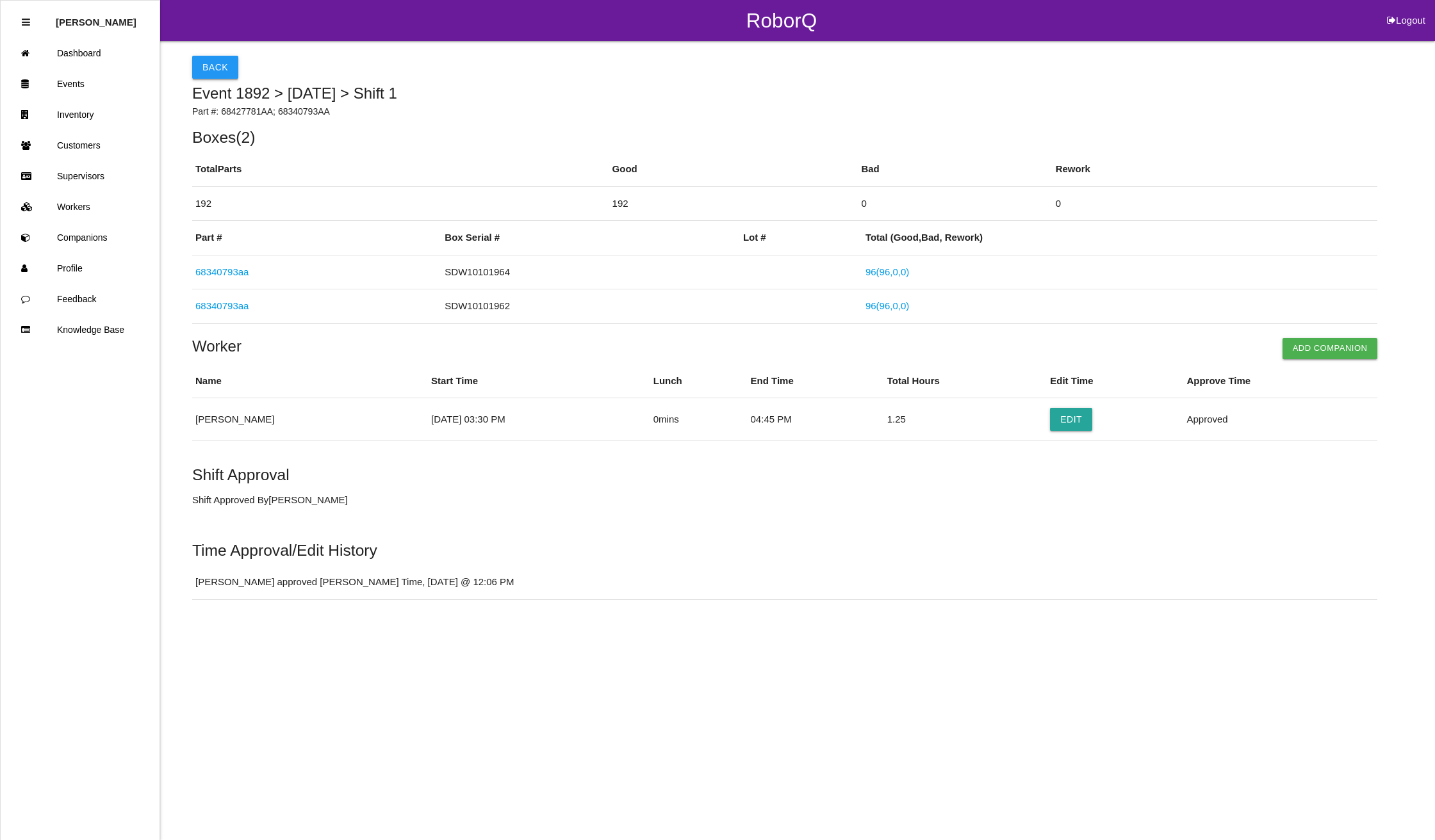
click at [221, 66] on button "Back" at bounding box center [216, 67] width 46 height 23
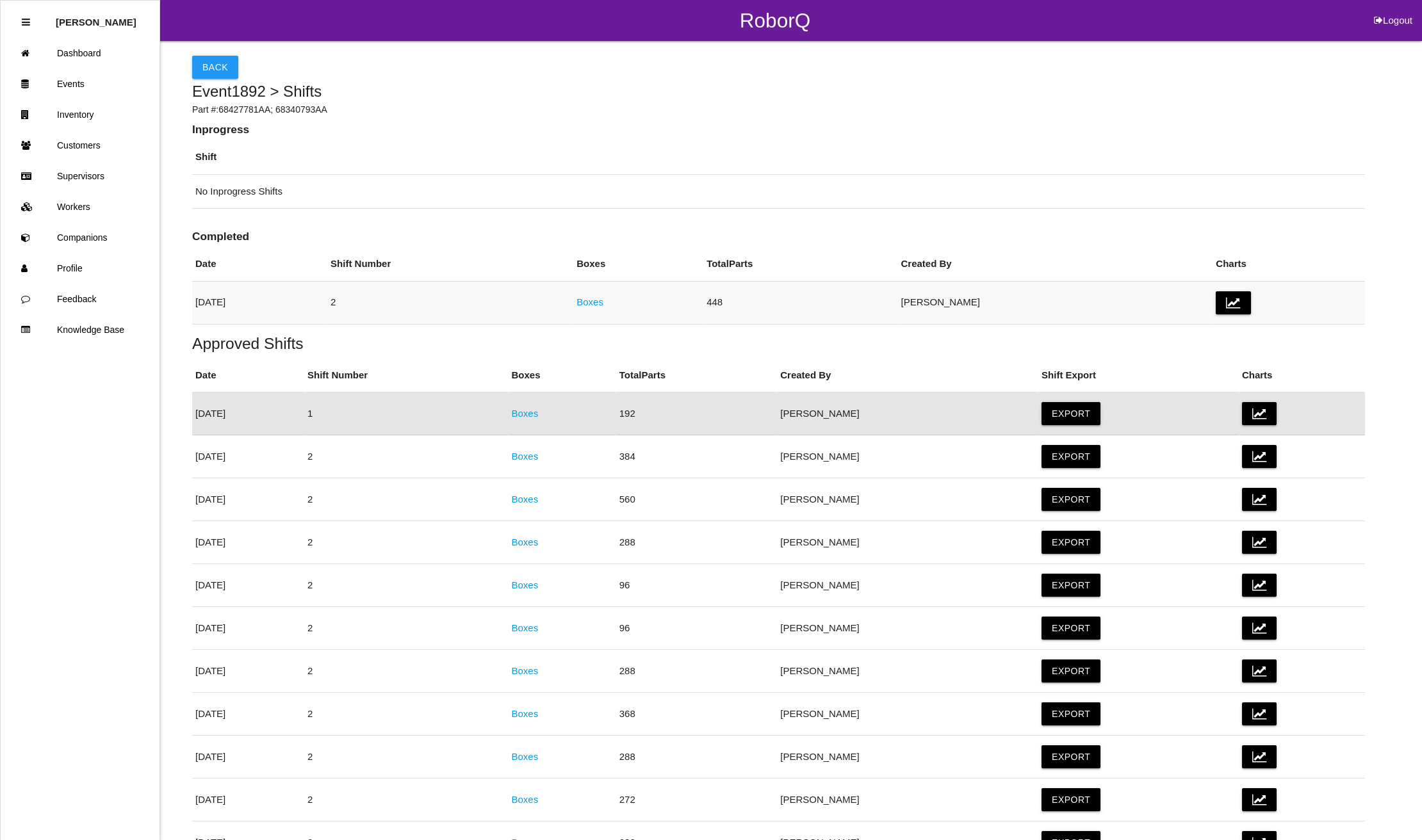
click at [603, 303] on link "Boxes" at bounding box center [590, 302] width 27 height 11
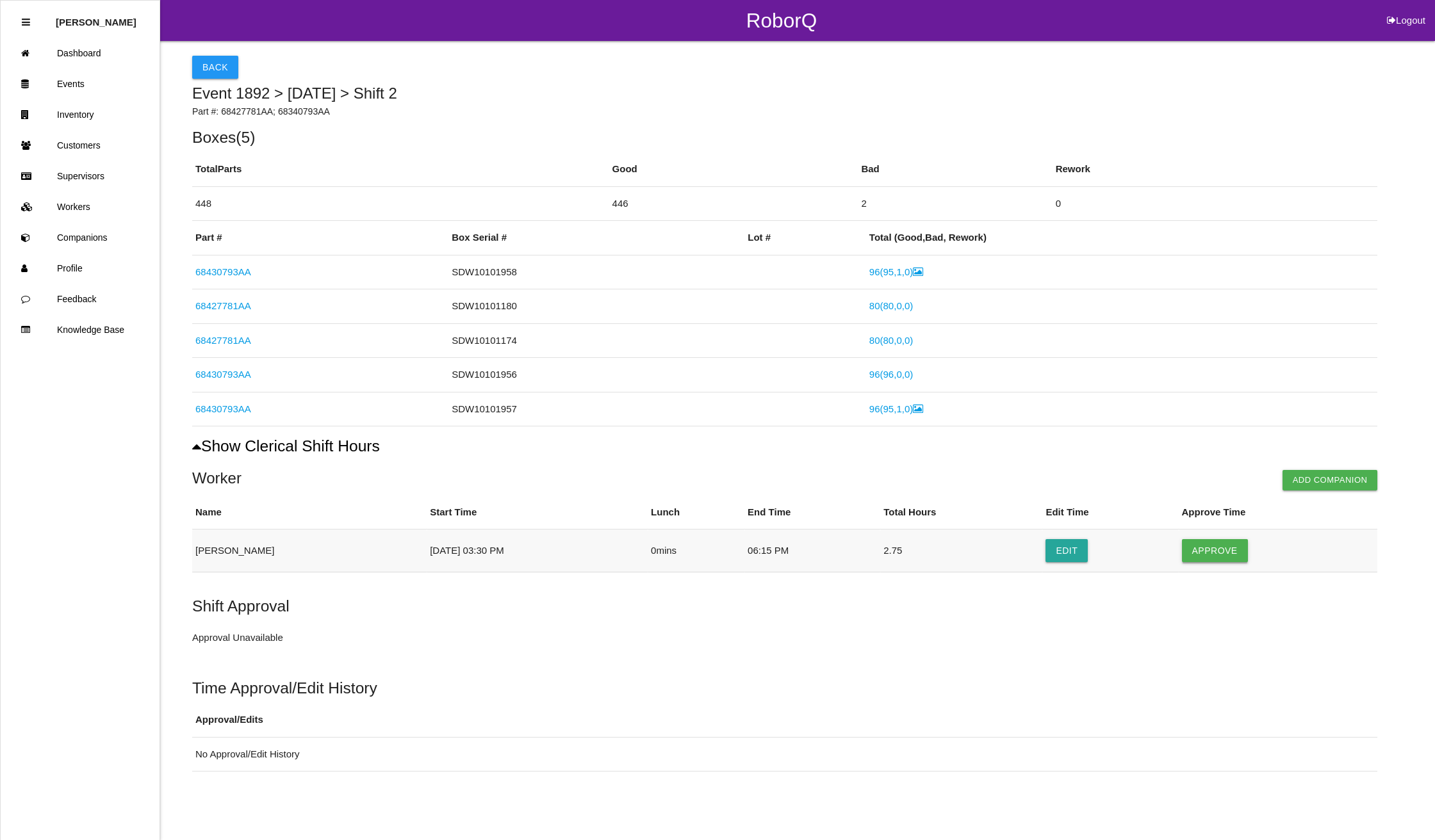
click at [1225, 552] on button "Approve" at bounding box center [1215, 551] width 66 height 23
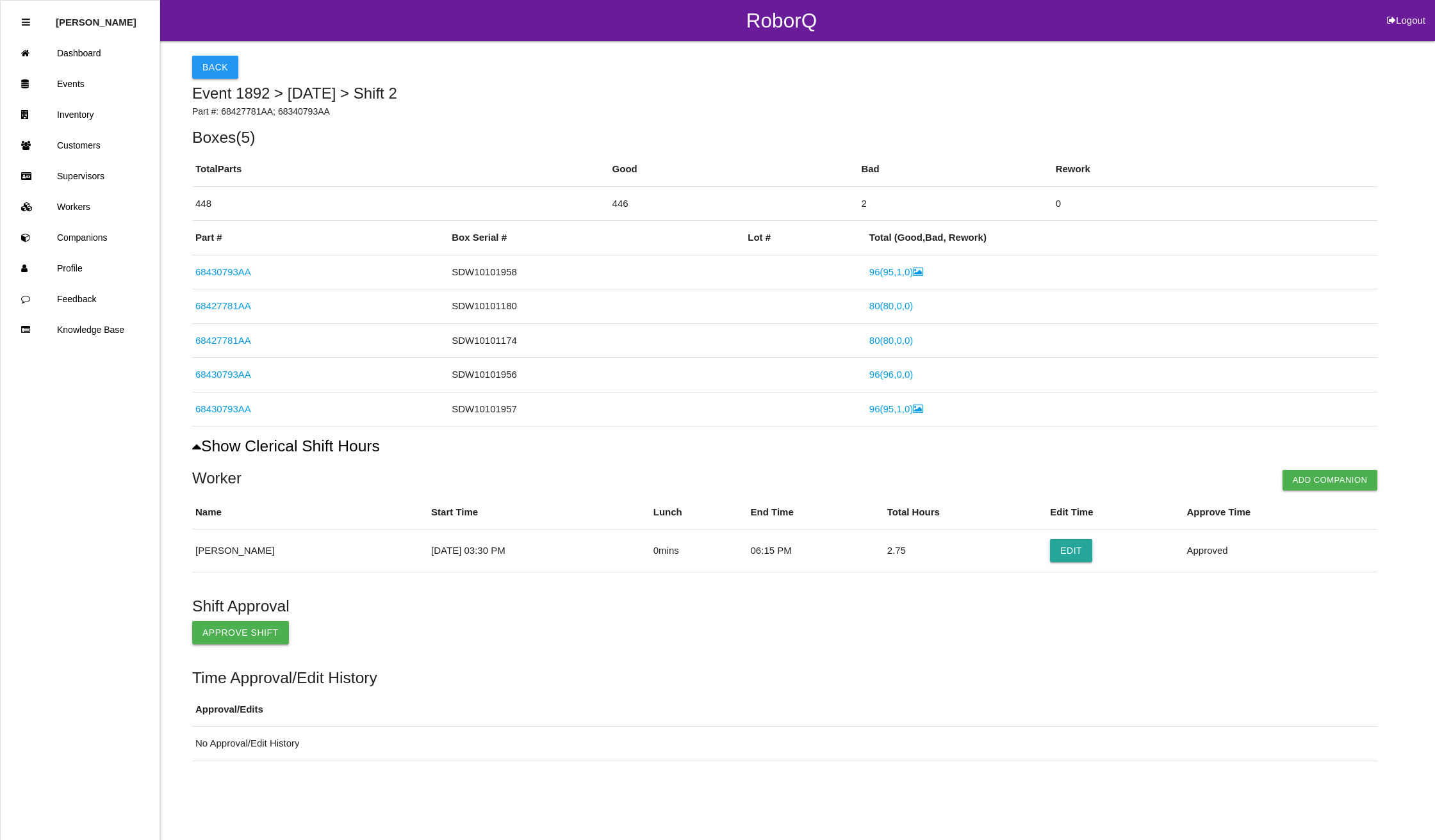
click at [234, 638] on button "Approve Shift" at bounding box center [241, 633] width 97 height 23
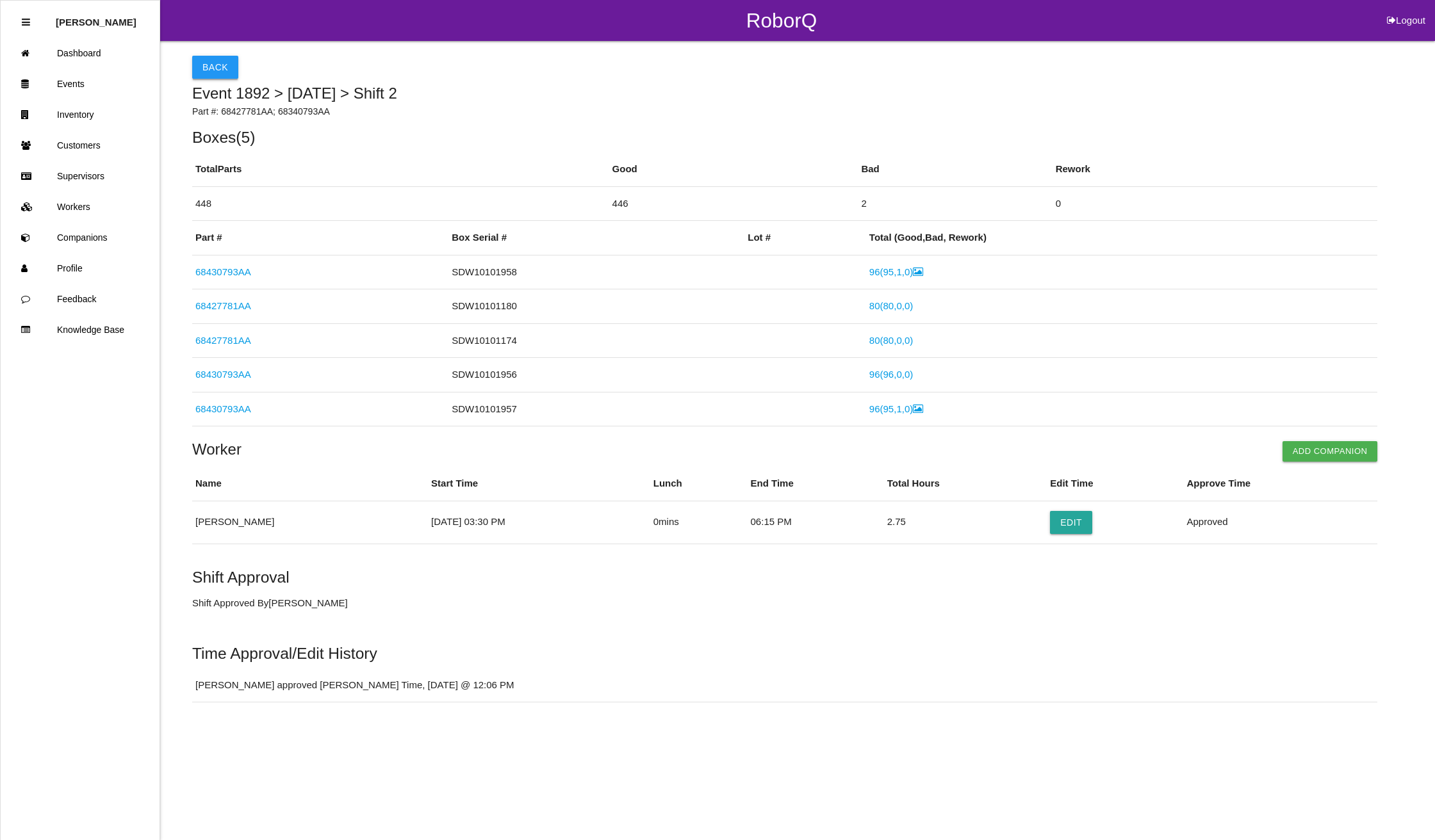
click at [211, 62] on button "Back" at bounding box center [216, 67] width 46 height 23
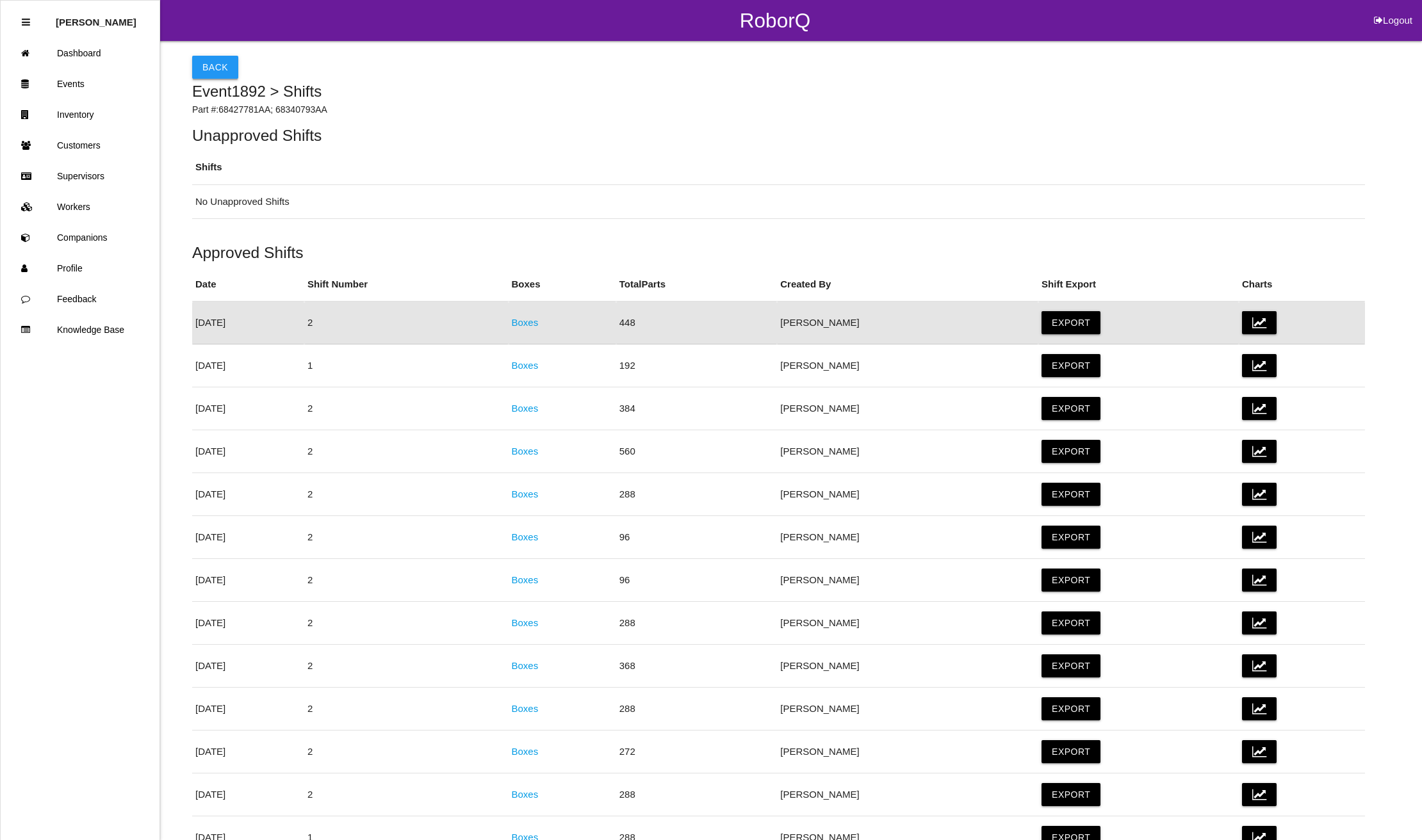
click at [229, 62] on button "Back" at bounding box center [216, 67] width 46 height 23
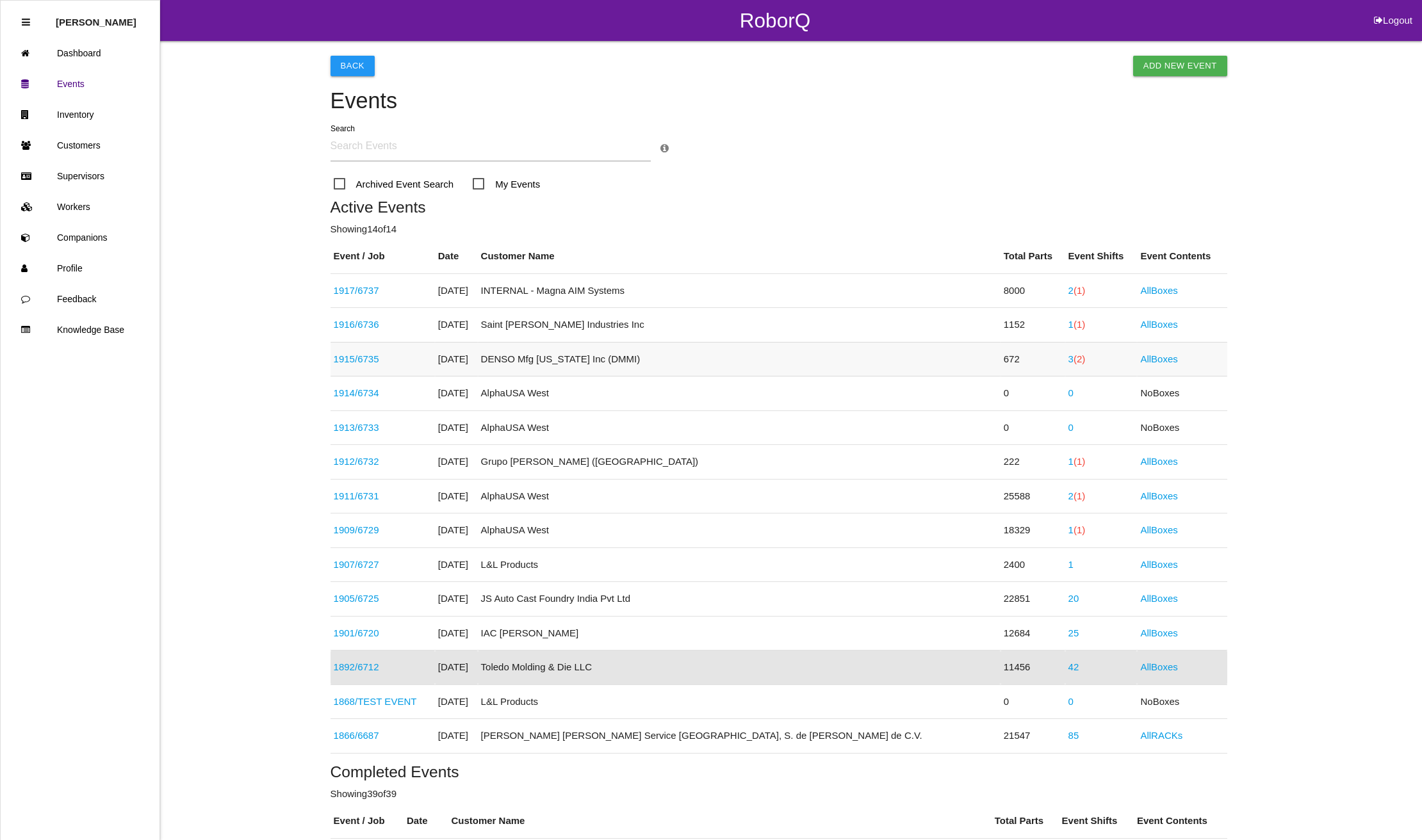
click at [431, 355] on div "1915 / 6735" at bounding box center [382, 360] width 98 height 15
click at [1074, 360] on span "(2)" at bounding box center [1079, 358] width 12 height 11
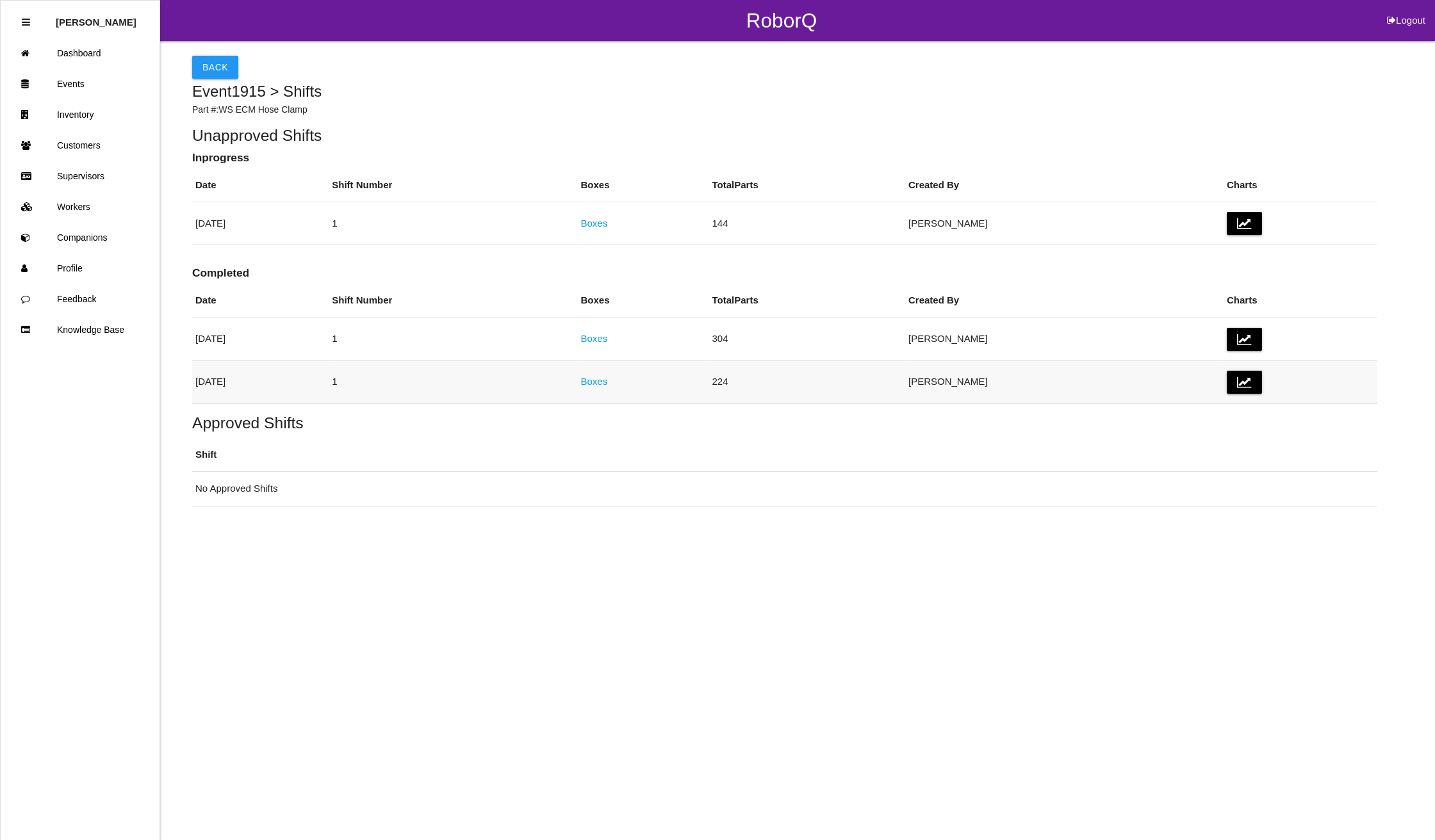
click at [607, 381] on link "Boxes" at bounding box center [594, 381] width 27 height 11
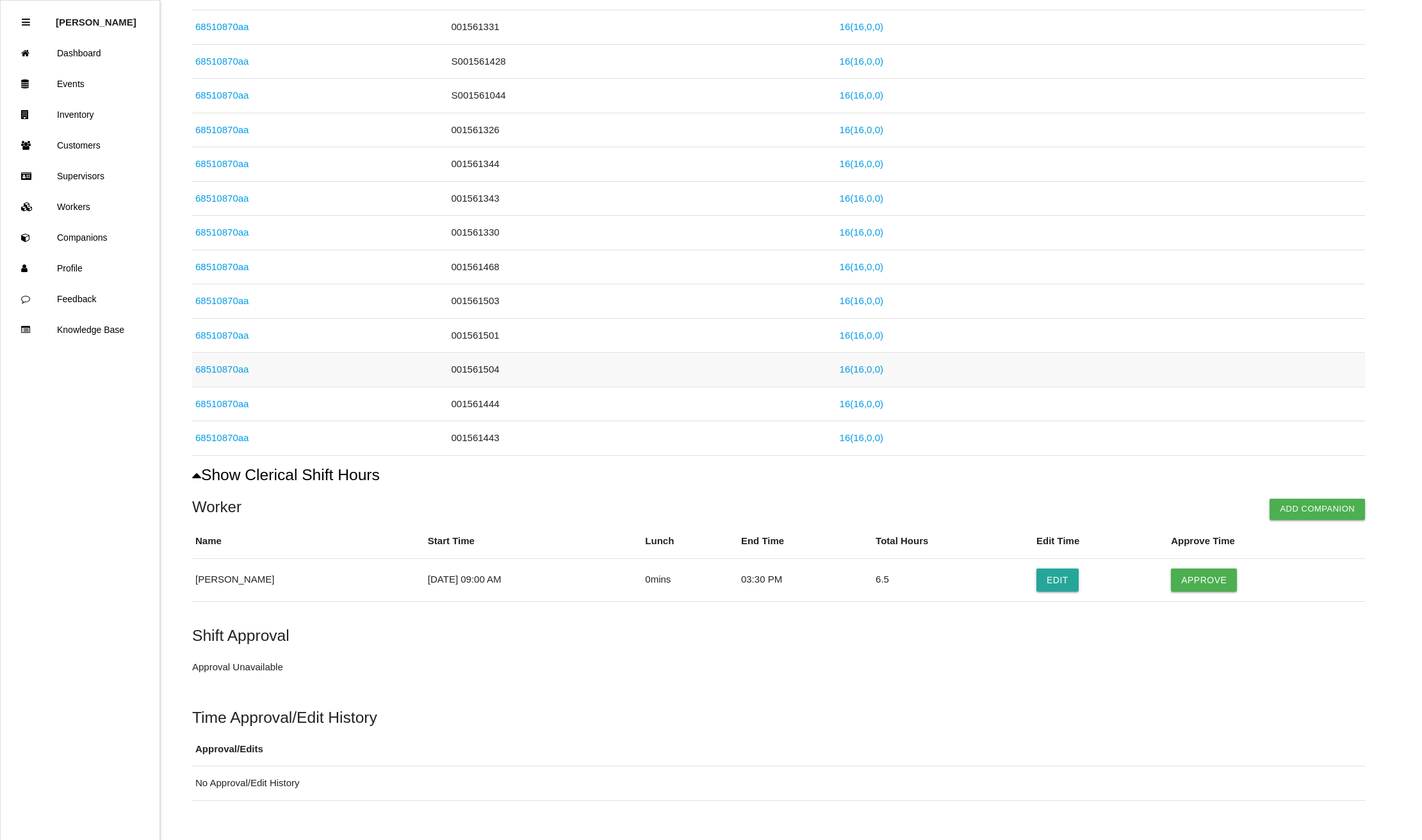
scroll to position [308, 0]
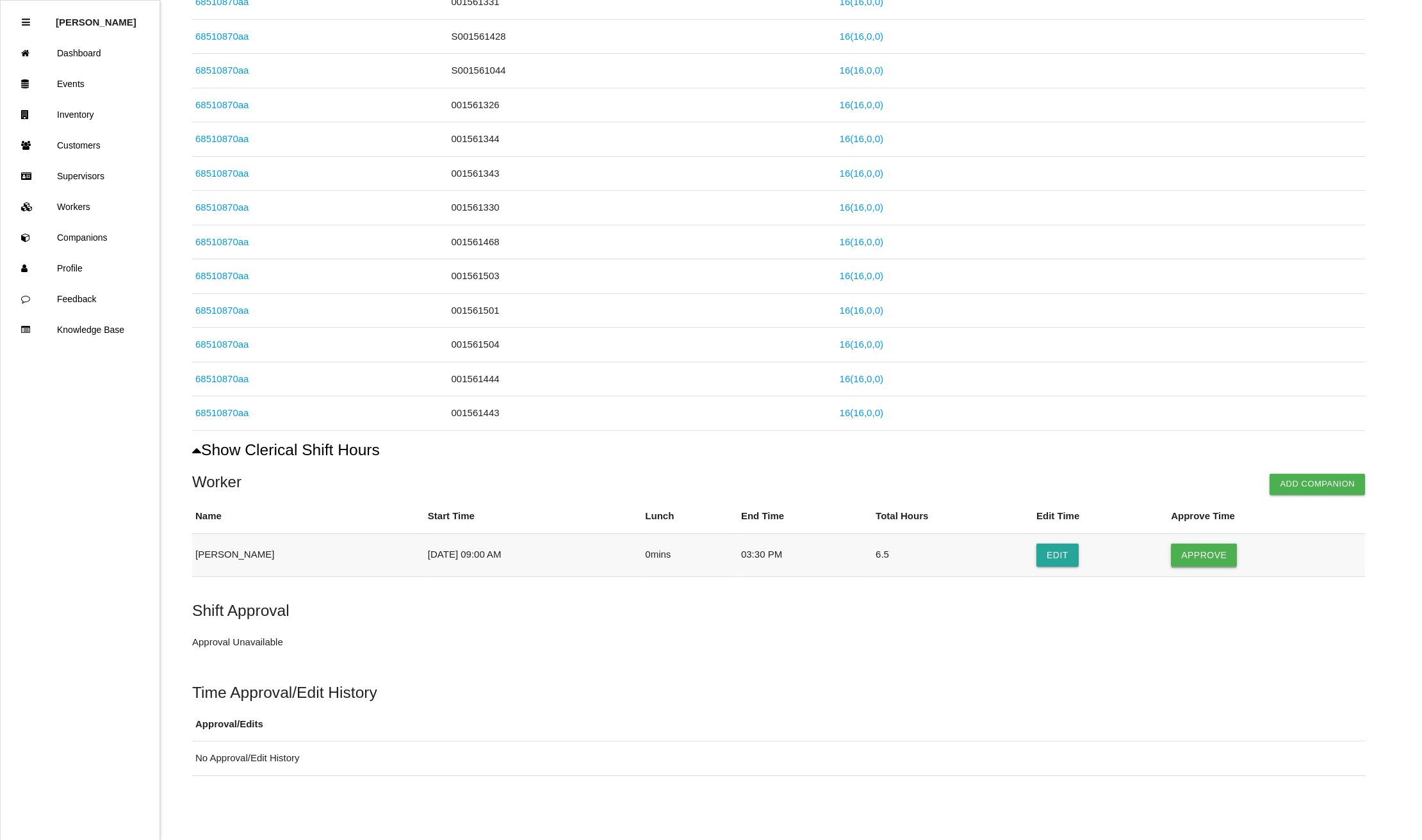
click at [1225, 549] on button "Approve" at bounding box center [1205, 556] width 66 height 23
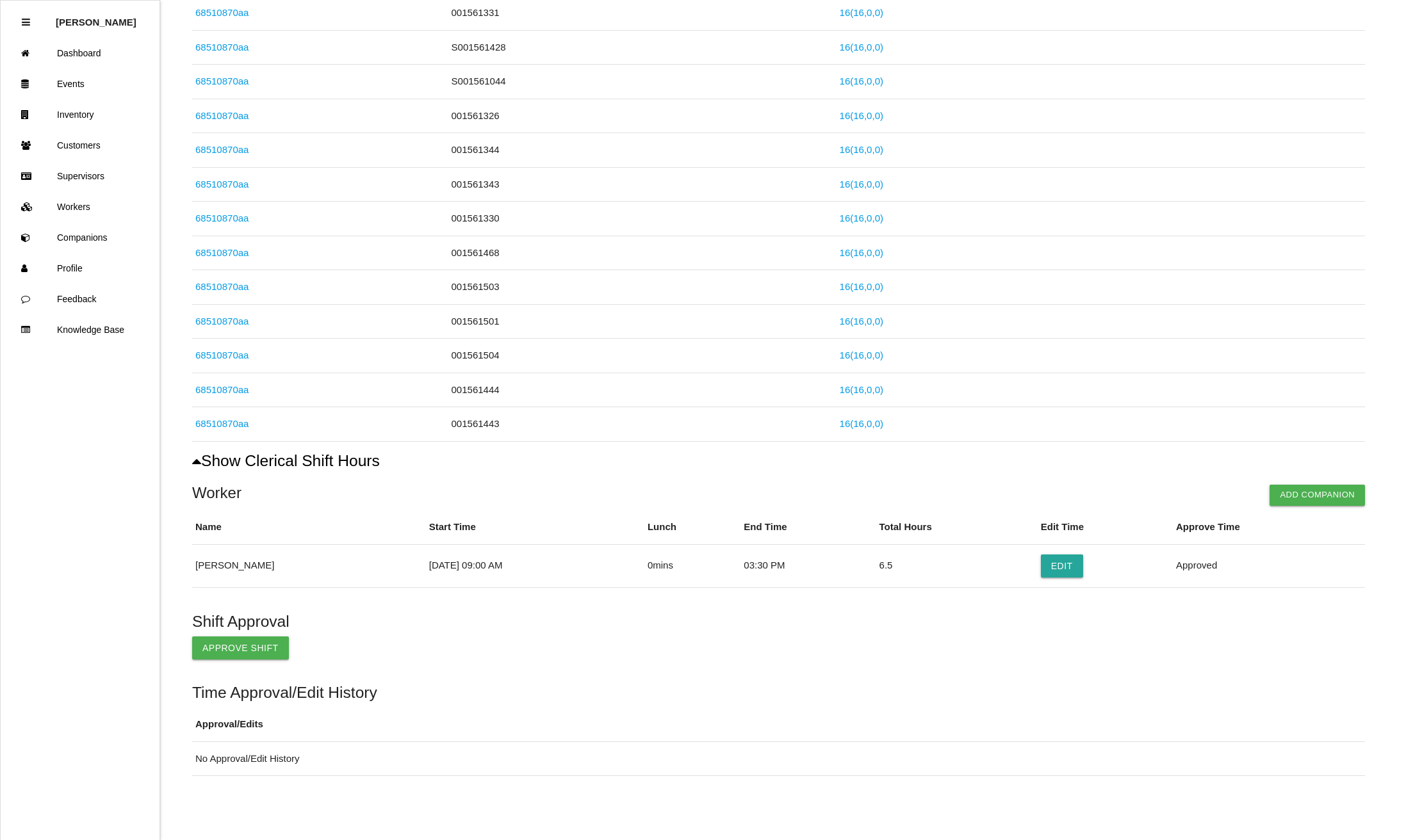
scroll to position [298, 0]
click at [234, 646] on button "Approve Shift" at bounding box center [241, 648] width 97 height 23
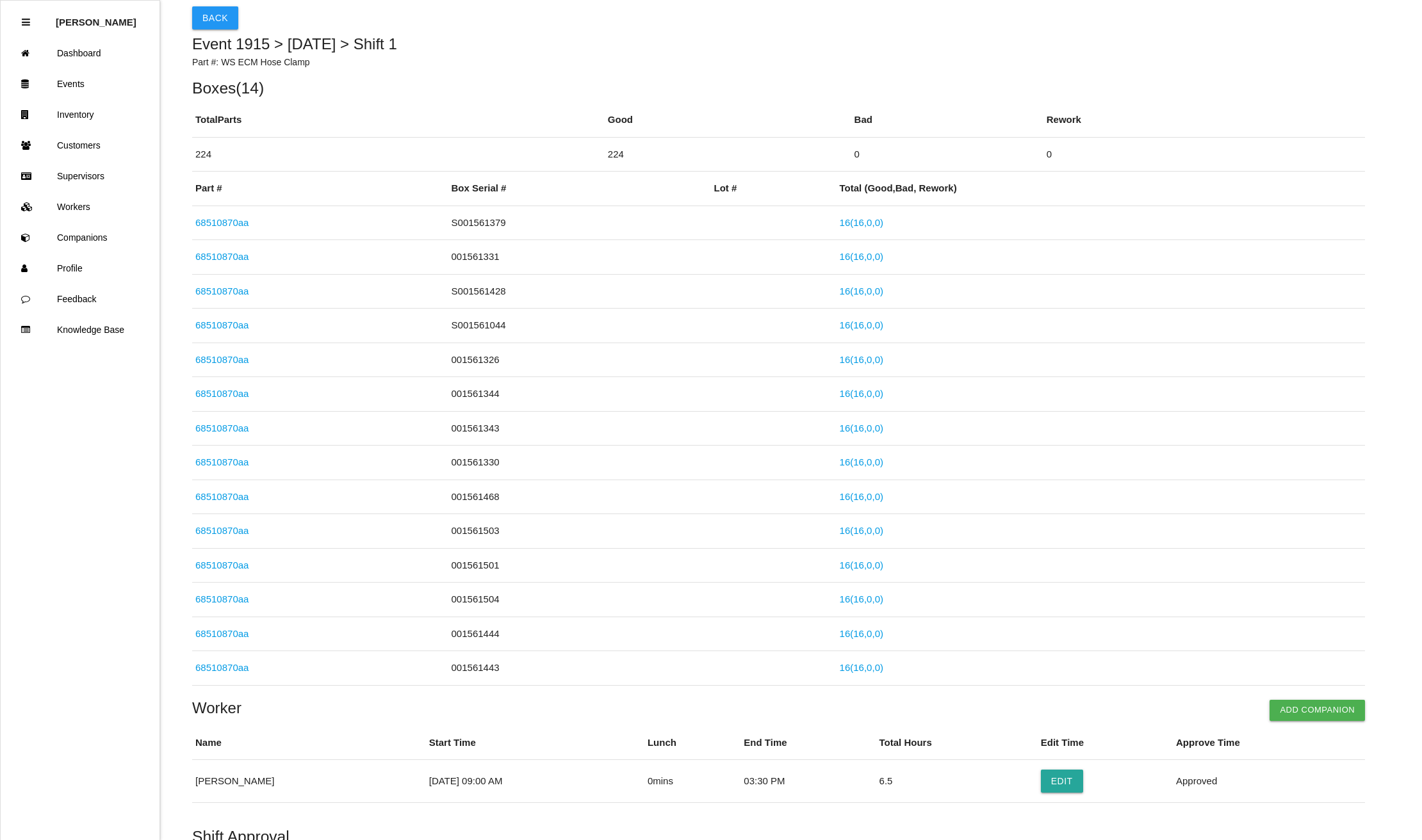
scroll to position [0, 0]
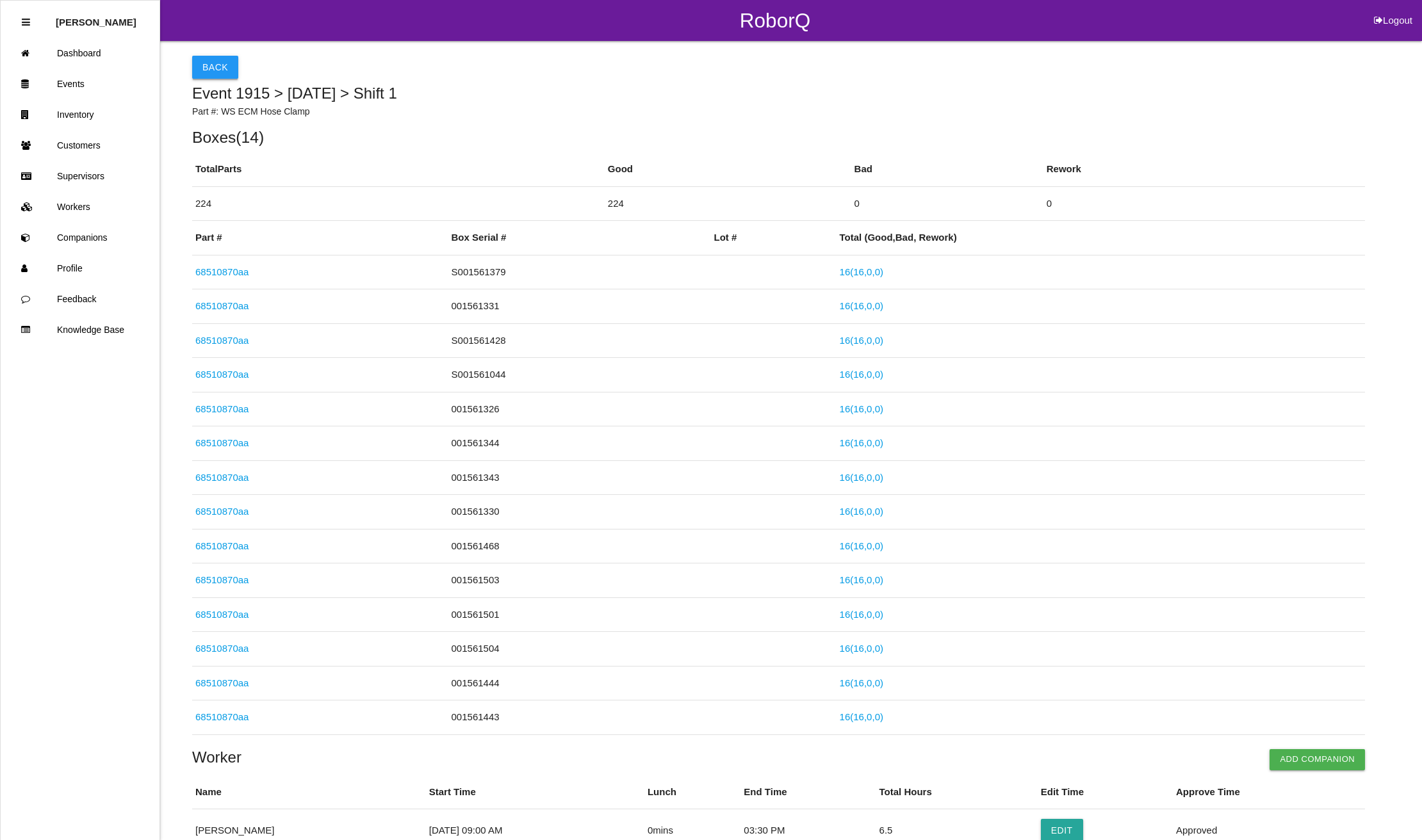
click at [207, 63] on button "Back" at bounding box center [216, 67] width 46 height 23
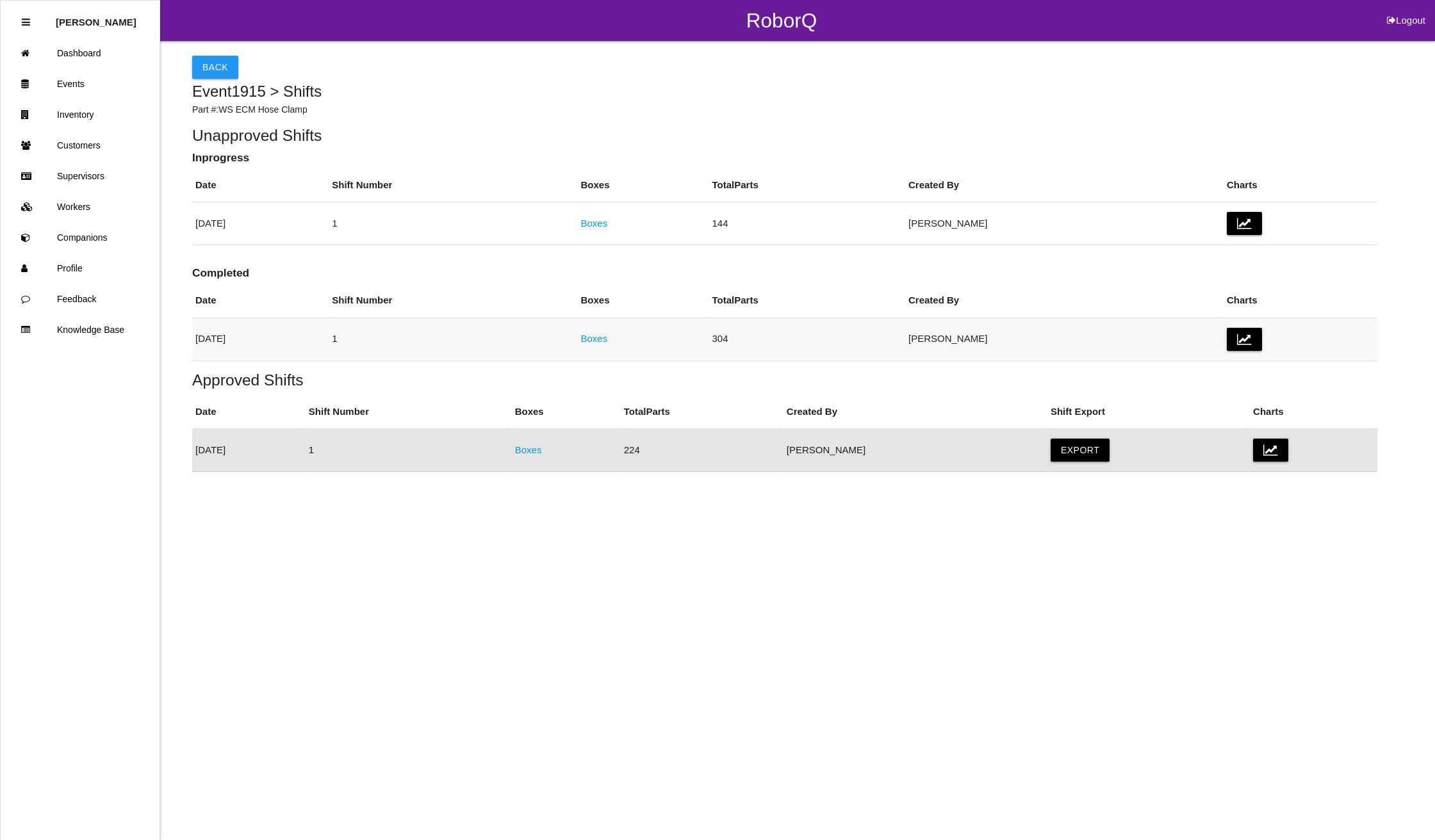
click at [607, 338] on link "Boxes" at bounding box center [594, 338] width 27 height 11
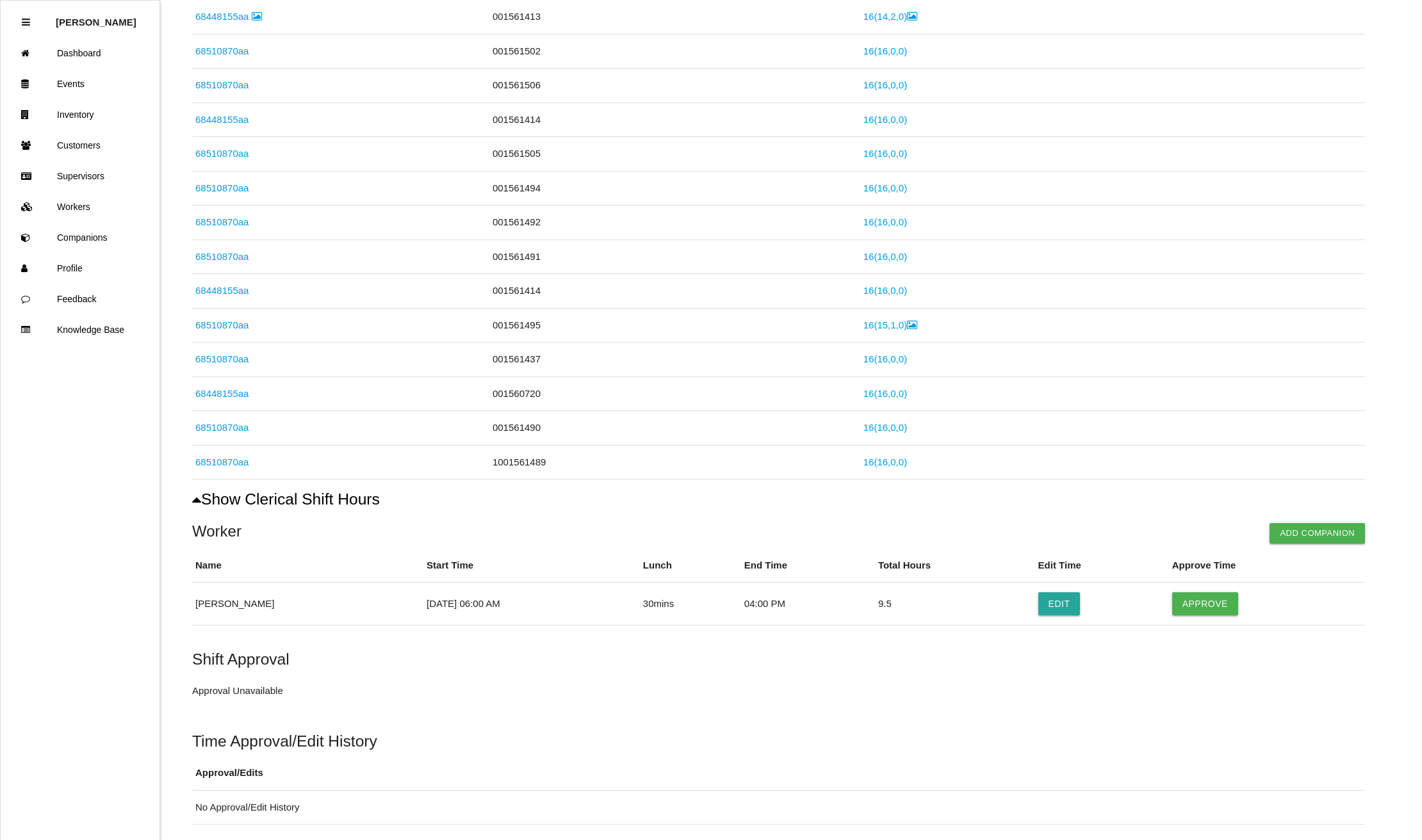
scroll to position [480, 0]
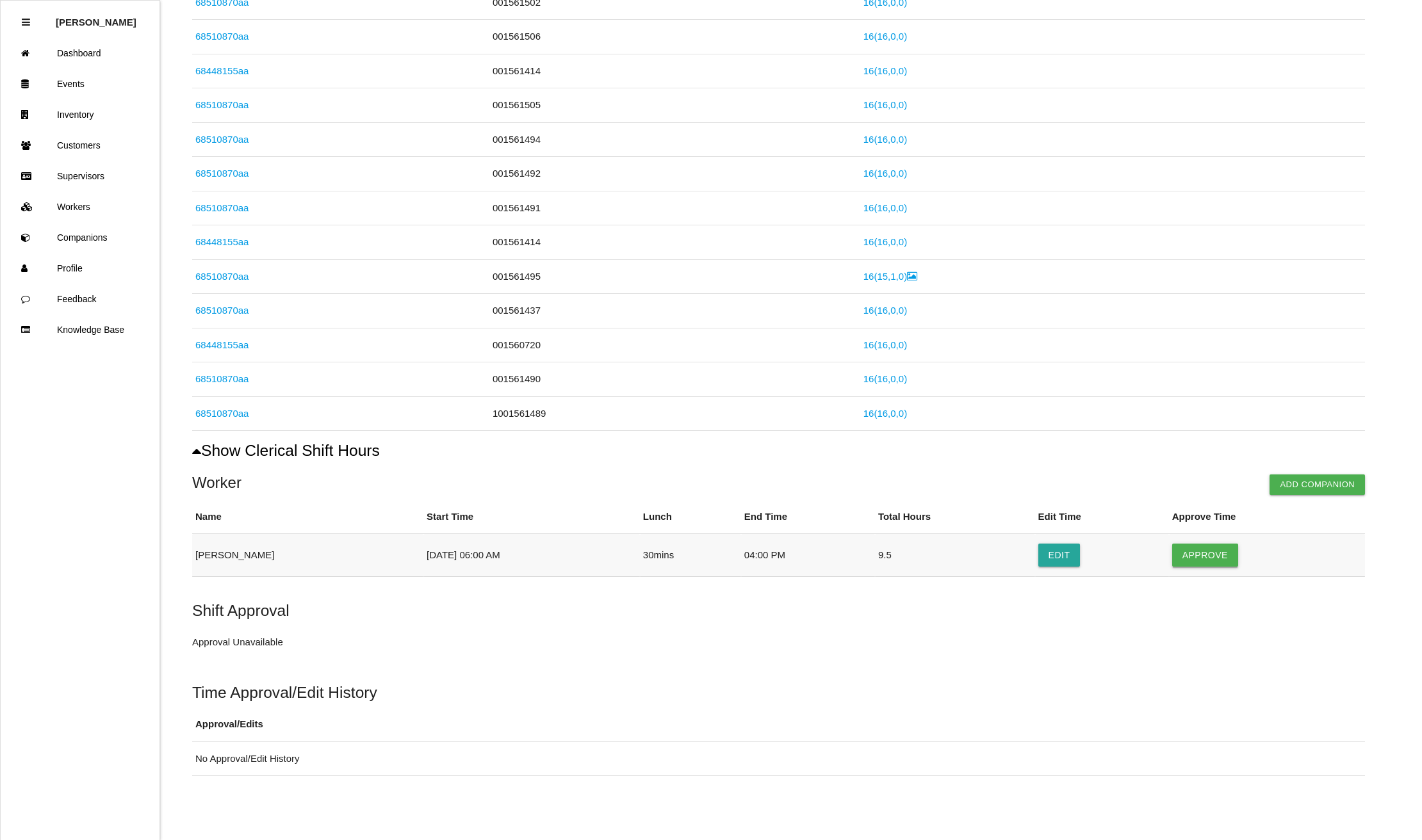
click at [1226, 556] on button "Approve" at bounding box center [1205, 556] width 66 height 23
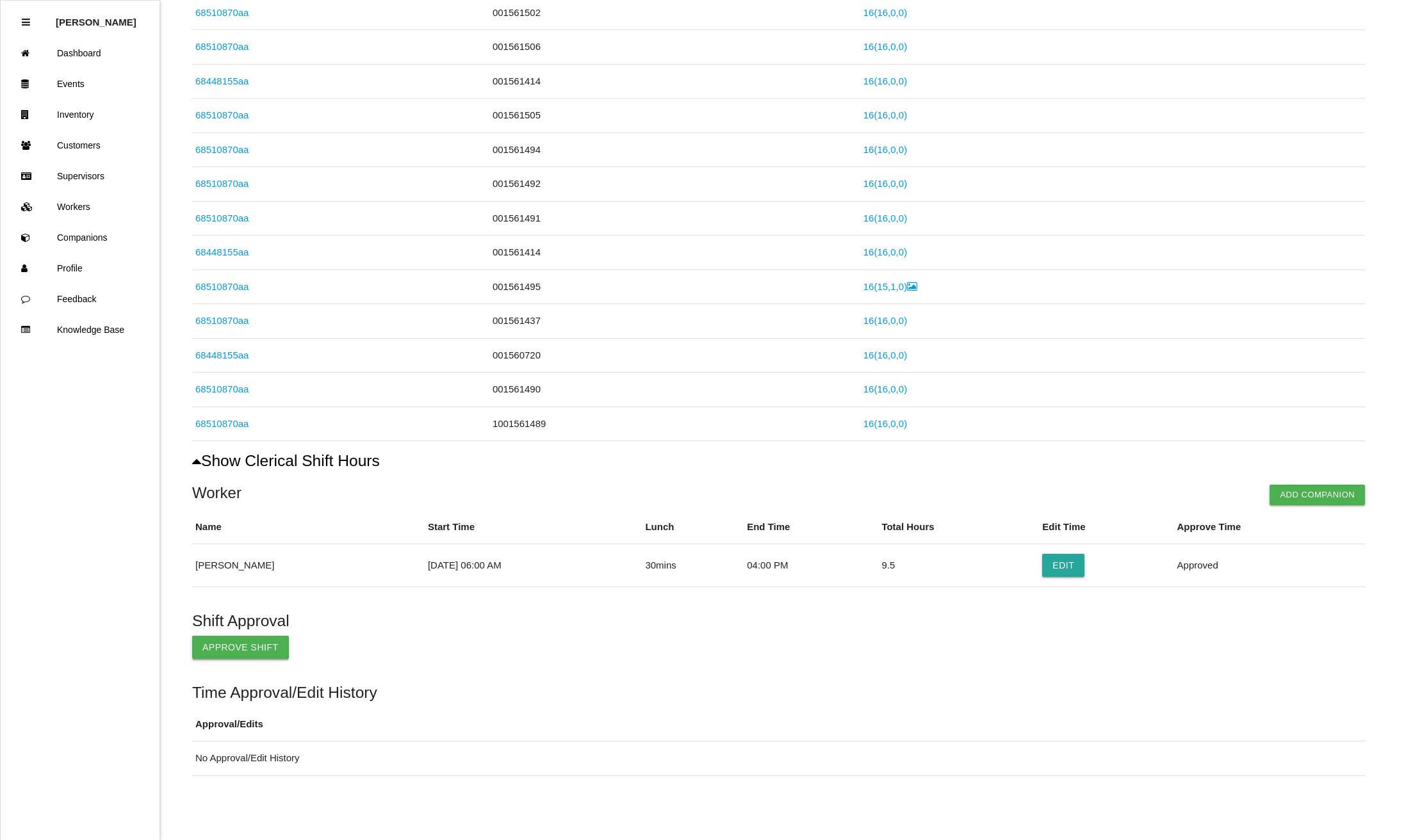
click at [221, 643] on button "Approve Shift" at bounding box center [241, 648] width 97 height 23
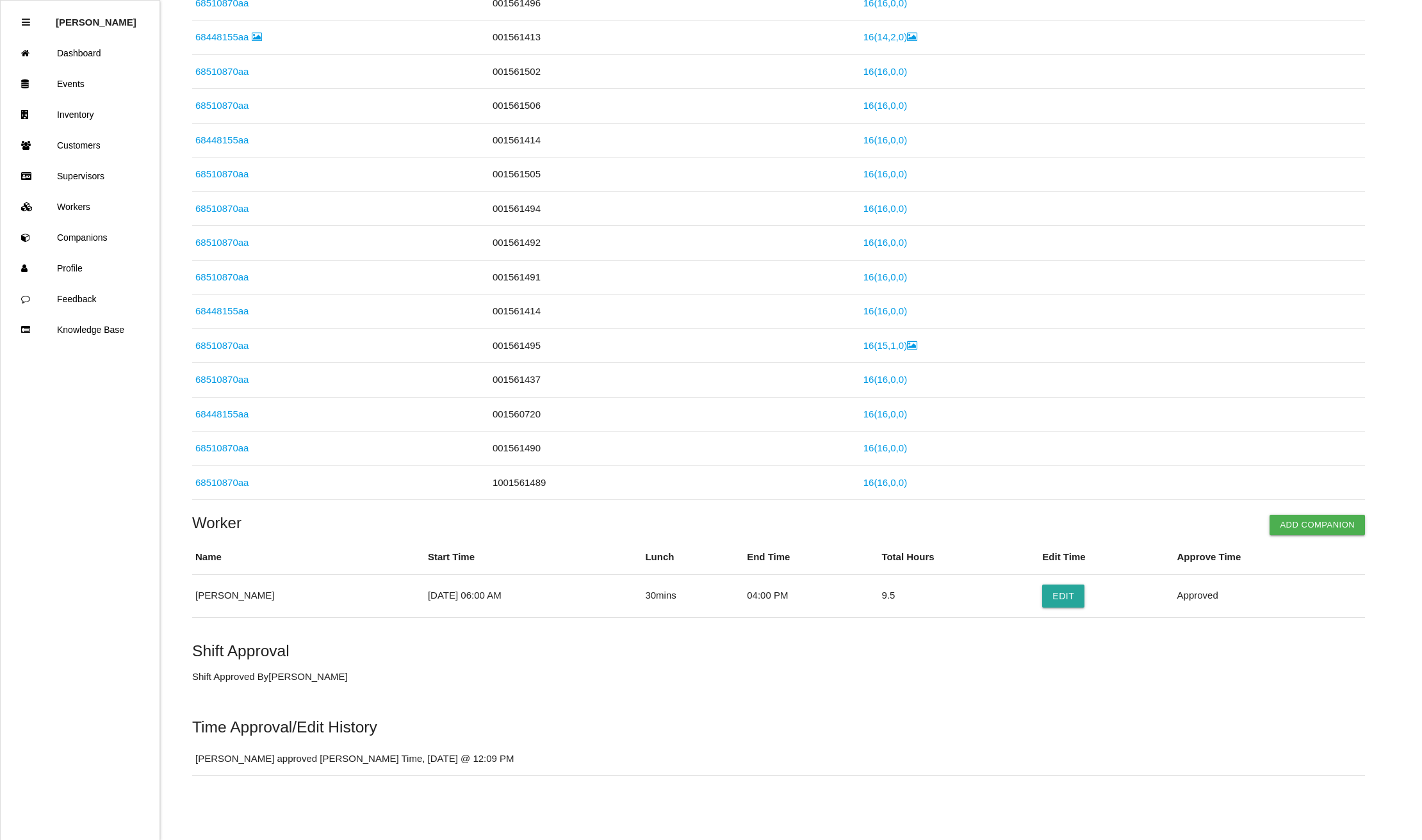
scroll to position [0, 0]
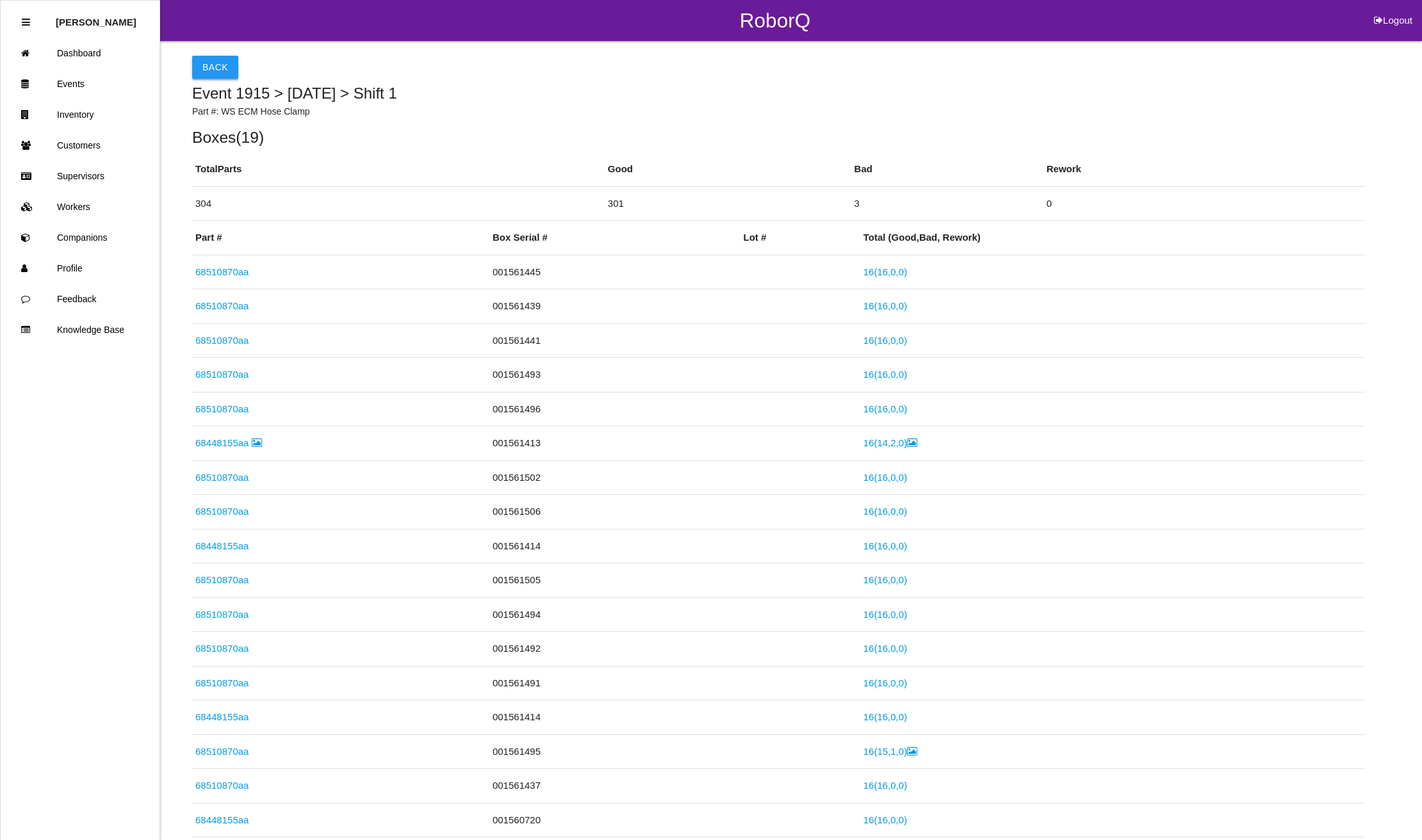
click at [218, 60] on button "Back" at bounding box center [216, 67] width 46 height 23
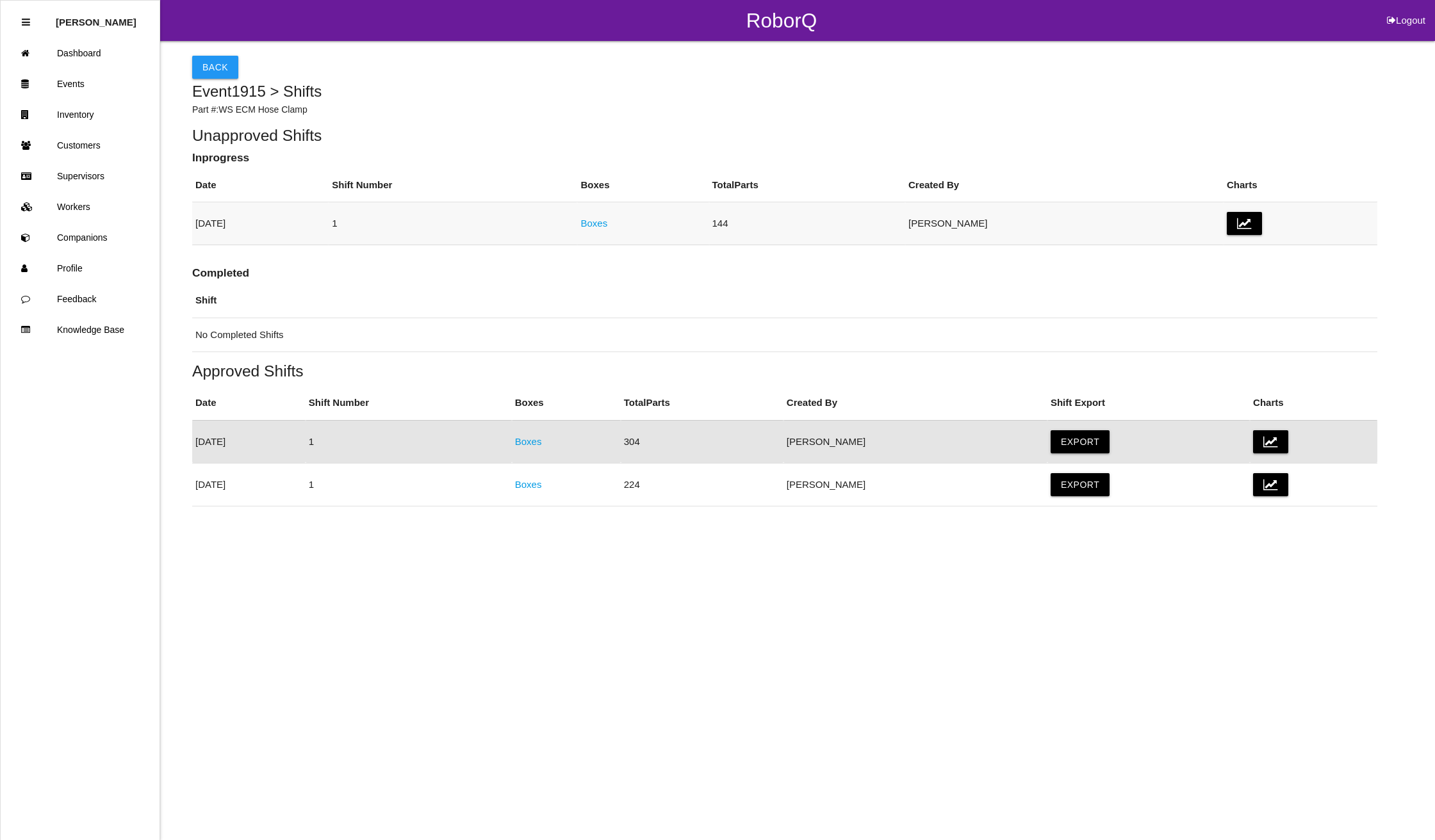
click at [607, 223] on link "Boxes" at bounding box center [594, 223] width 27 height 11
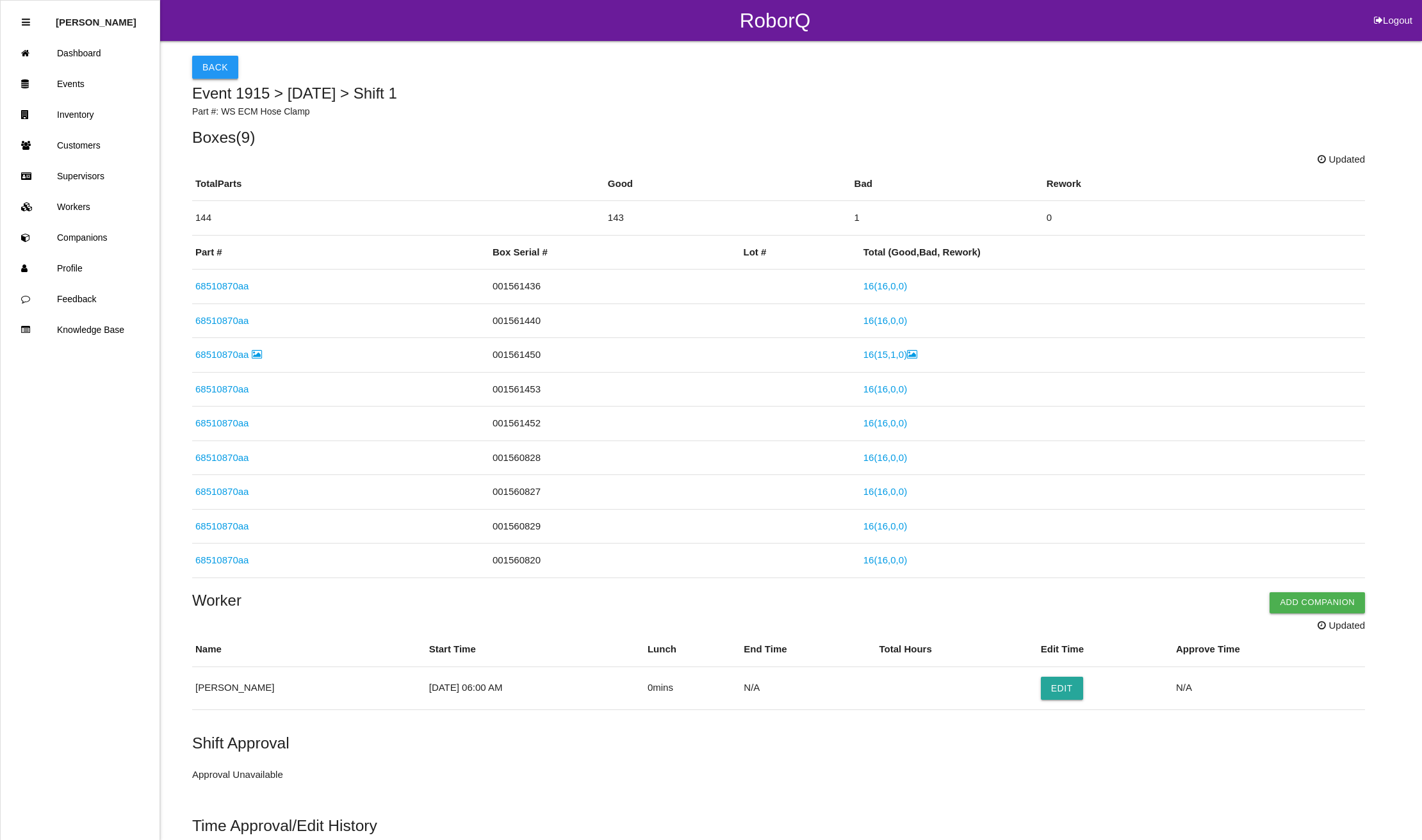
click at [221, 57] on button "Back" at bounding box center [216, 67] width 46 height 23
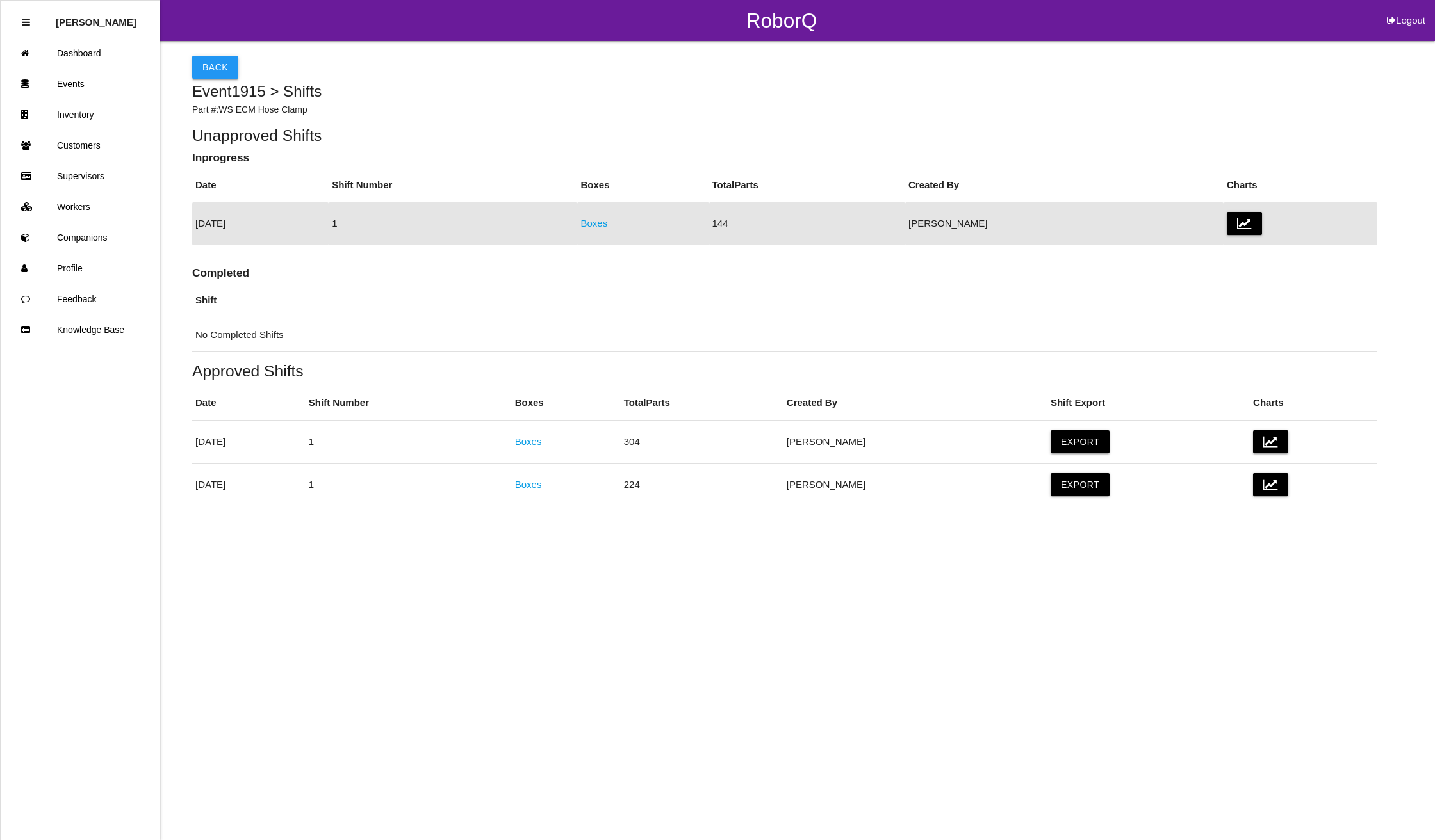
click at [221, 65] on button "Back" at bounding box center [216, 67] width 46 height 23
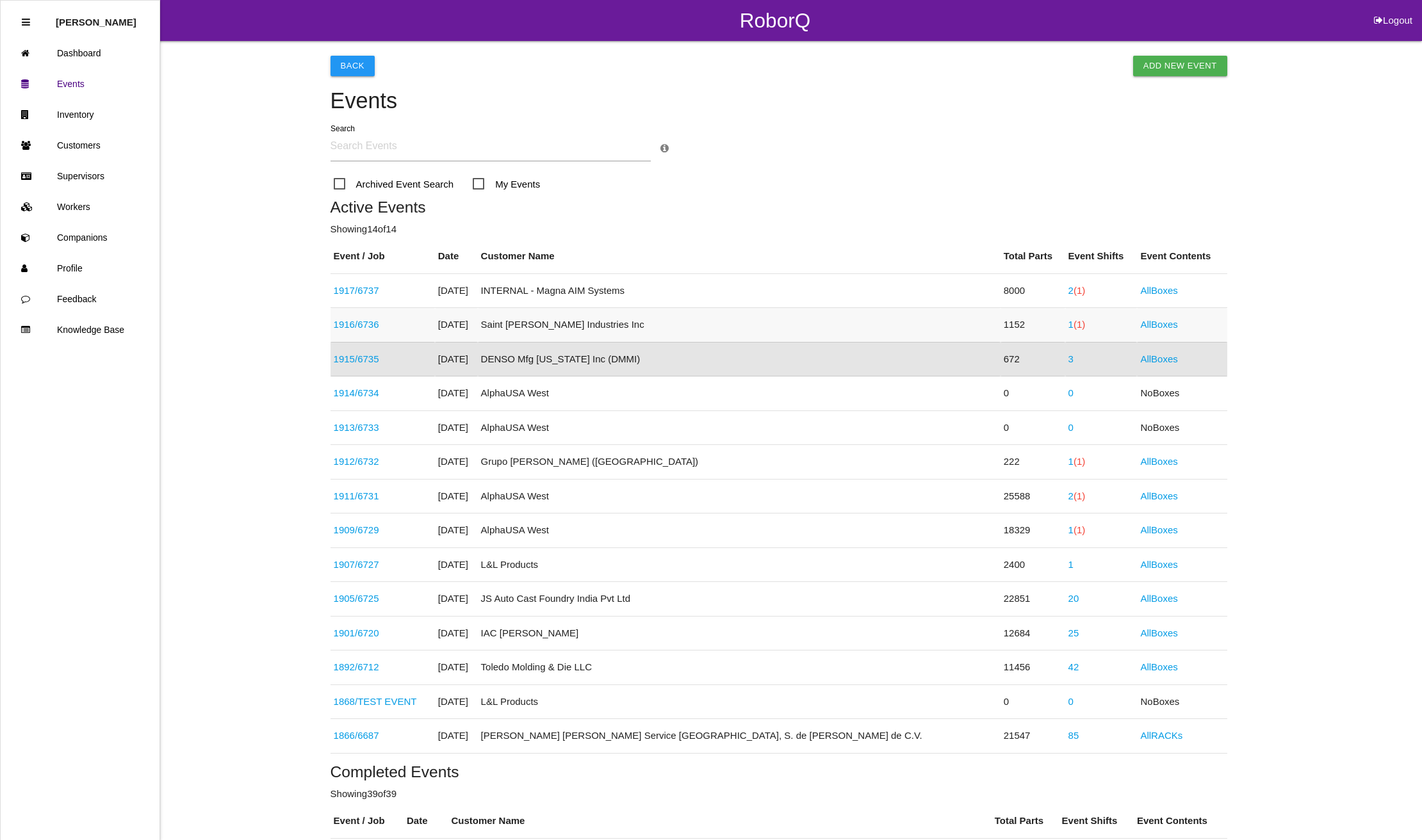
click at [1074, 325] on span "(1)" at bounding box center [1079, 324] width 12 height 11
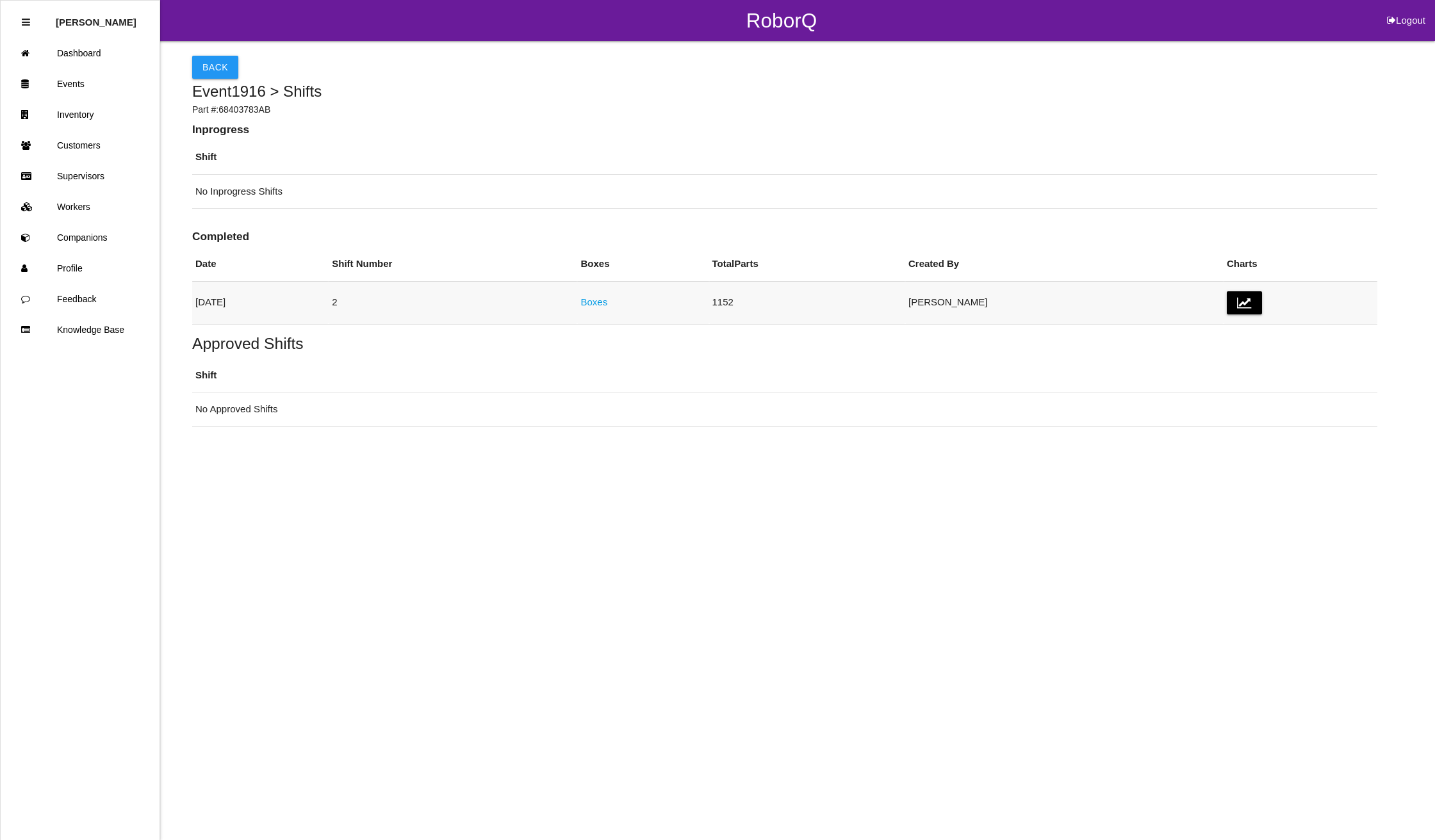
click at [607, 303] on link "Boxes" at bounding box center [594, 302] width 27 height 11
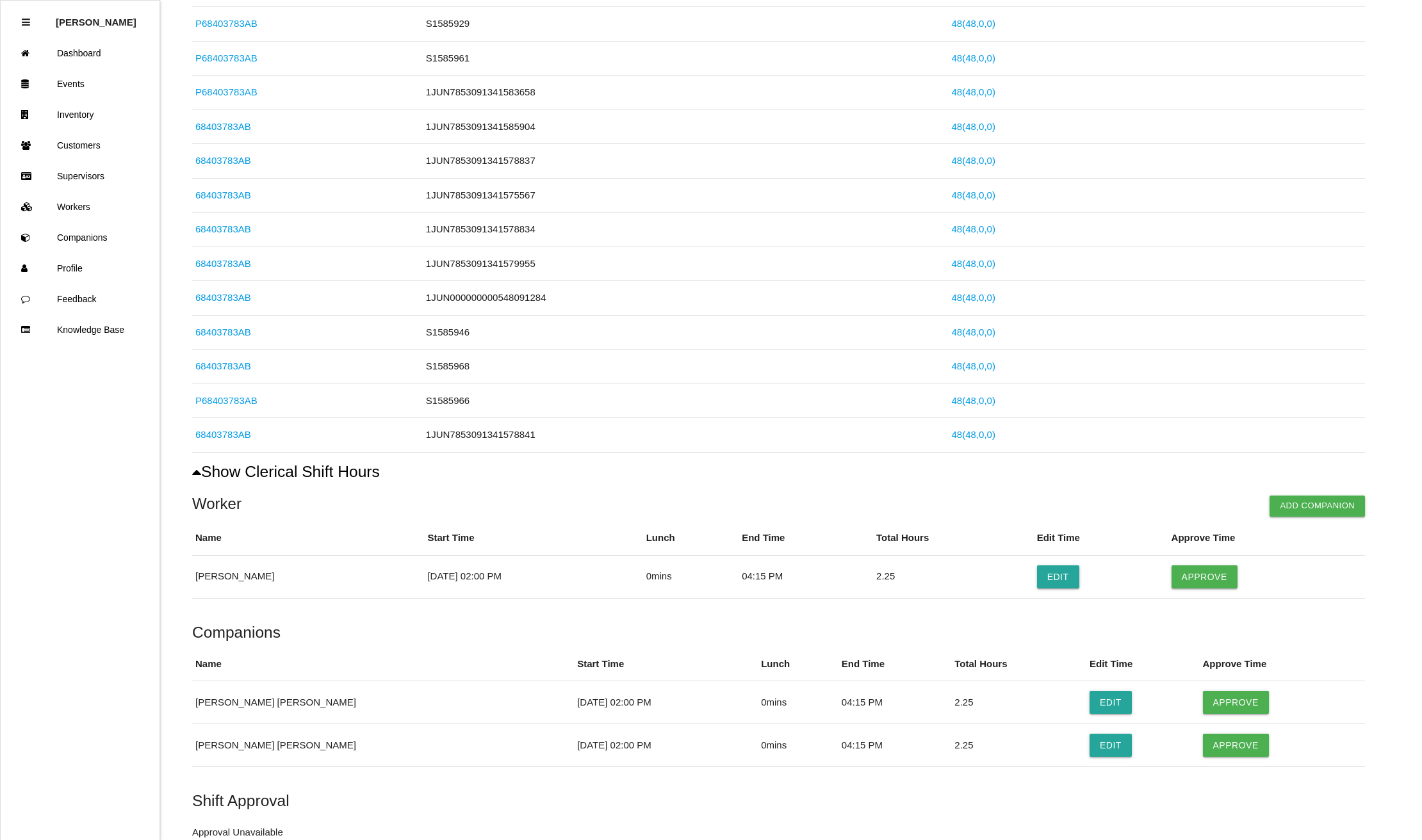
scroll to position [823, 0]
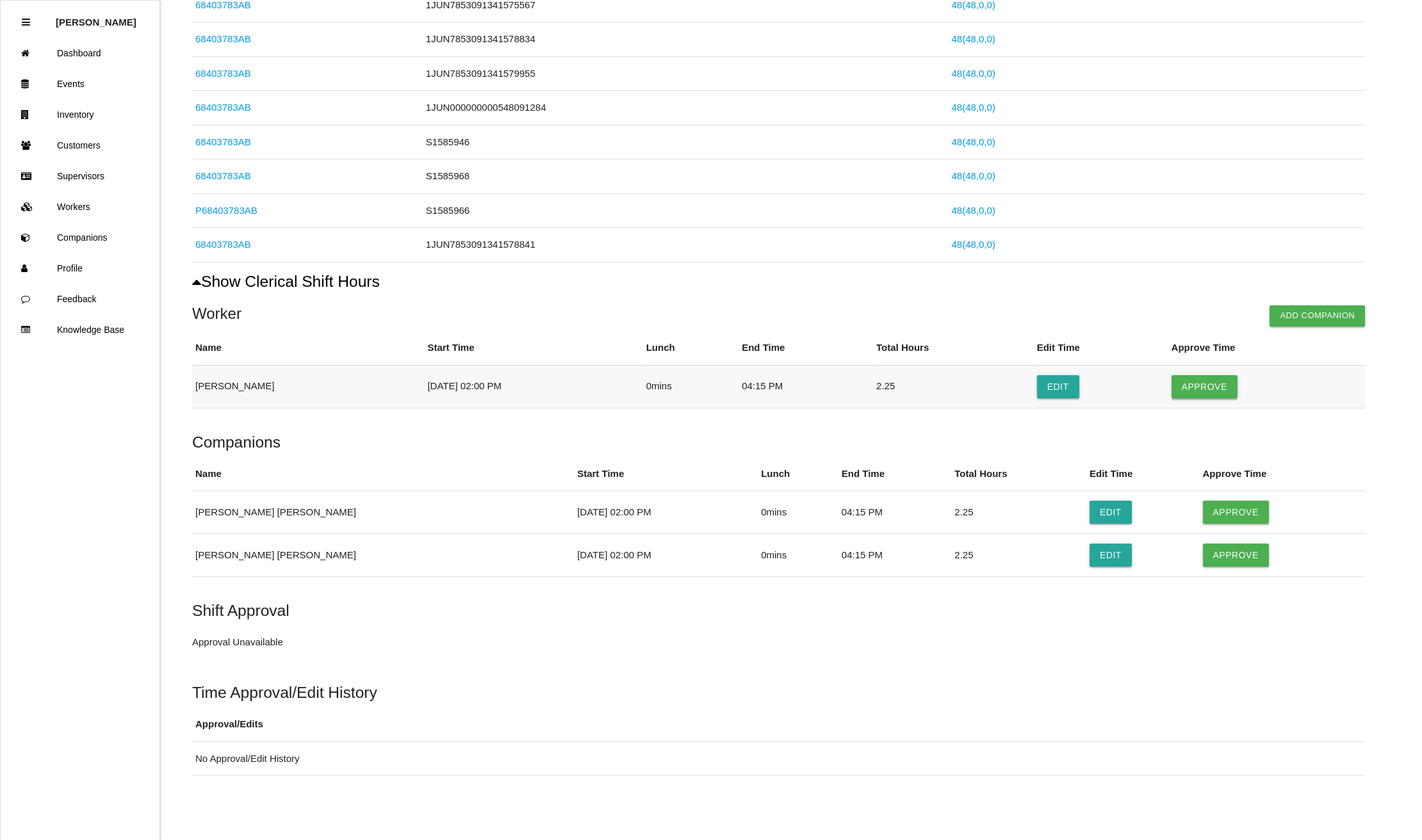
click at [1215, 376] on button "Approve" at bounding box center [1205, 386] width 66 height 23
click at [1203, 508] on button "Approve" at bounding box center [1236, 512] width 66 height 23
click at [1217, 550] on button "Approve" at bounding box center [1236, 556] width 66 height 23
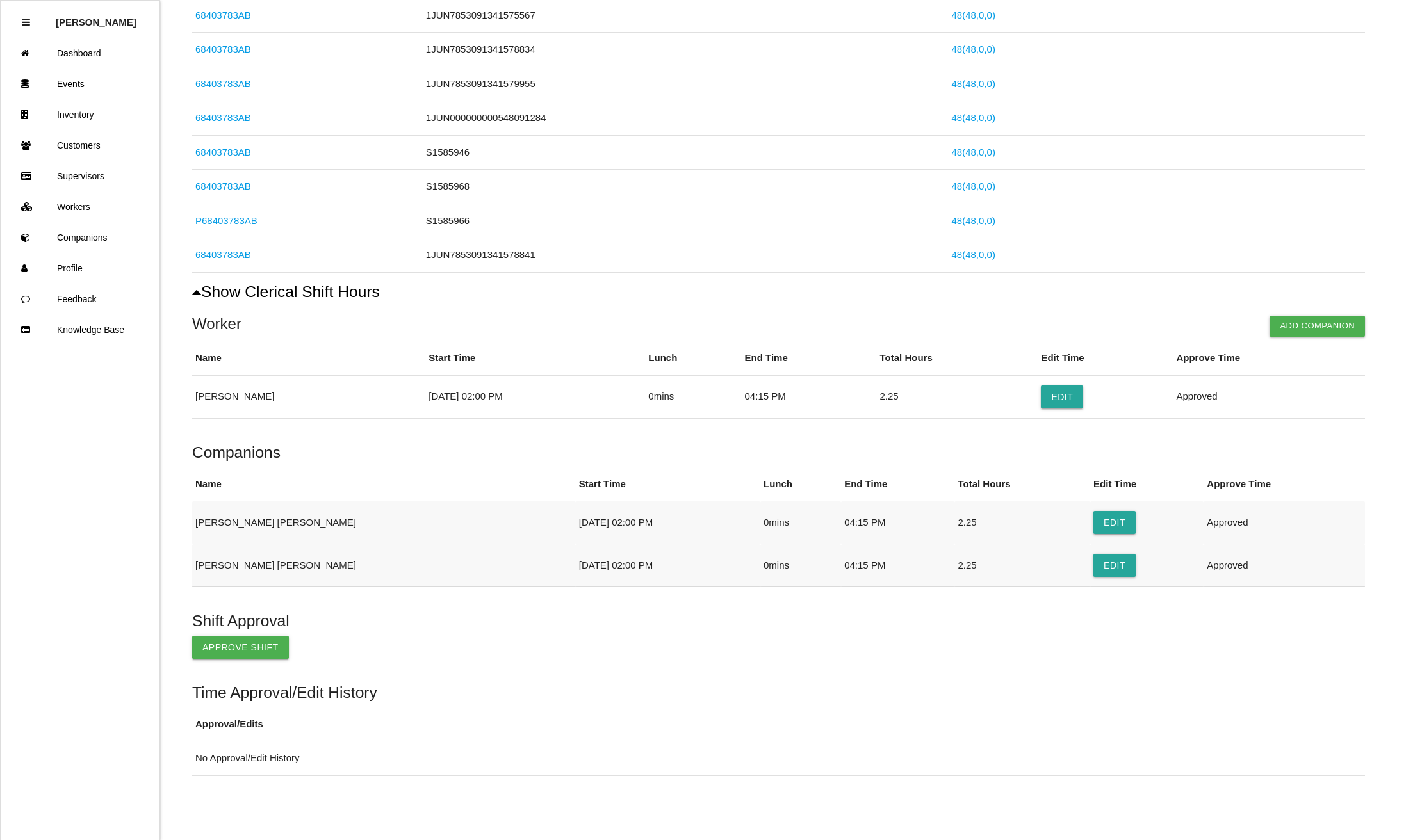
click at [231, 648] on button "Approve Shift" at bounding box center [241, 648] width 97 height 23
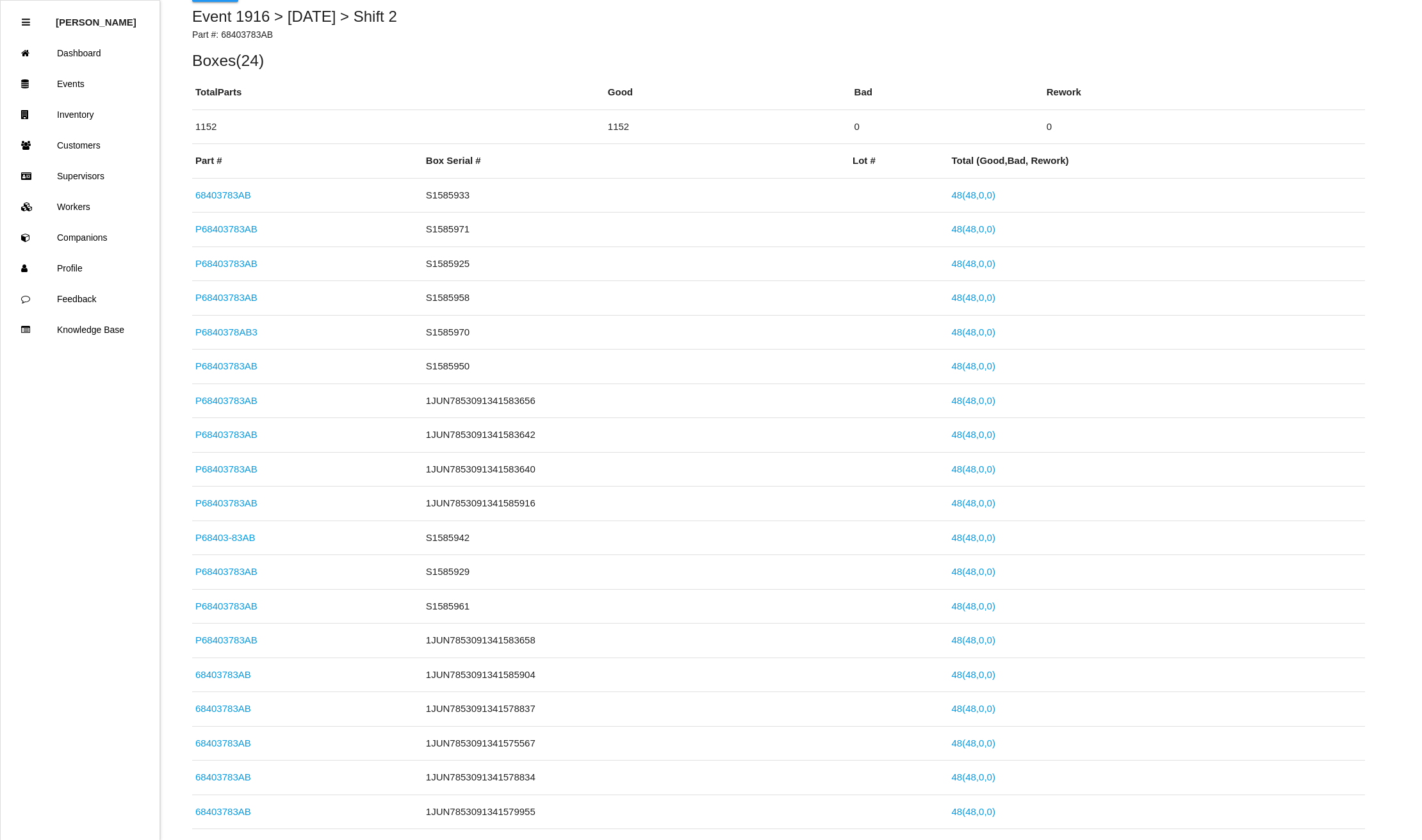
scroll to position [0, 0]
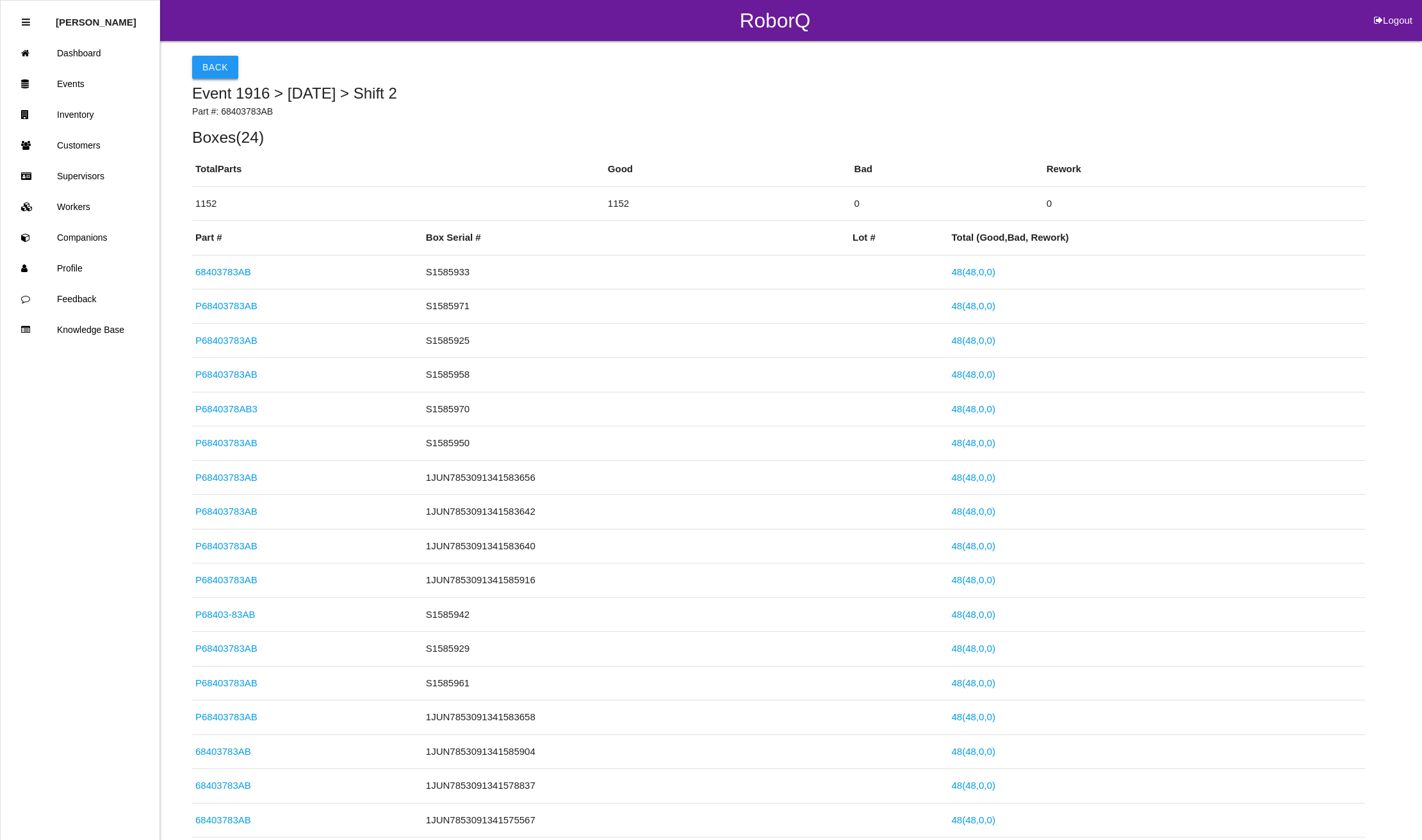
click at [203, 65] on button "Back" at bounding box center [216, 67] width 46 height 23
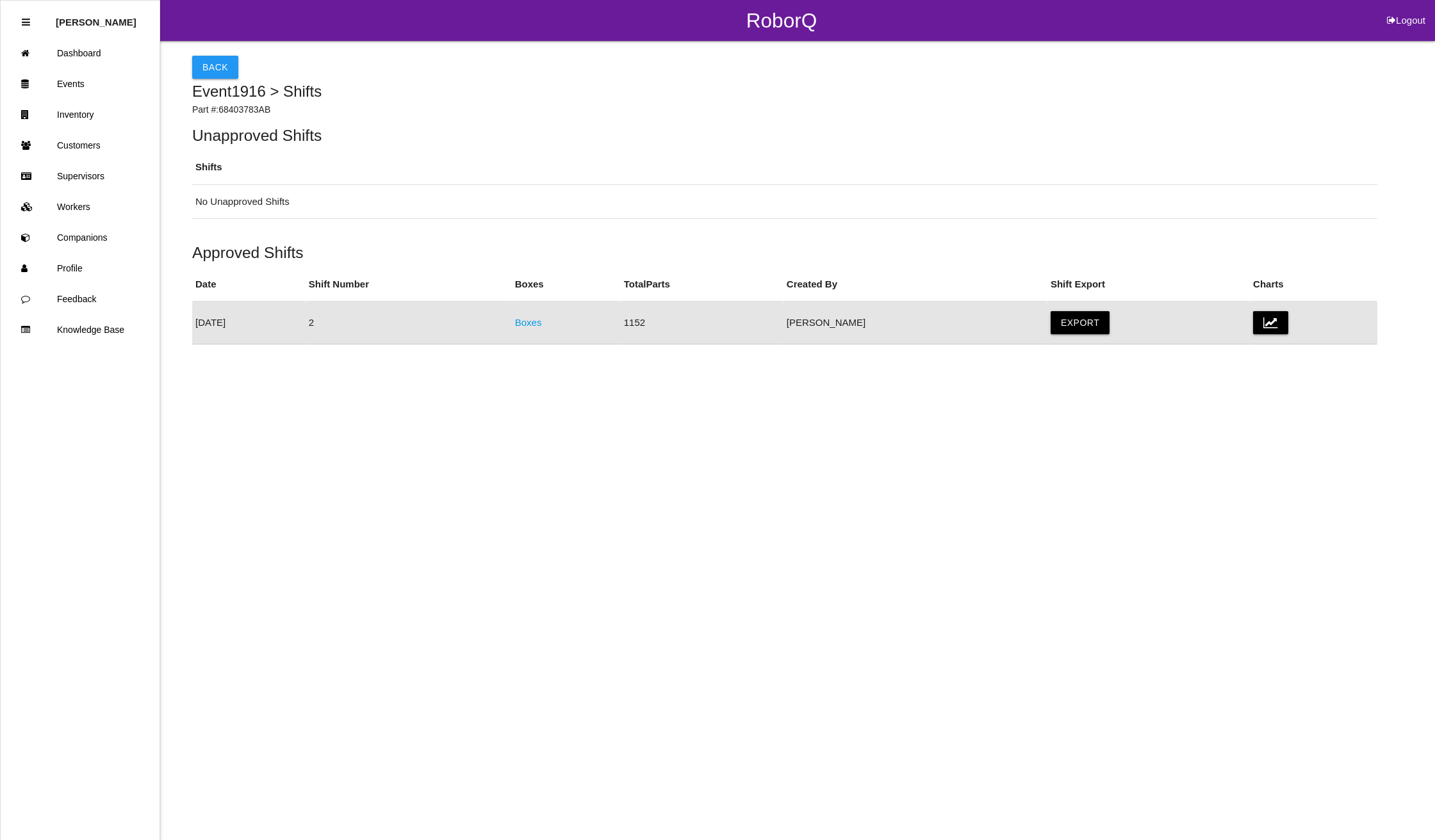
click at [203, 65] on button "Back" at bounding box center [216, 67] width 46 height 23
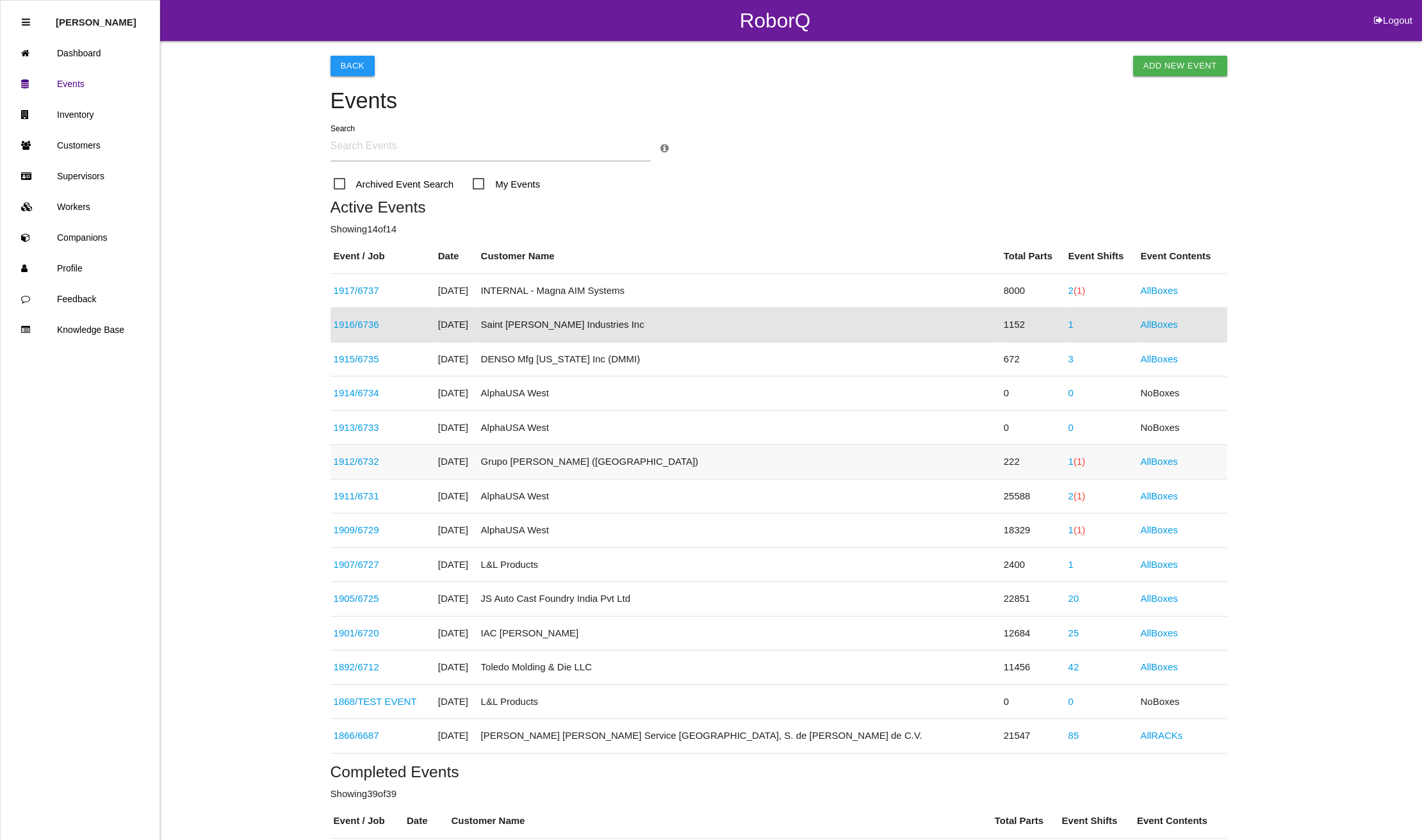
click at [1074, 462] on span "(1)" at bounding box center [1079, 461] width 12 height 11
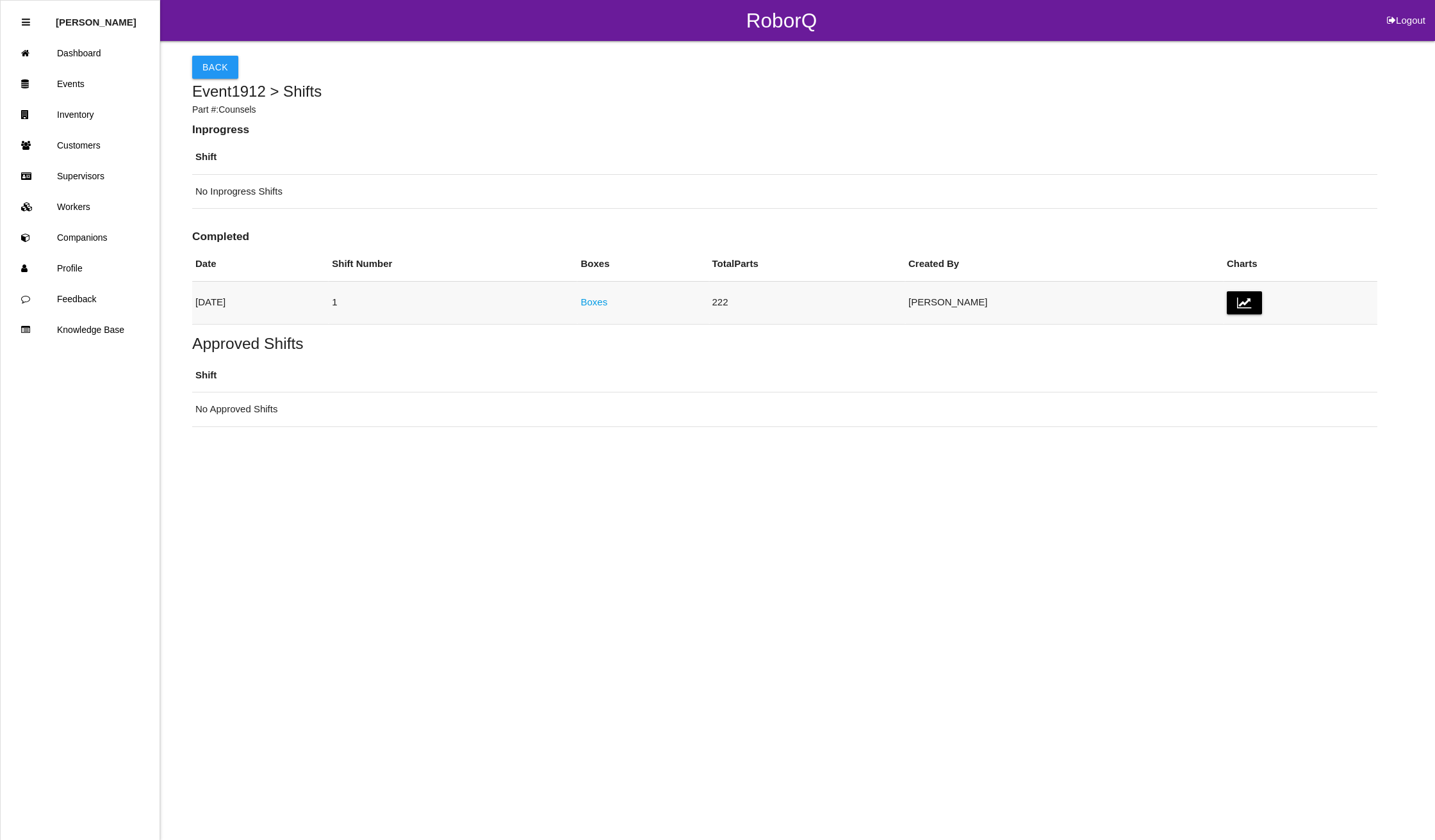
click at [607, 302] on link "Boxes" at bounding box center [594, 302] width 27 height 11
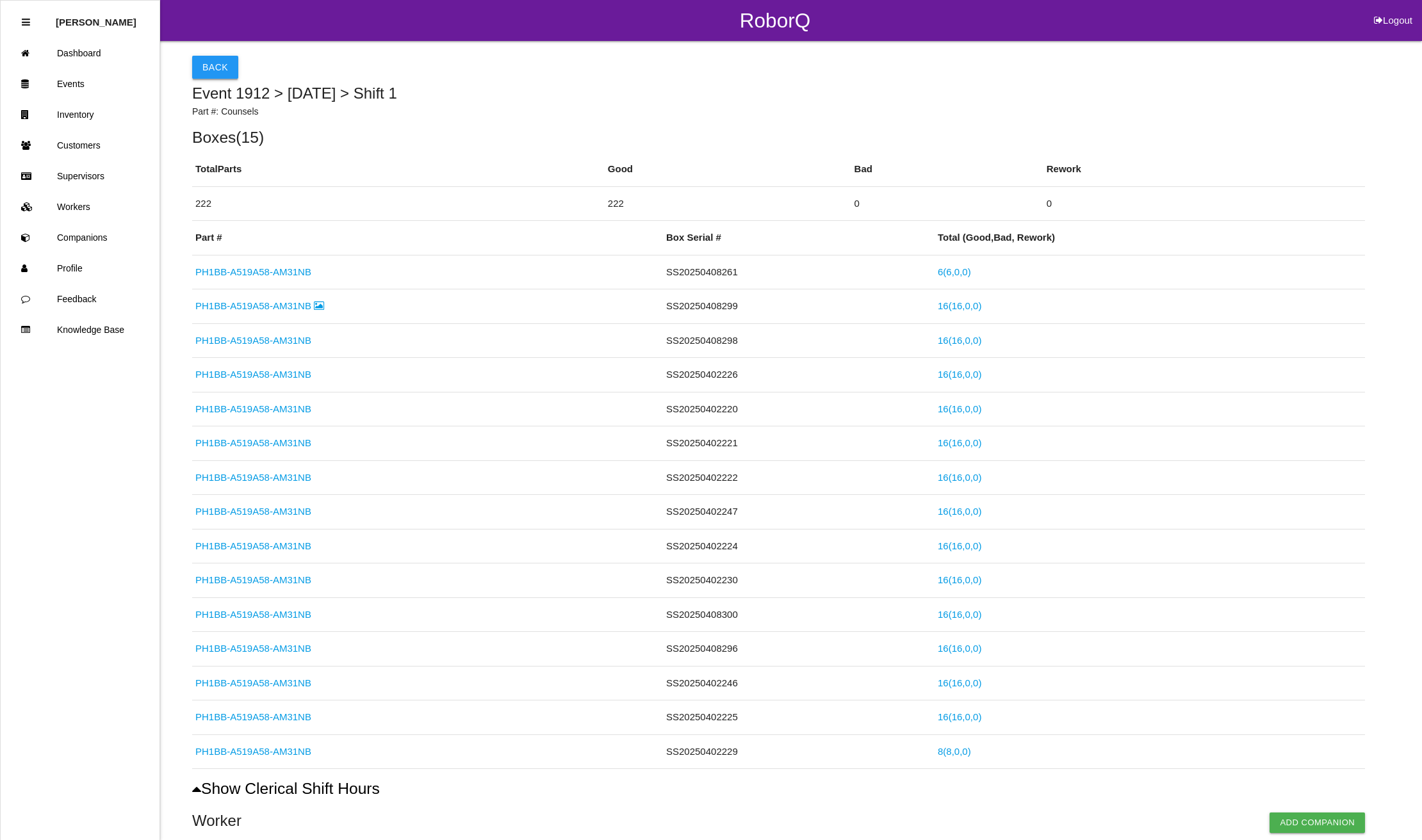
click at [210, 66] on button "Back" at bounding box center [216, 67] width 46 height 23
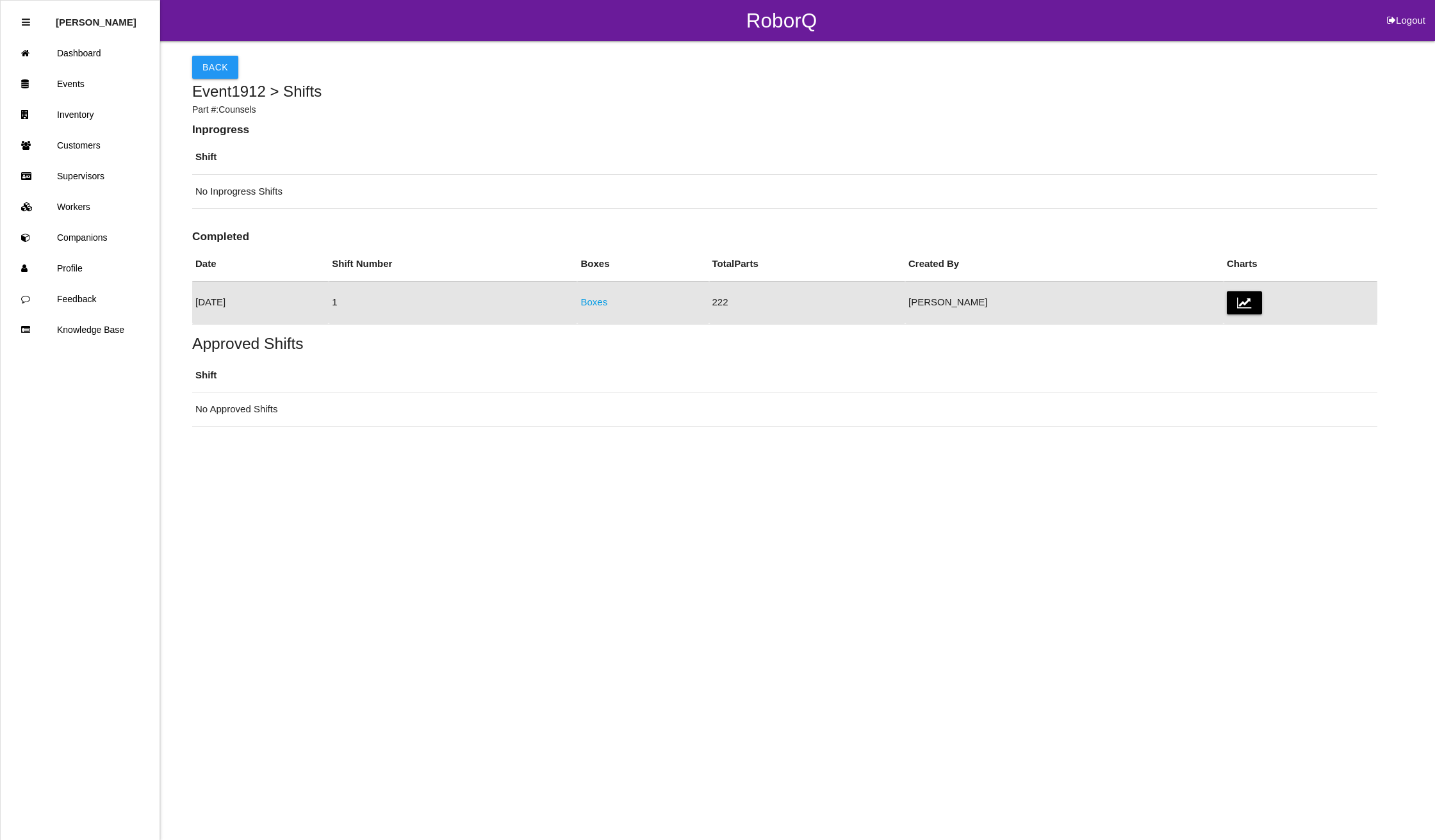
click at [210, 66] on button "Back" at bounding box center [216, 67] width 46 height 23
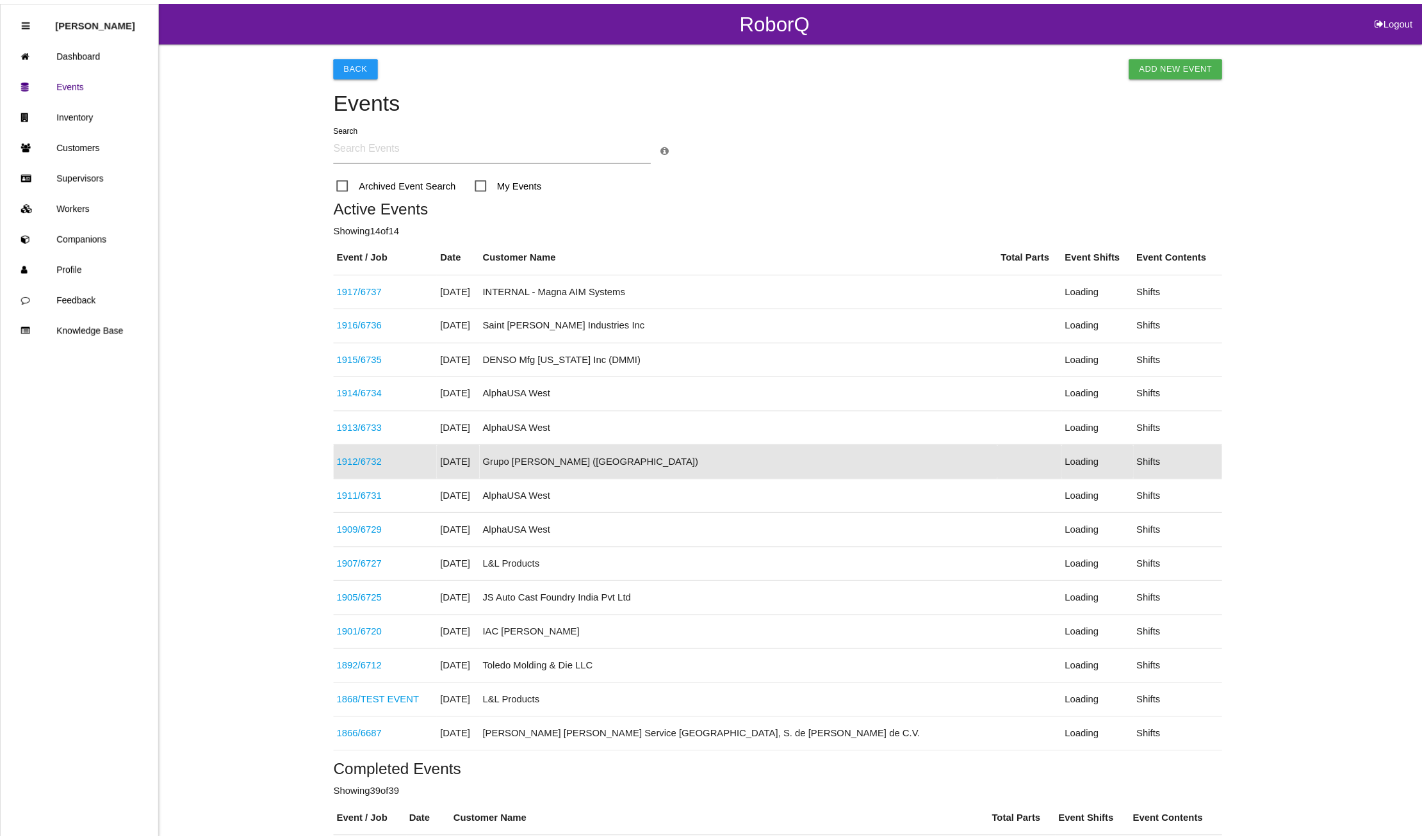
scroll to position [44, 0]
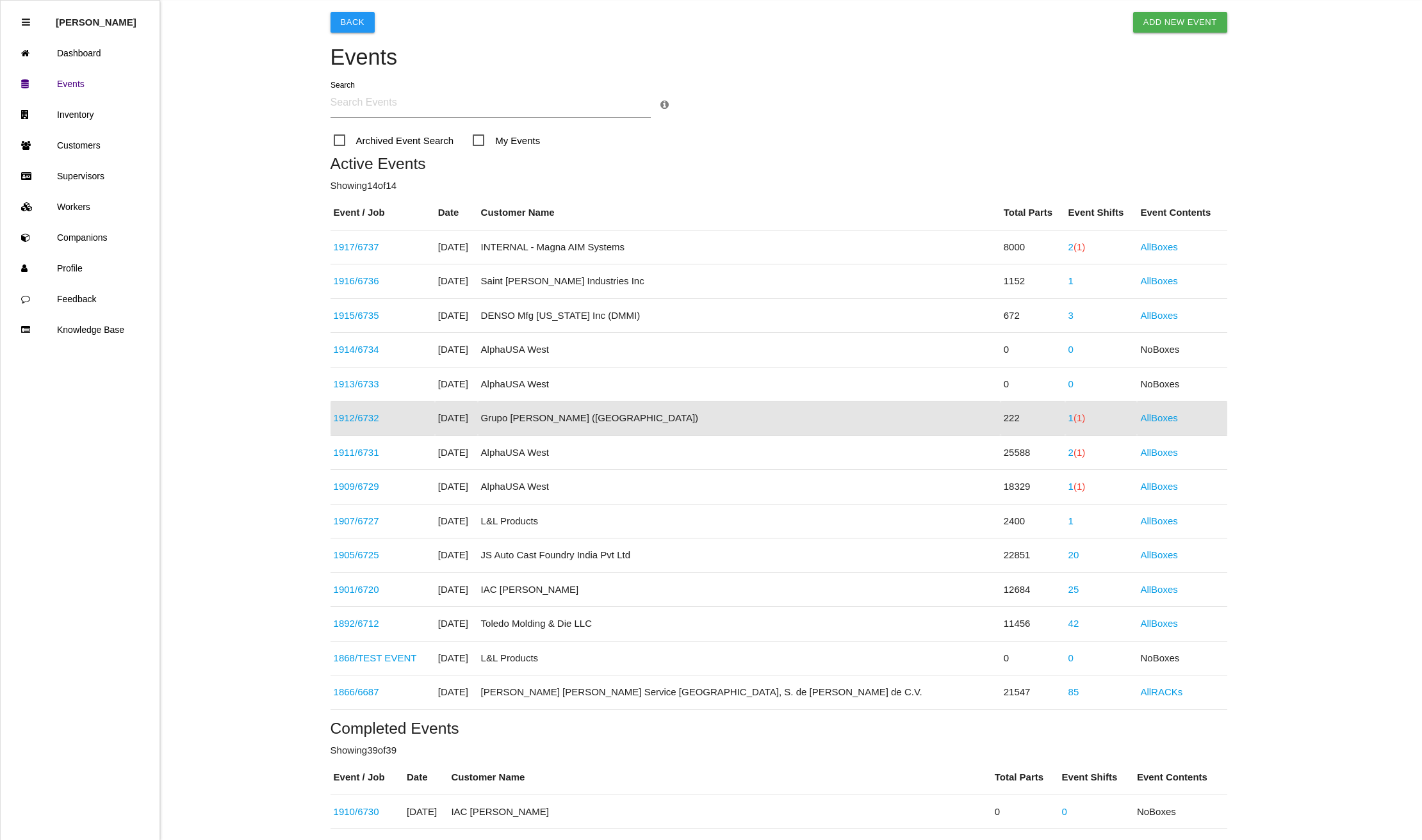
click at [1074, 420] on span "(1)" at bounding box center [1079, 417] width 12 height 11
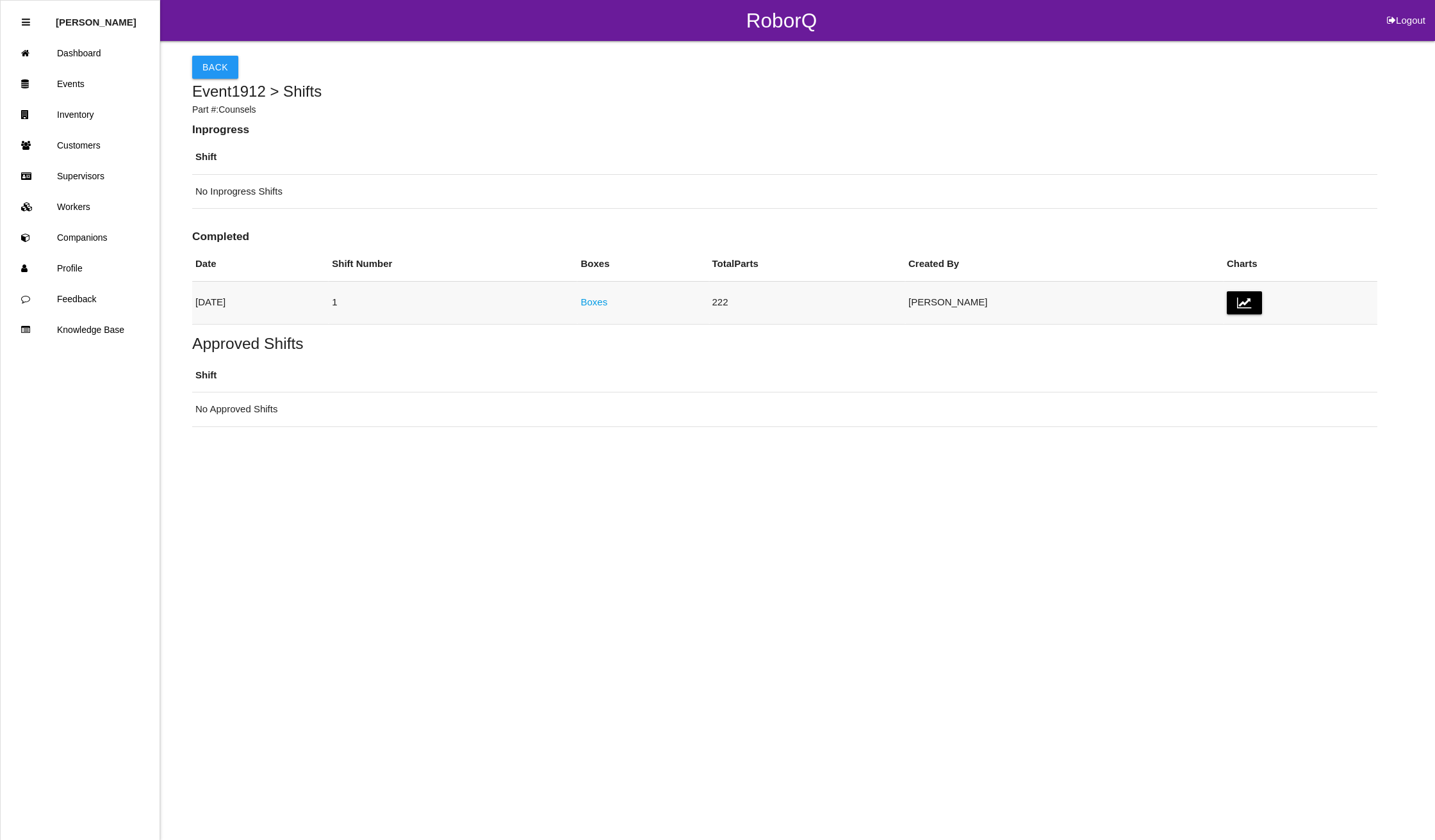
click at [607, 299] on link "Boxes" at bounding box center [594, 302] width 27 height 11
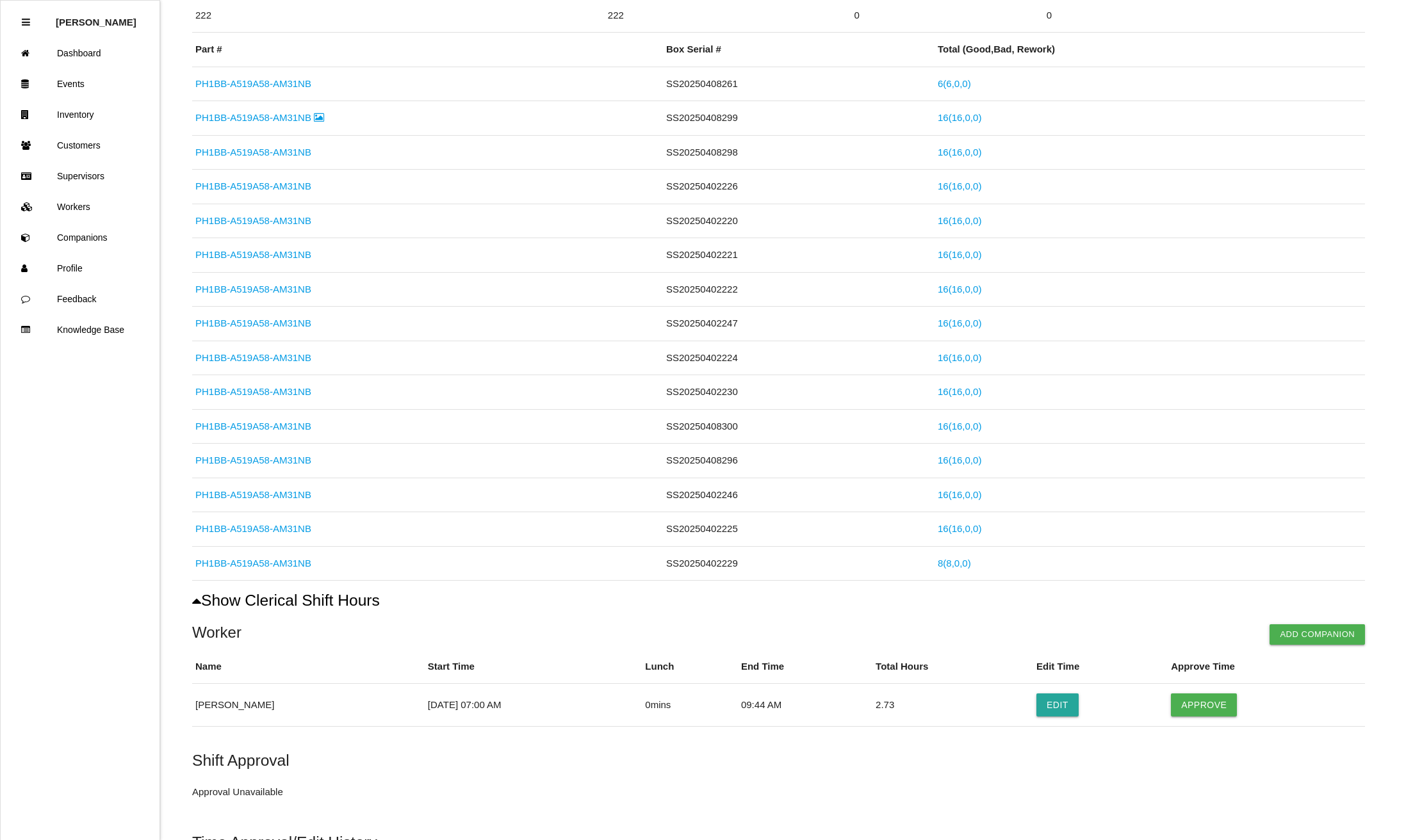
scroll to position [343, 0]
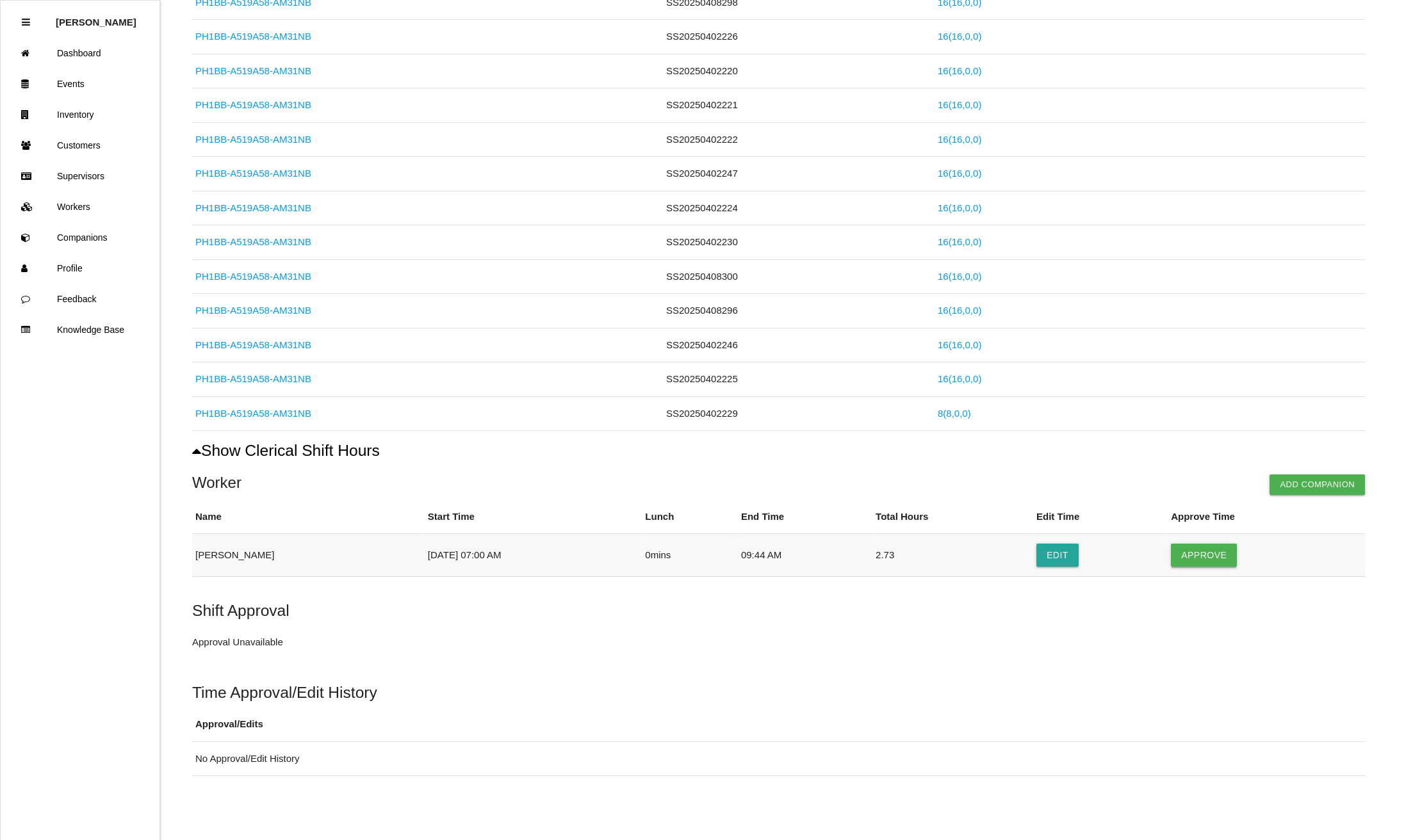
click at [1194, 552] on button "Approve" at bounding box center [1205, 556] width 66 height 23
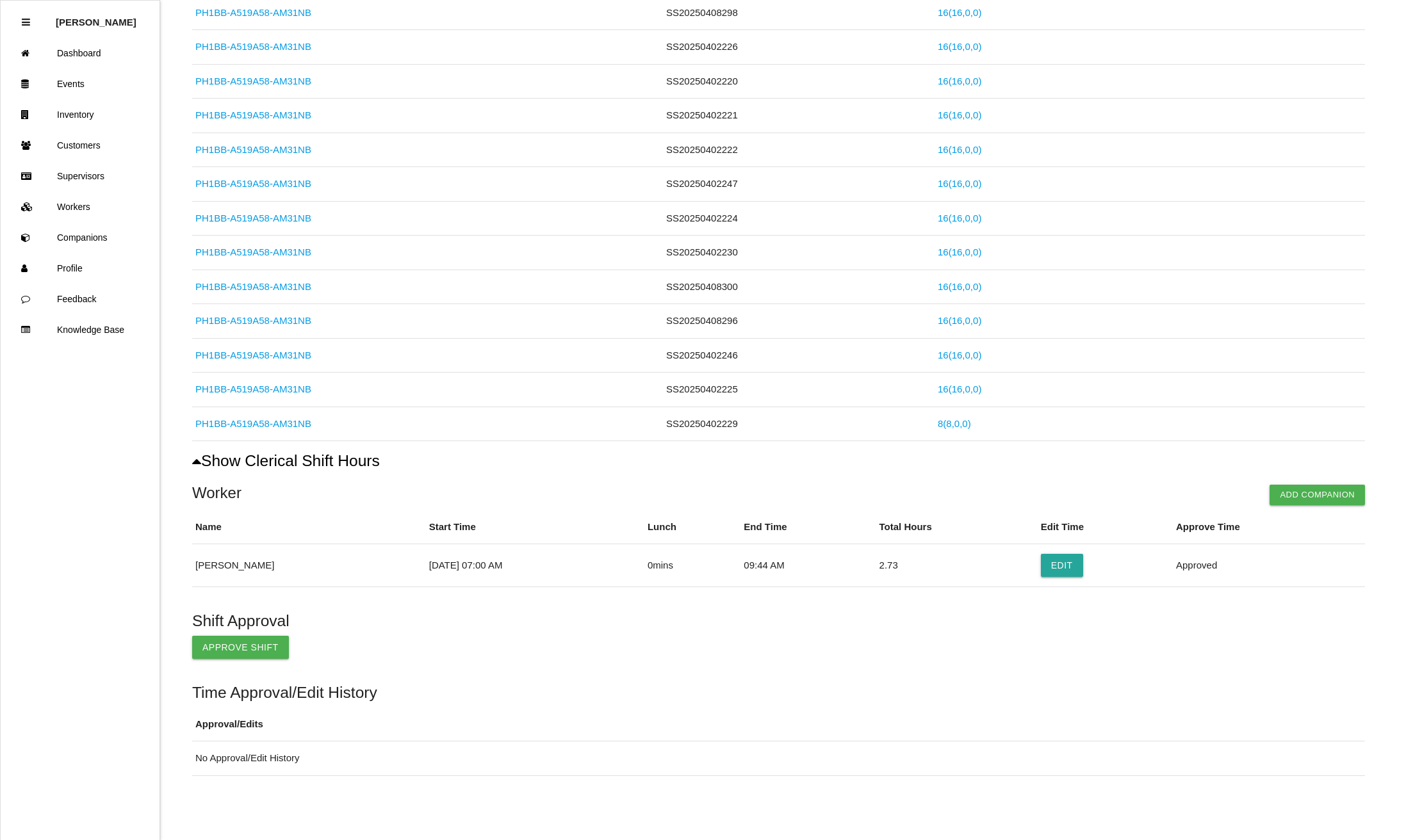
scroll to position [333, 0]
click at [212, 648] on button "Approve Shift" at bounding box center [241, 648] width 97 height 23
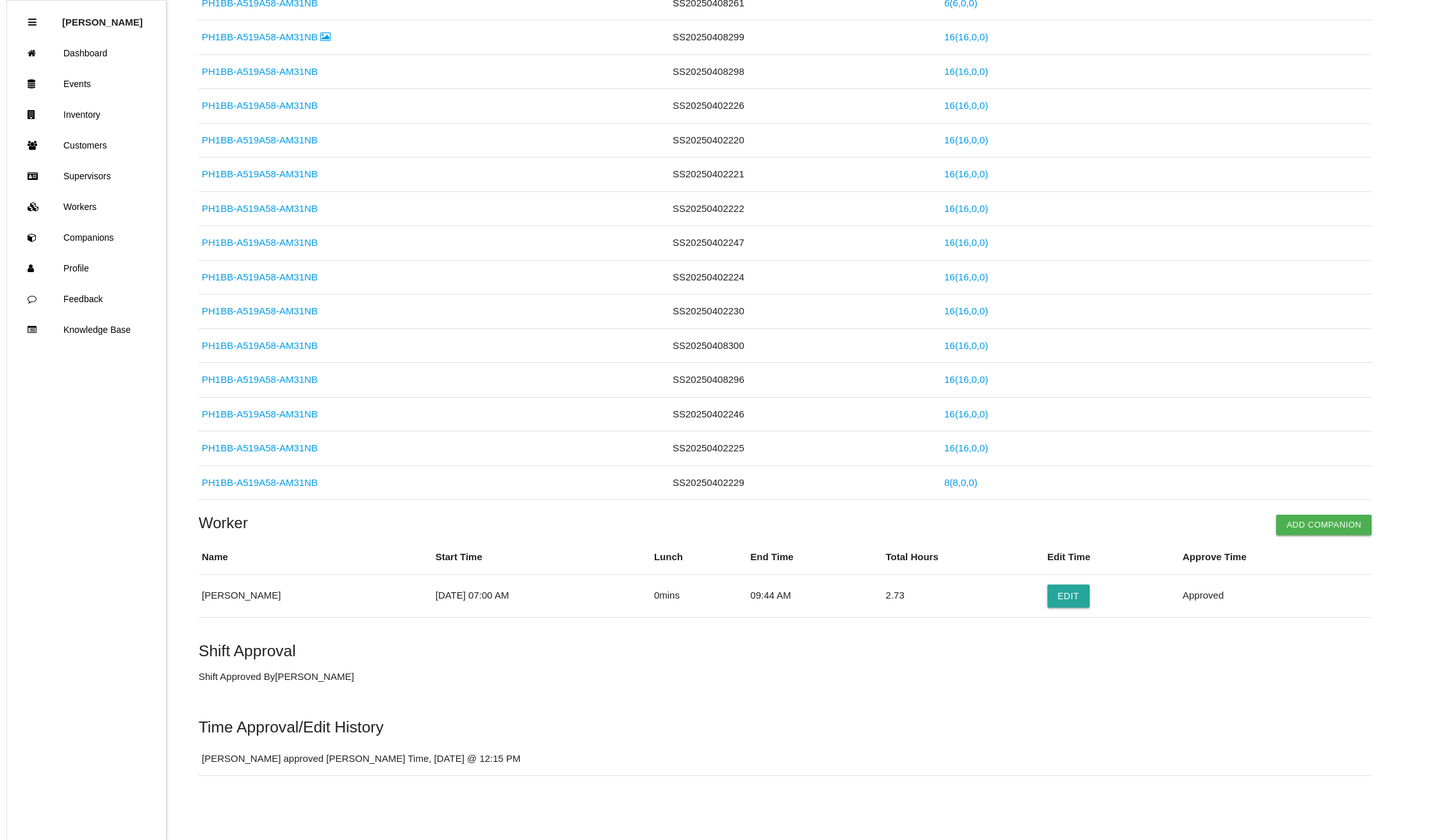
scroll to position [0, 0]
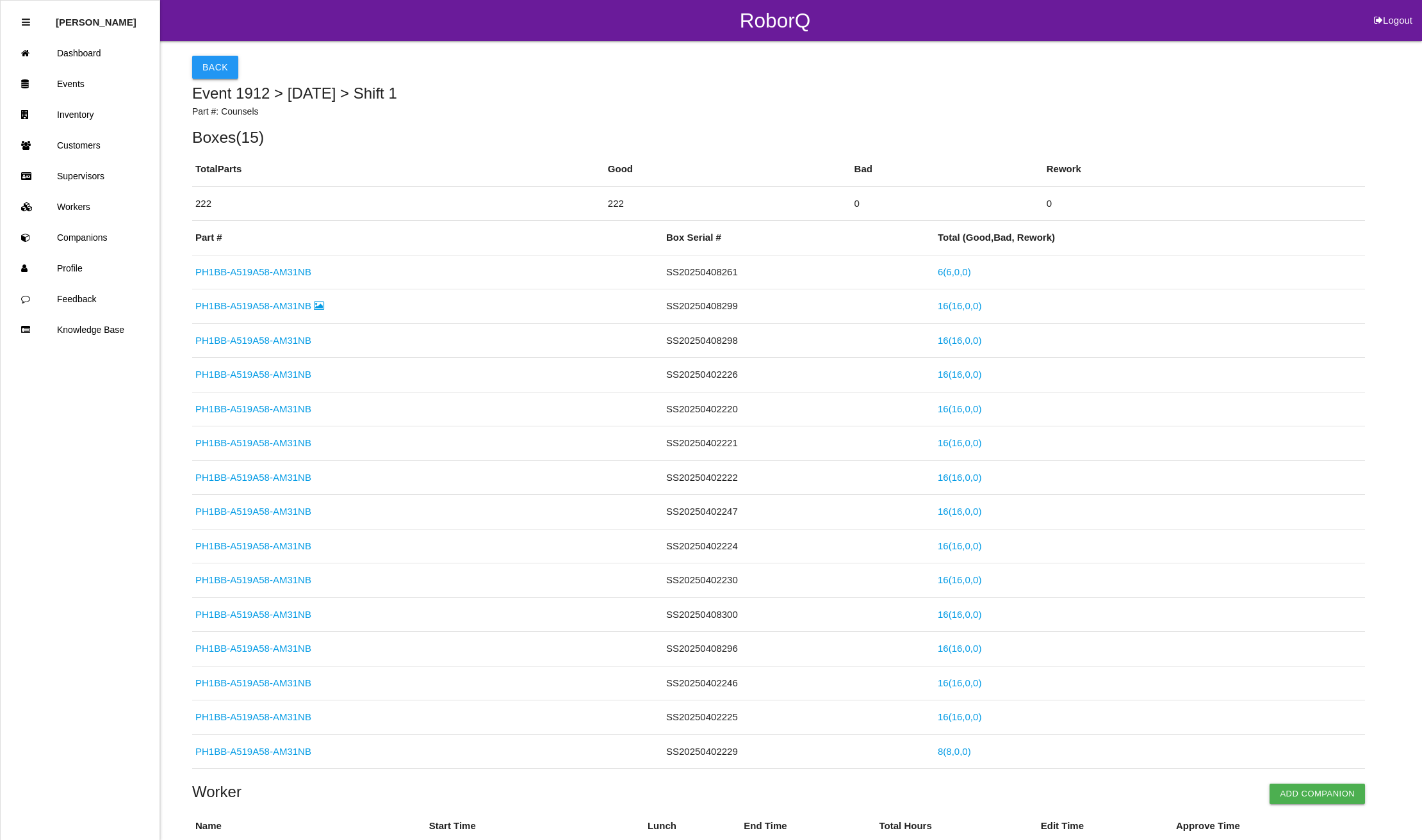
click at [217, 70] on button "Back" at bounding box center [216, 67] width 46 height 23
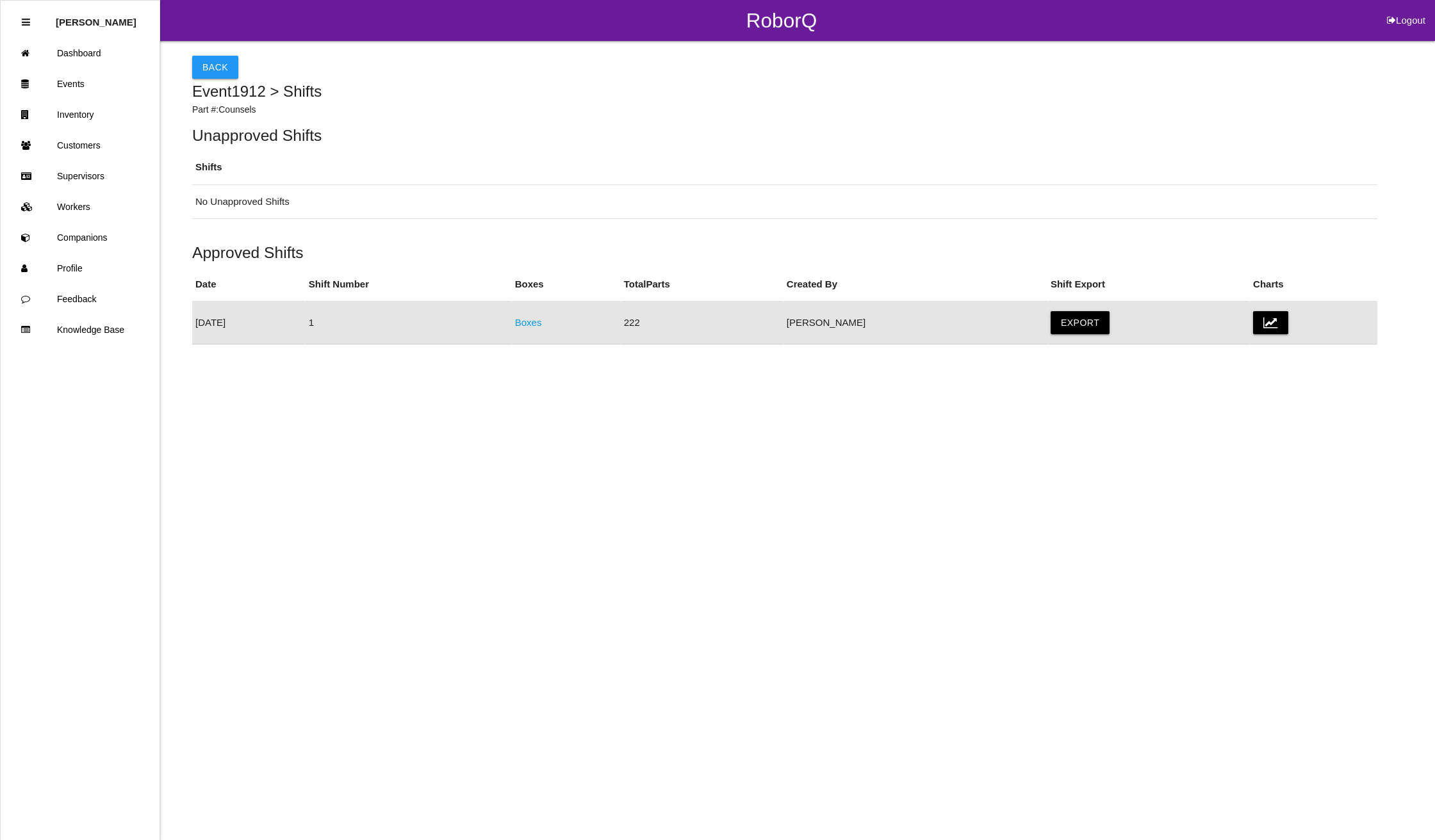
click at [216, 70] on button "Back" at bounding box center [216, 67] width 46 height 23
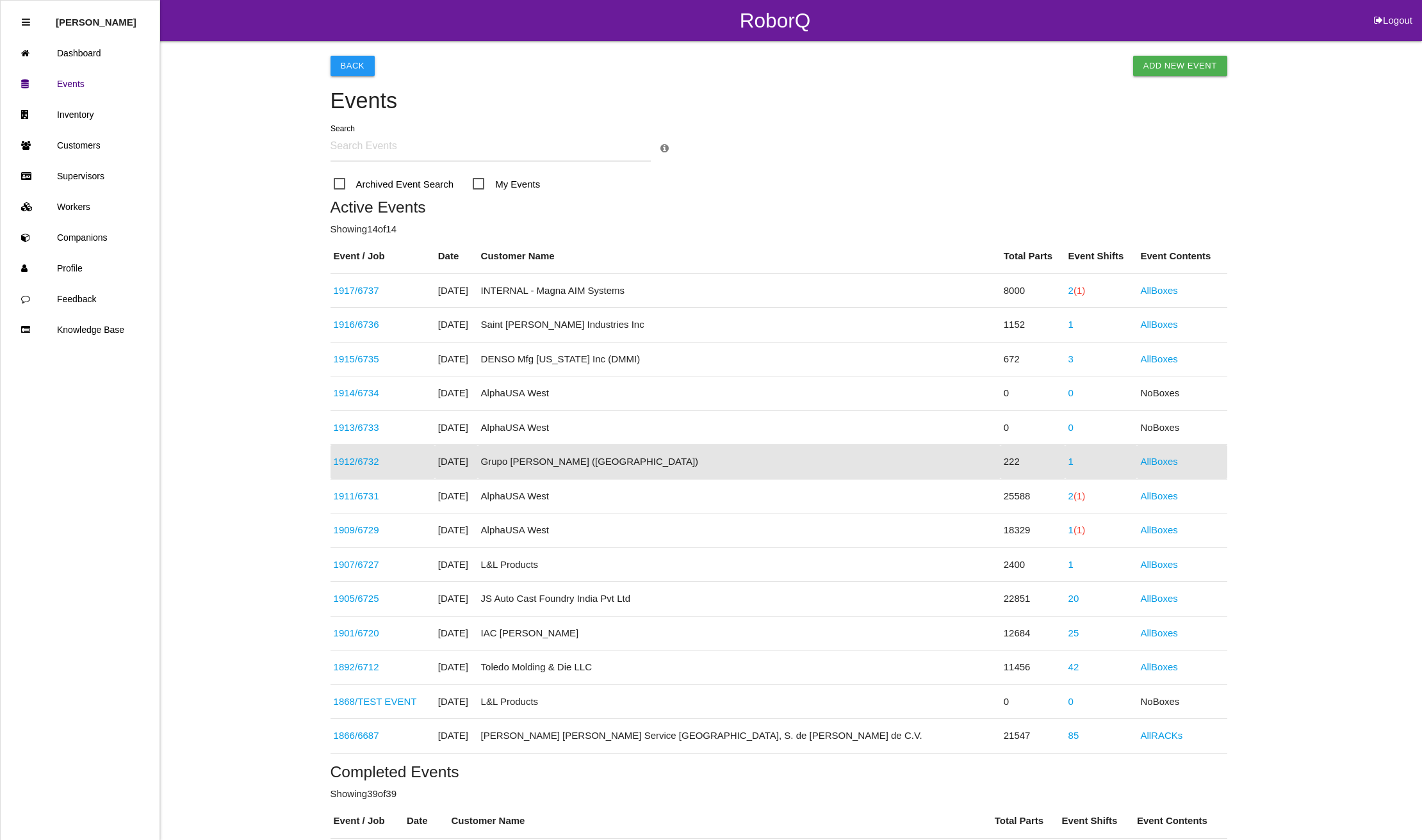
click at [1387, 10] on button "Logout" at bounding box center [1393, 5] width 57 height 10
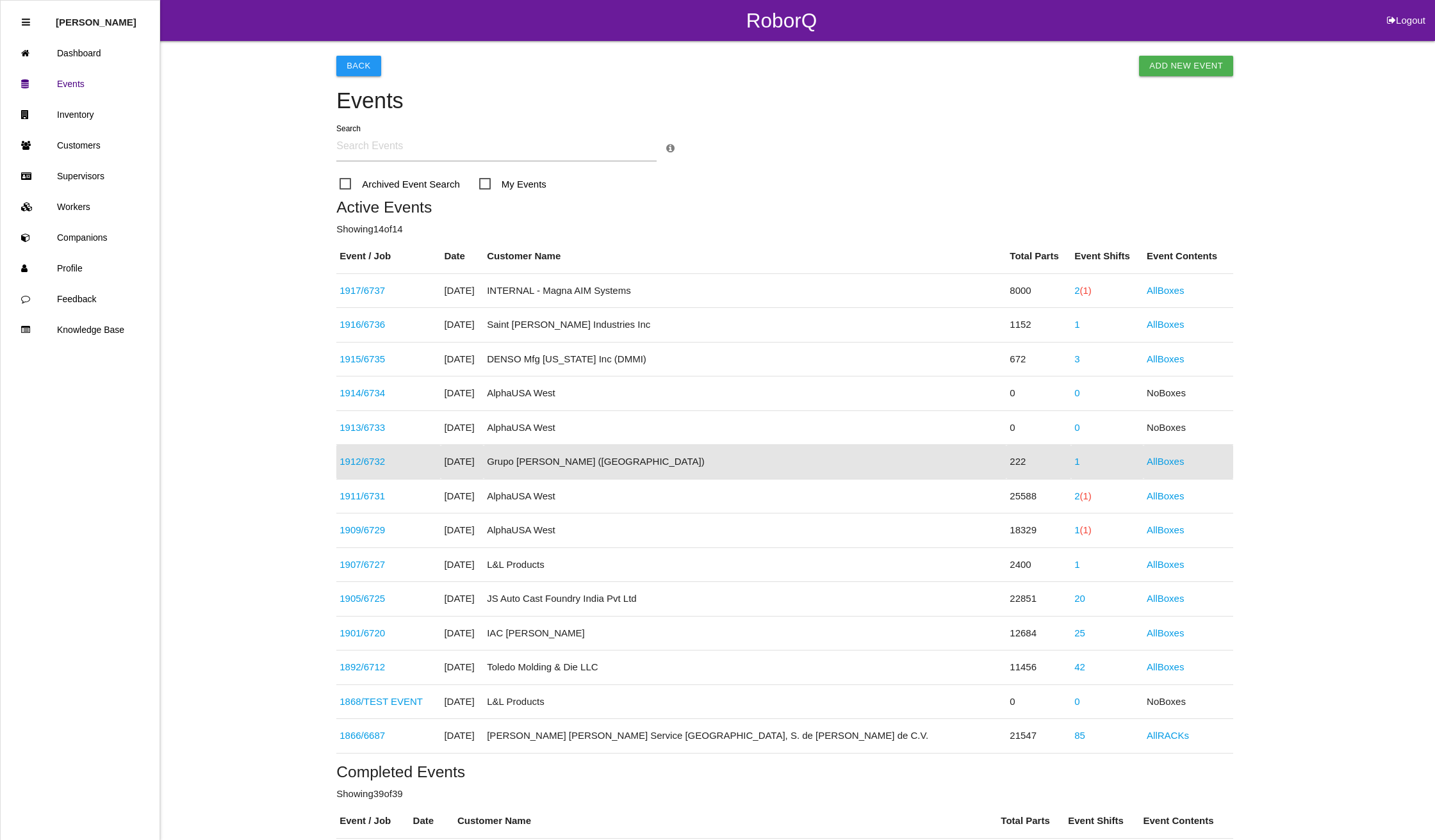
select select "Admin"
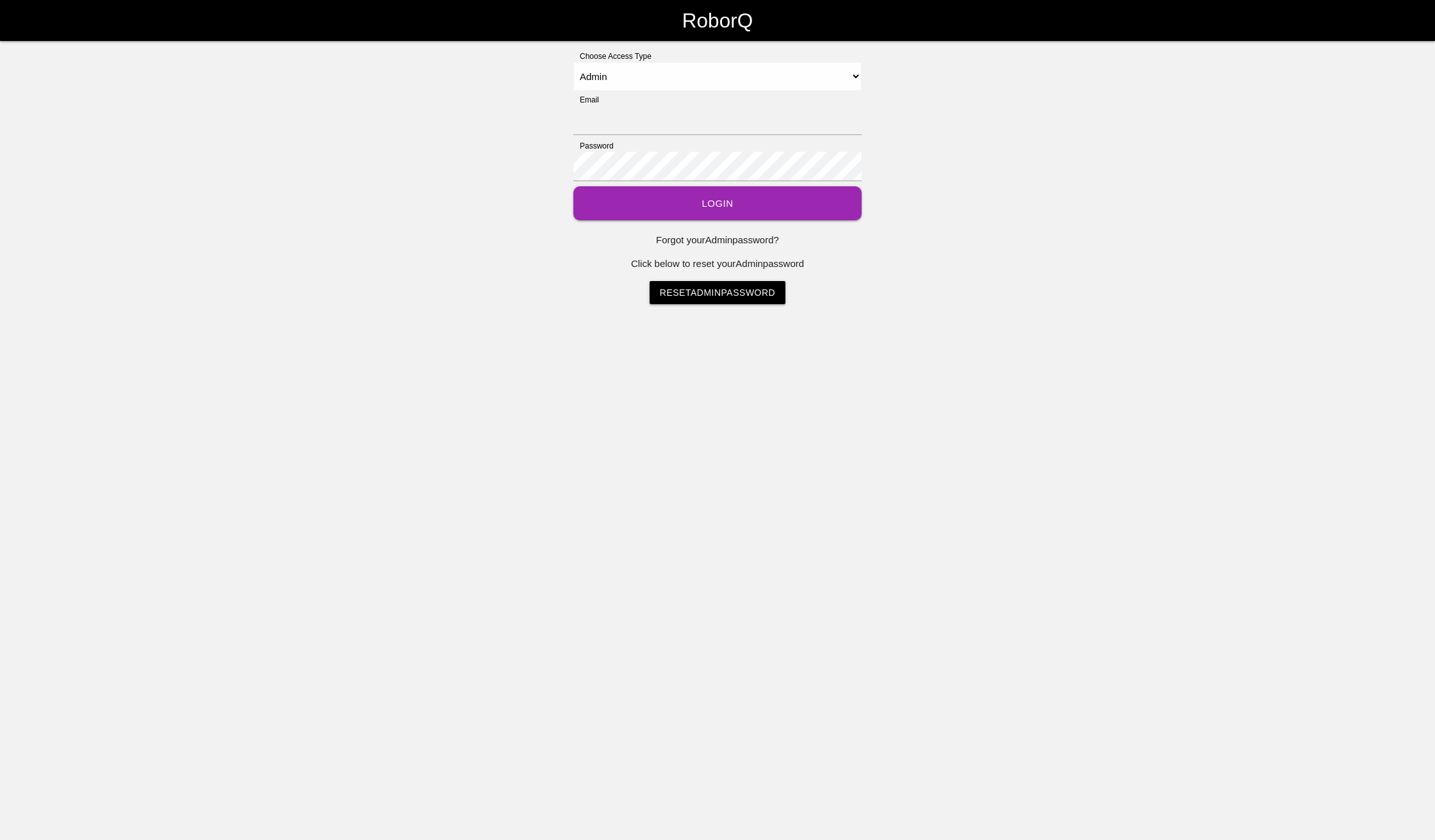
click at [803, 368] on html "RoborQ Choose Access Type Select Access Type Admin Customer Supervisor Worker E…" at bounding box center [718, 184] width 1435 height 368
